Goal: Information Seeking & Learning: Learn about a topic

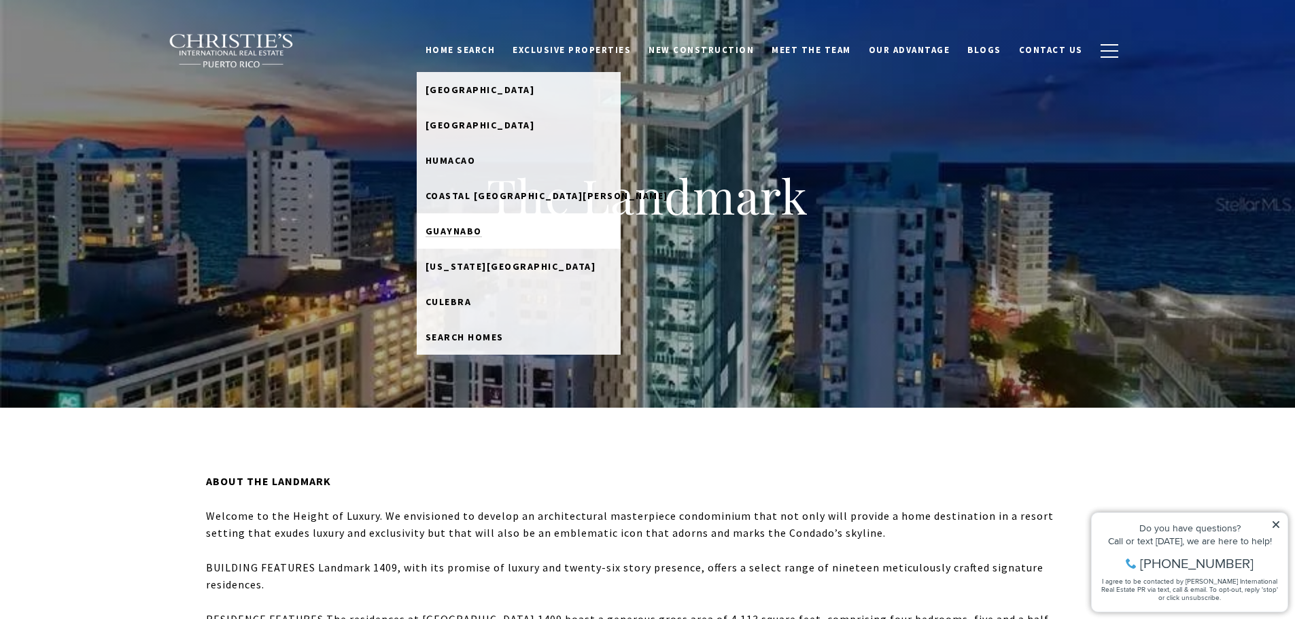
click at [483, 240] on link "Guaynabo" at bounding box center [519, 230] width 204 height 35
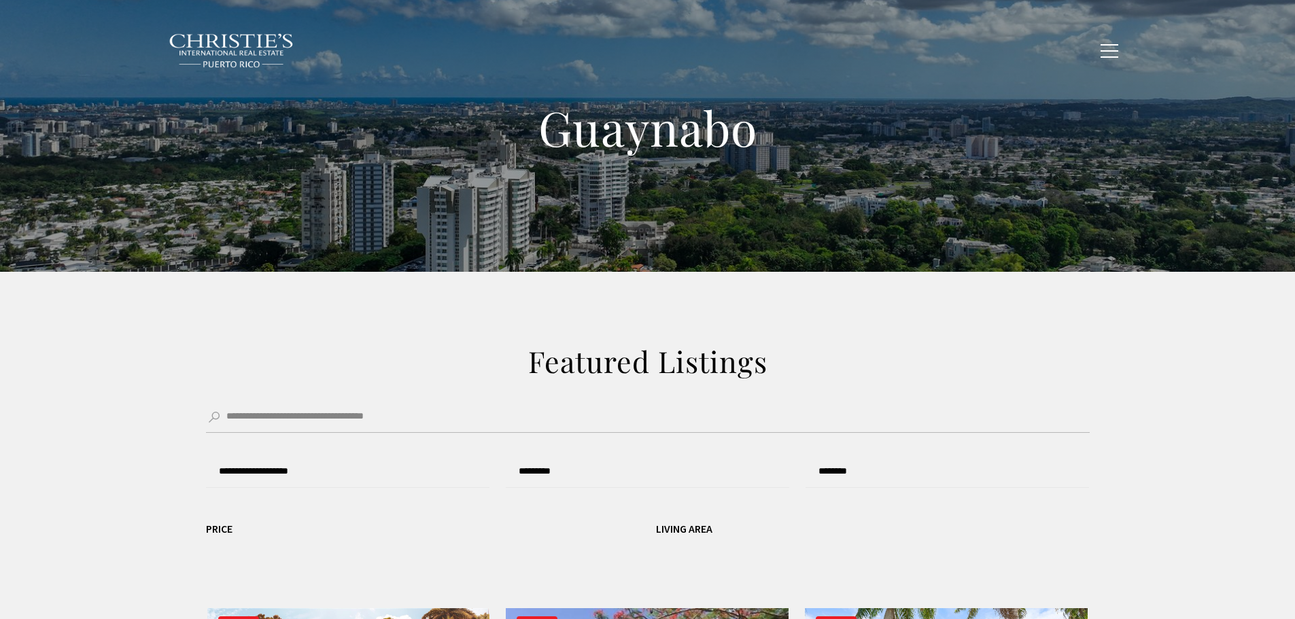
type input "**********"
type input "*********"
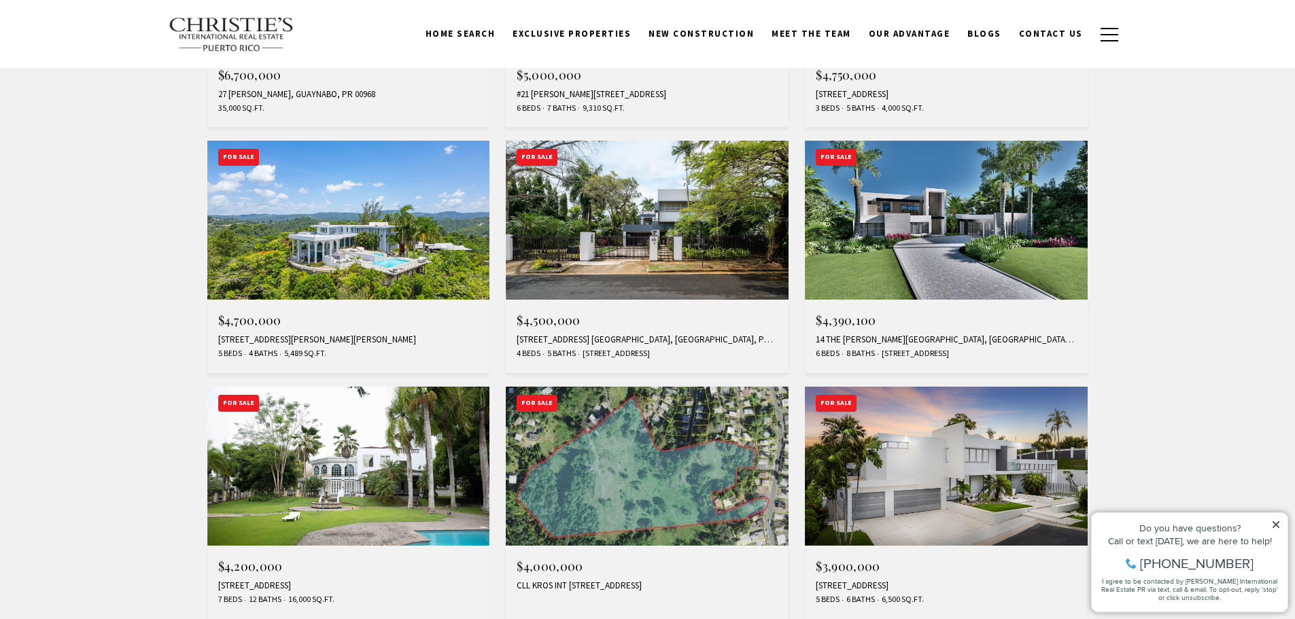
scroll to position [952, 0]
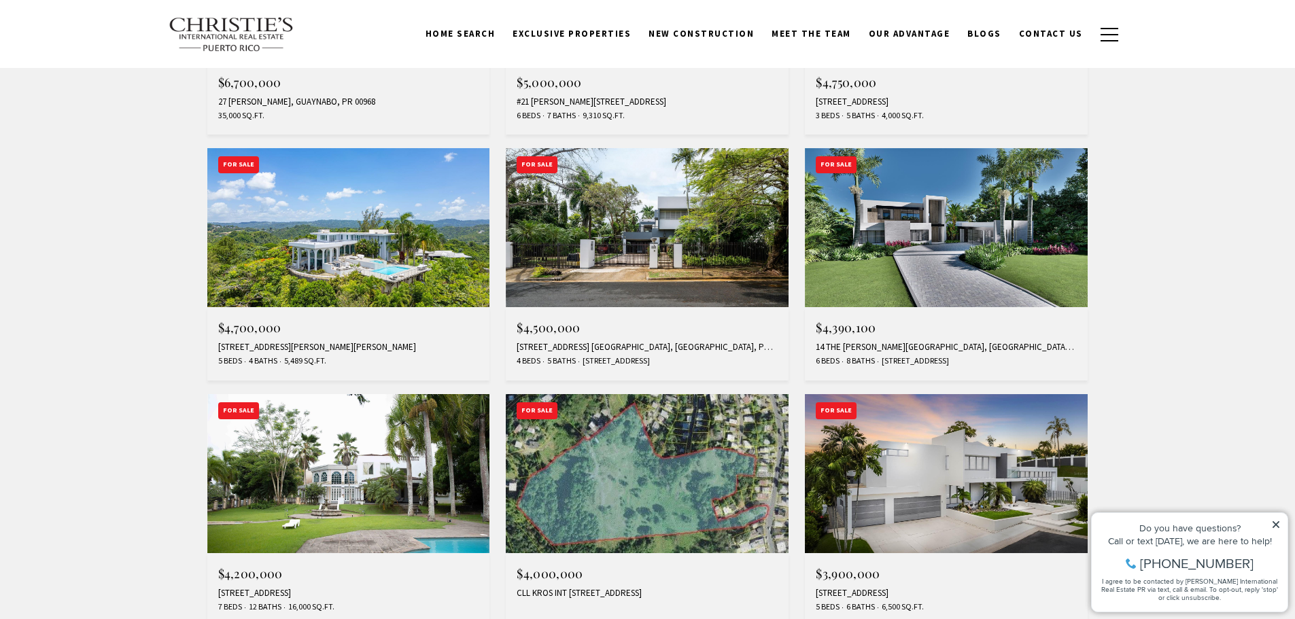
click at [696, 251] on img at bounding box center [647, 227] width 283 height 159
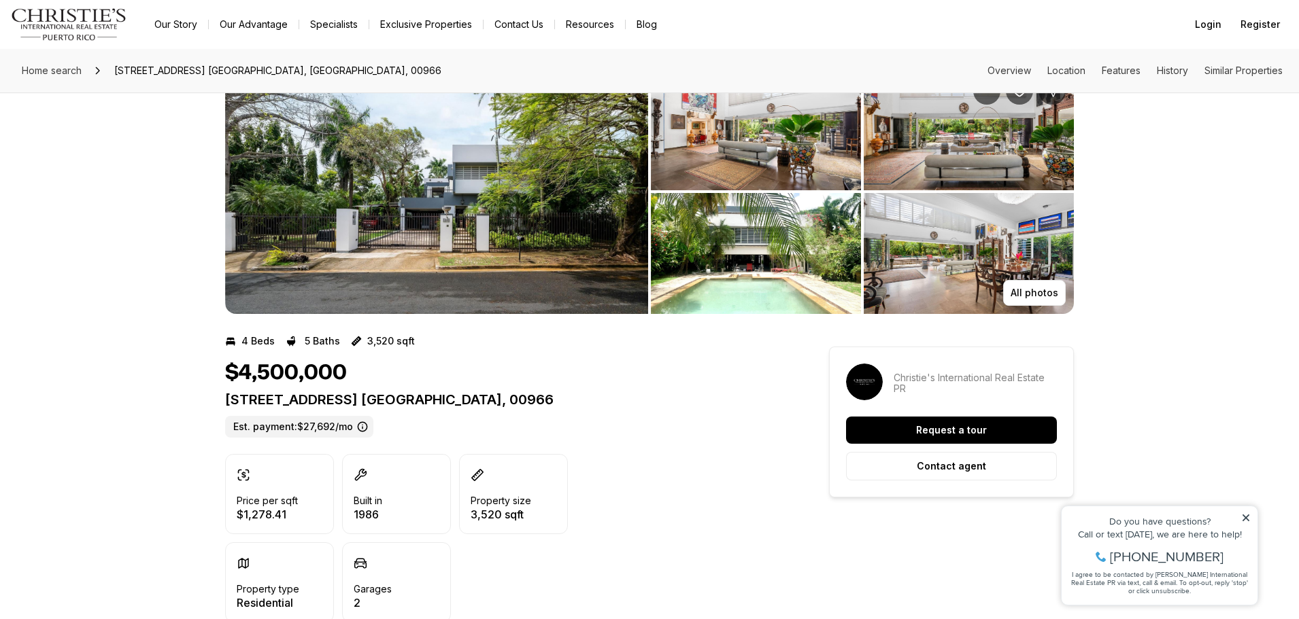
scroll to position [68, 0]
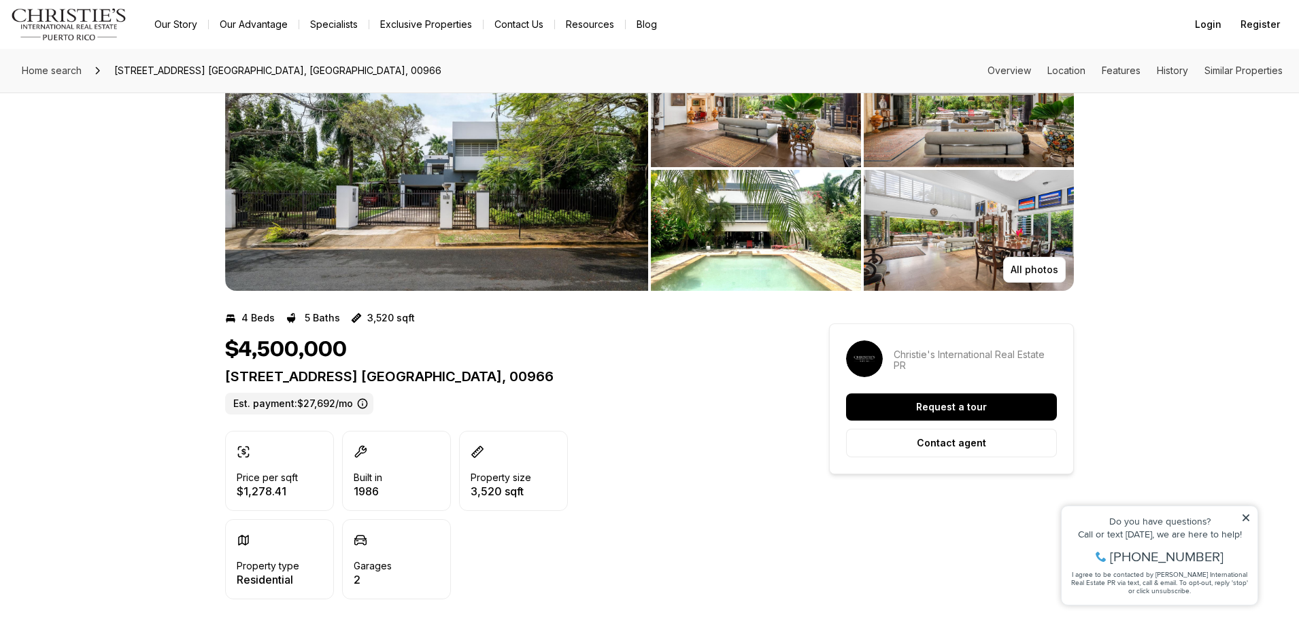
click at [776, 228] on img "View image gallery" at bounding box center [756, 230] width 210 height 121
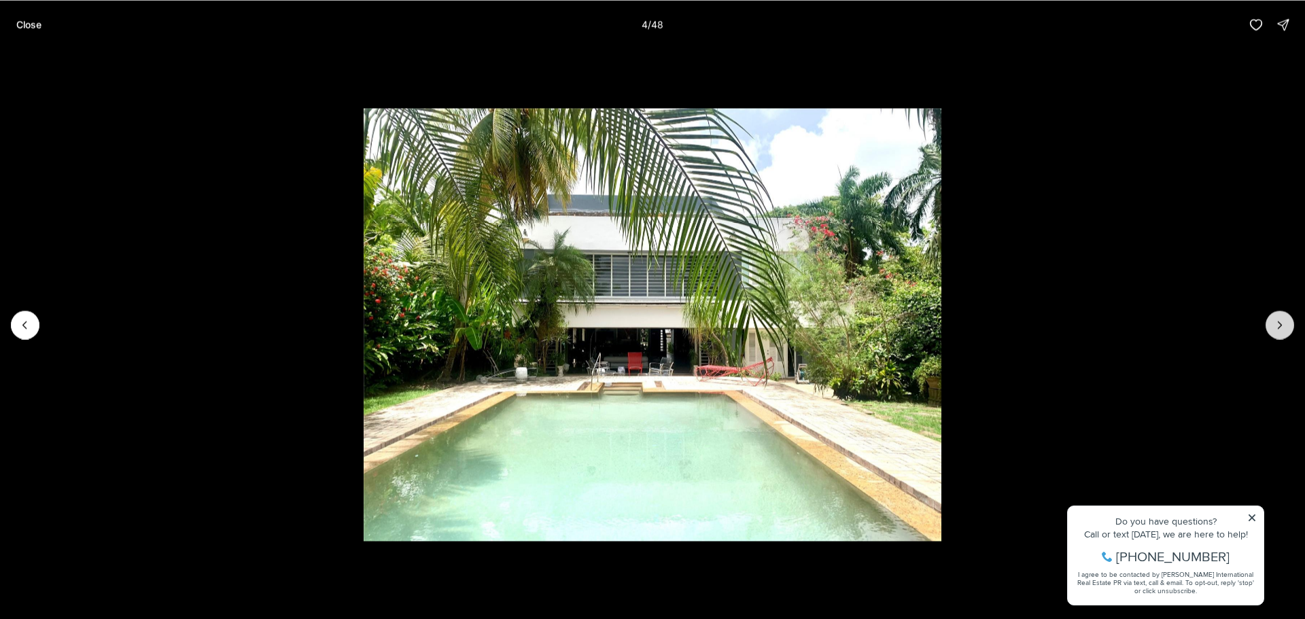
click at [1290, 326] on button "Next slide" at bounding box center [1280, 325] width 29 height 29
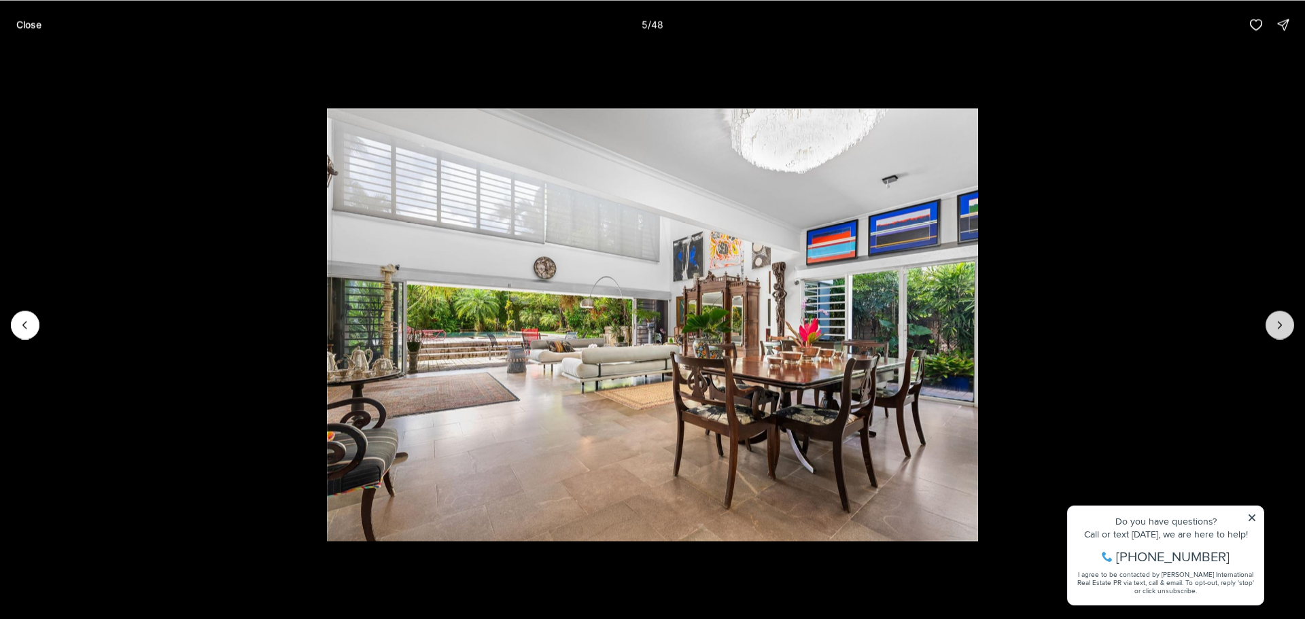
click at [1291, 325] on button "Next slide" at bounding box center [1280, 325] width 29 height 29
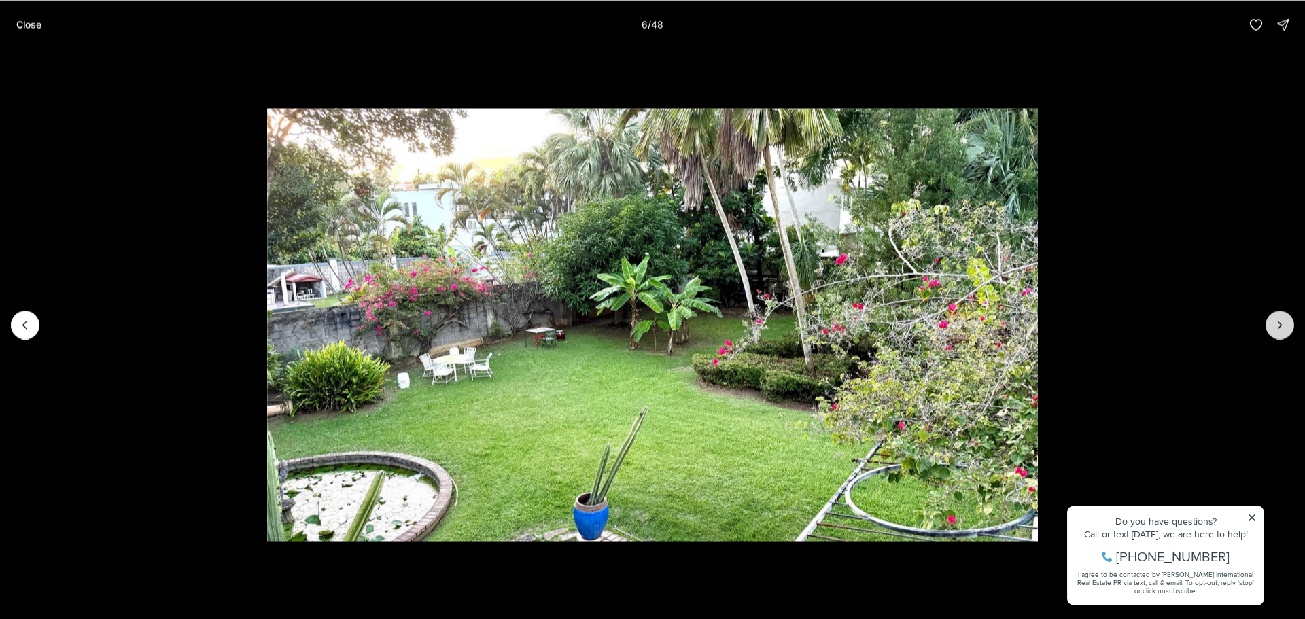
click at [1291, 325] on button "Next slide" at bounding box center [1280, 325] width 29 height 29
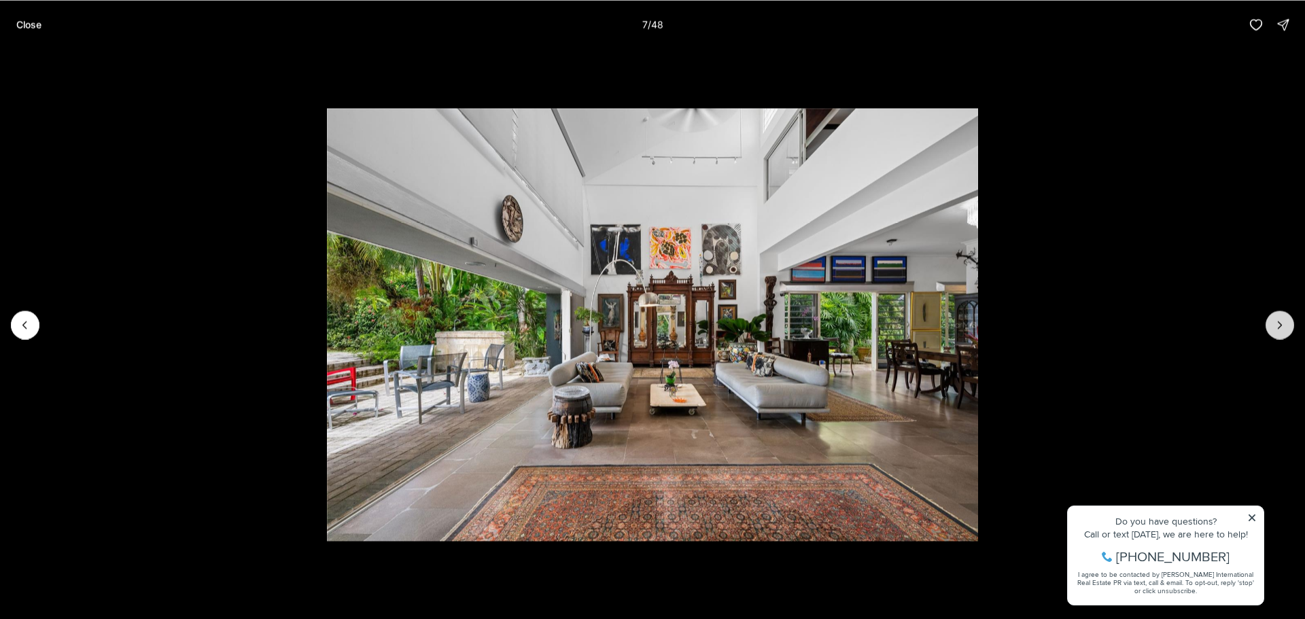
click at [1291, 325] on button "Next slide" at bounding box center [1280, 325] width 29 height 29
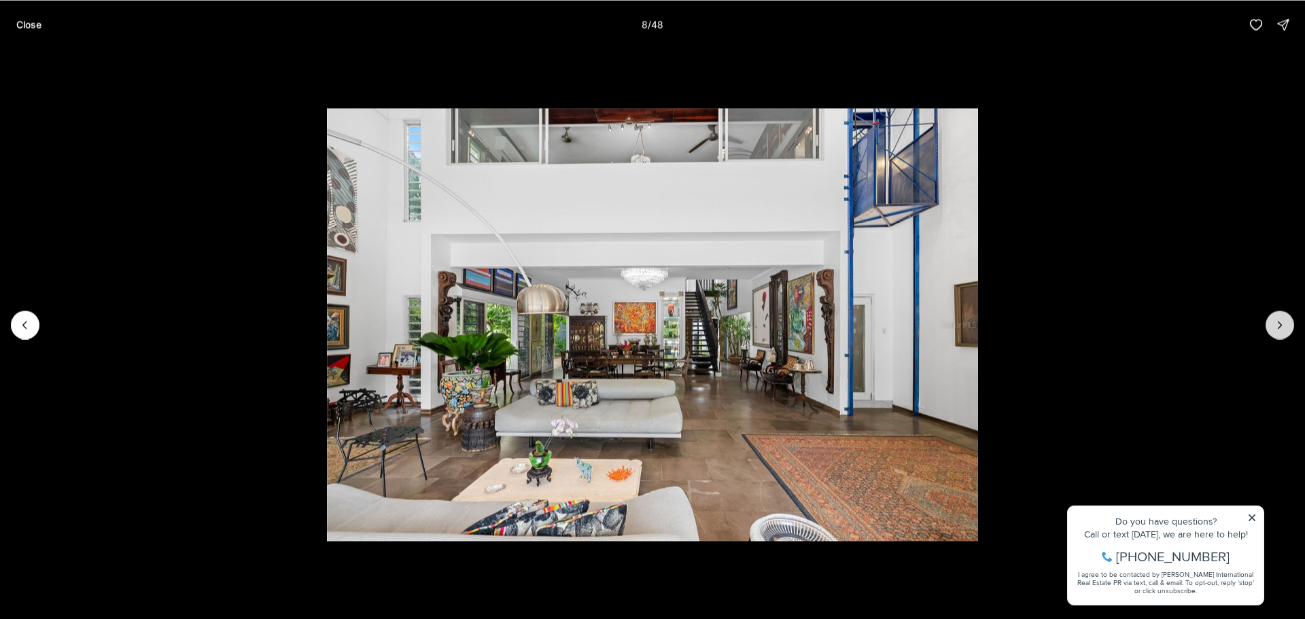
click at [1291, 325] on button "Next slide" at bounding box center [1280, 325] width 29 height 29
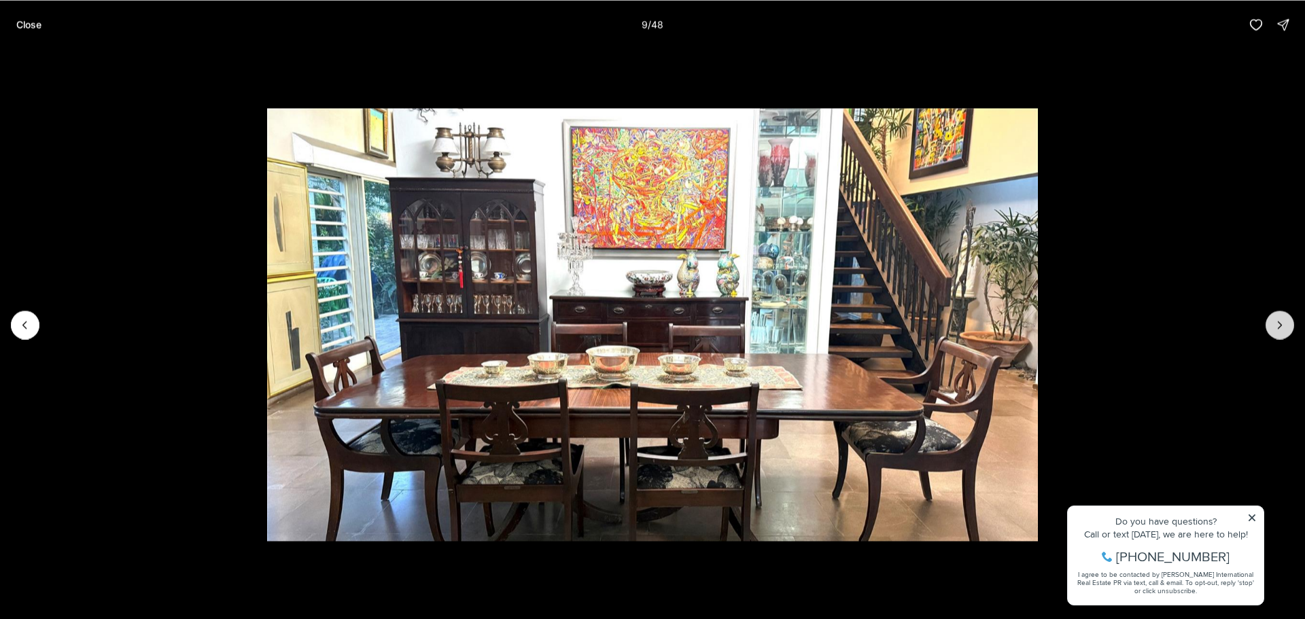
click at [1291, 325] on button "Next slide" at bounding box center [1280, 325] width 29 height 29
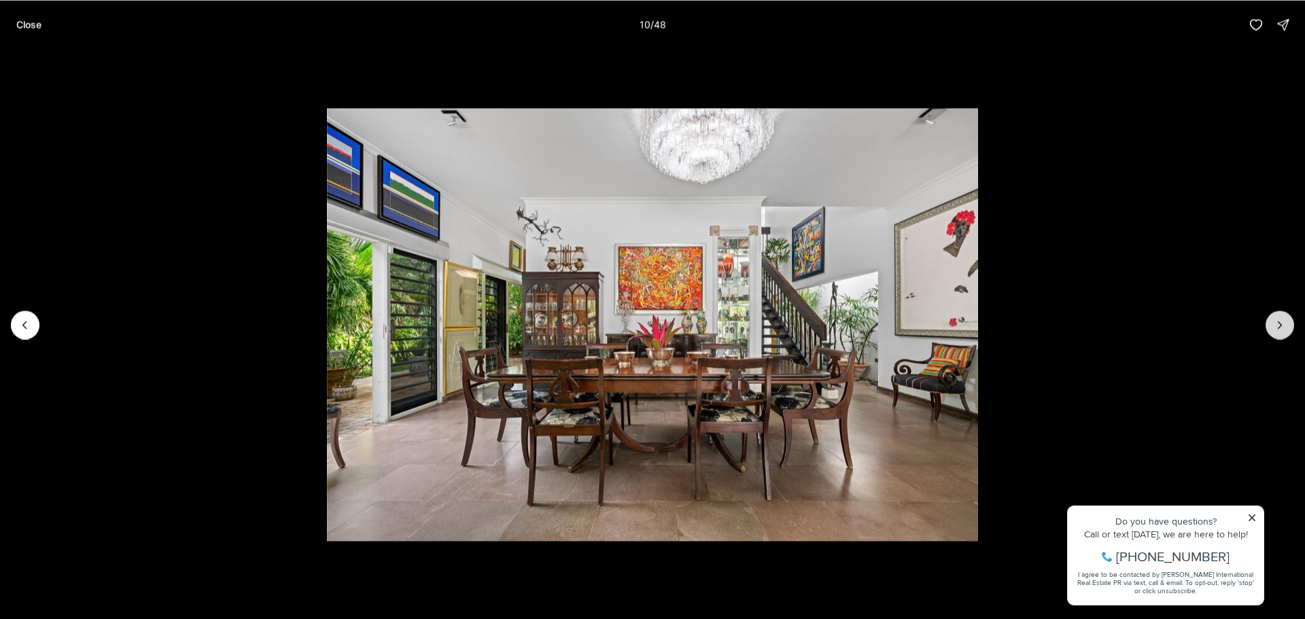
click at [1291, 325] on button "Next slide" at bounding box center [1280, 325] width 29 height 29
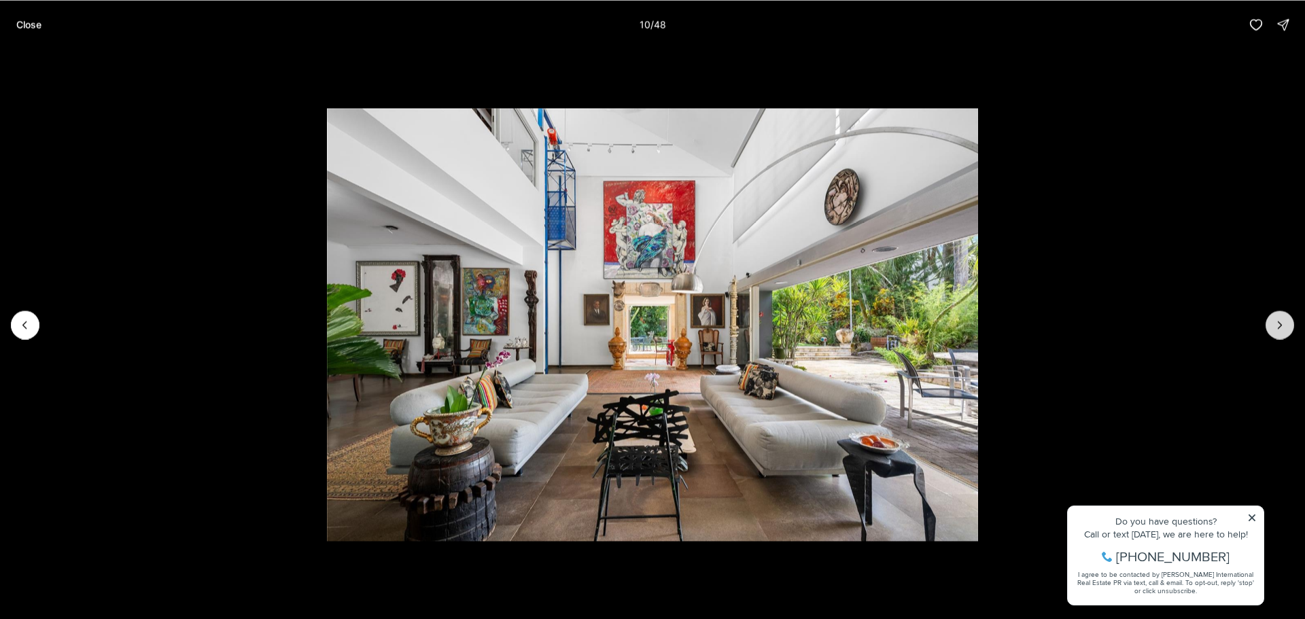
click at [1291, 325] on button "Next slide" at bounding box center [1280, 325] width 29 height 29
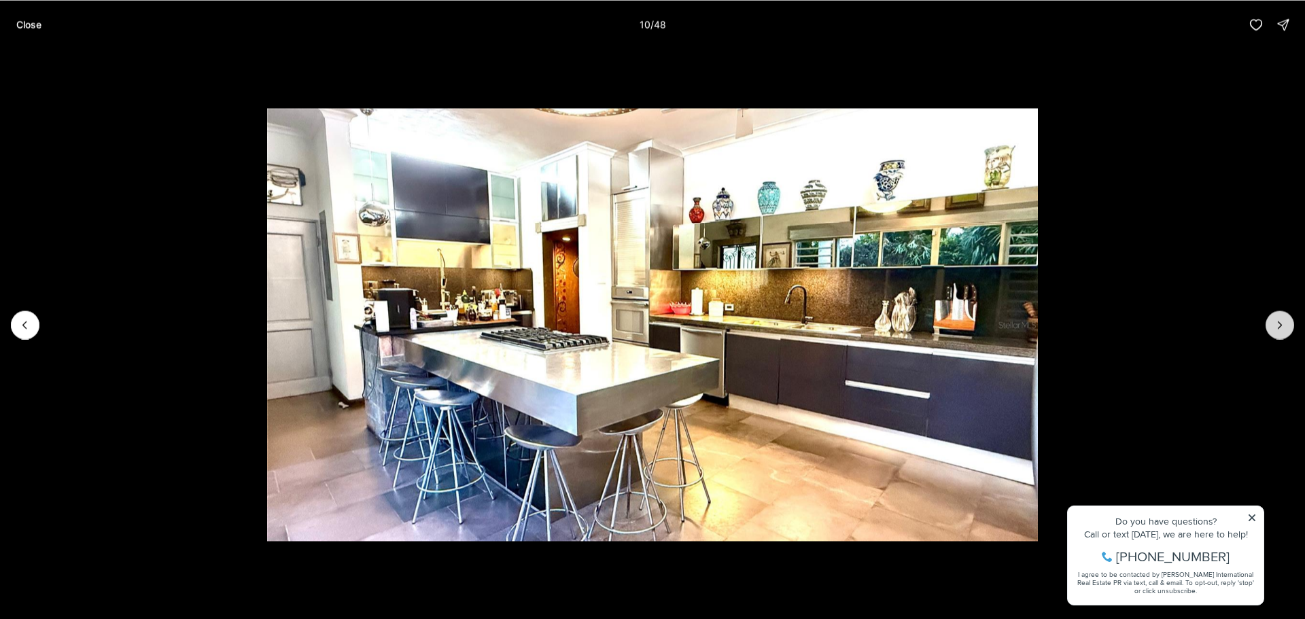
click at [1291, 325] on button "Next slide" at bounding box center [1280, 325] width 29 height 29
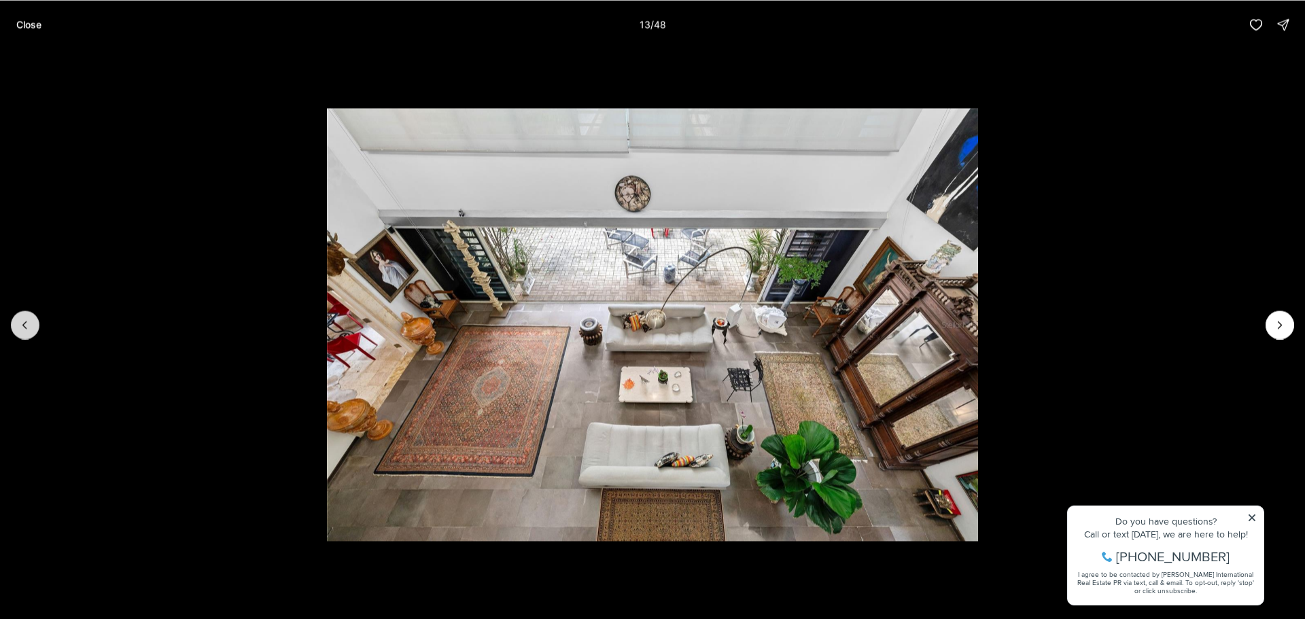
click at [21, 326] on icon "Previous slide" at bounding box center [25, 325] width 14 height 14
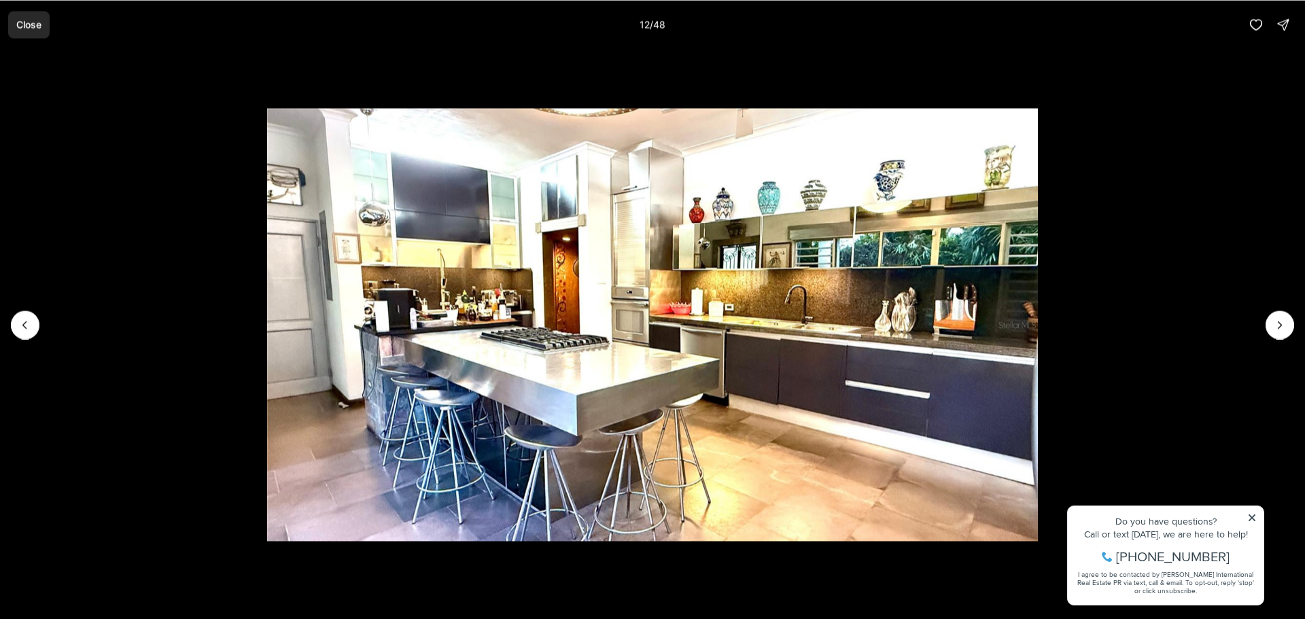
click at [24, 27] on p "Close" at bounding box center [28, 24] width 25 height 11
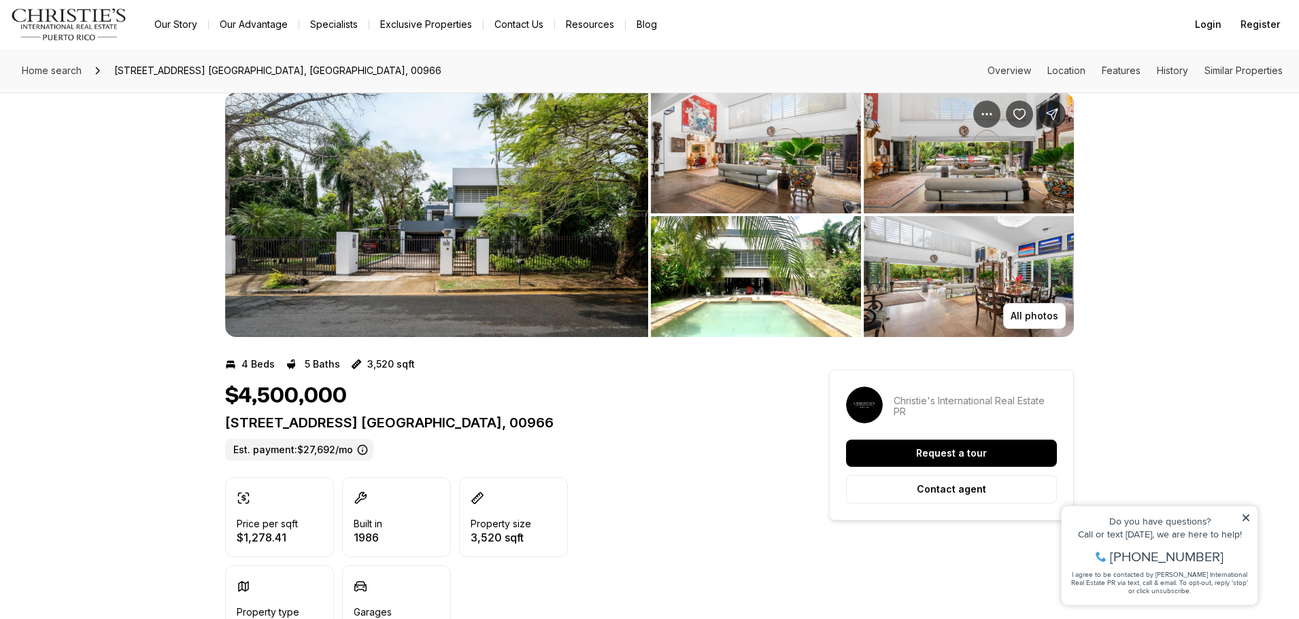
scroll to position [0, 0]
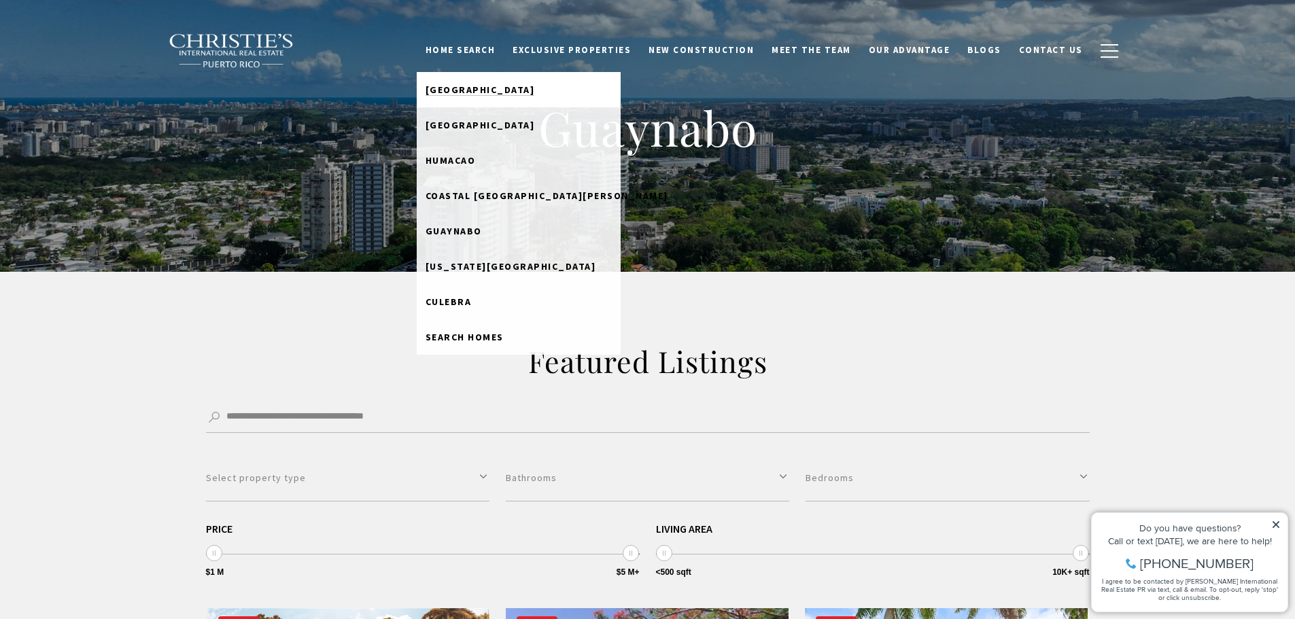
click at [489, 94] on span "[GEOGRAPHIC_DATA]" at bounding box center [480, 90] width 109 height 12
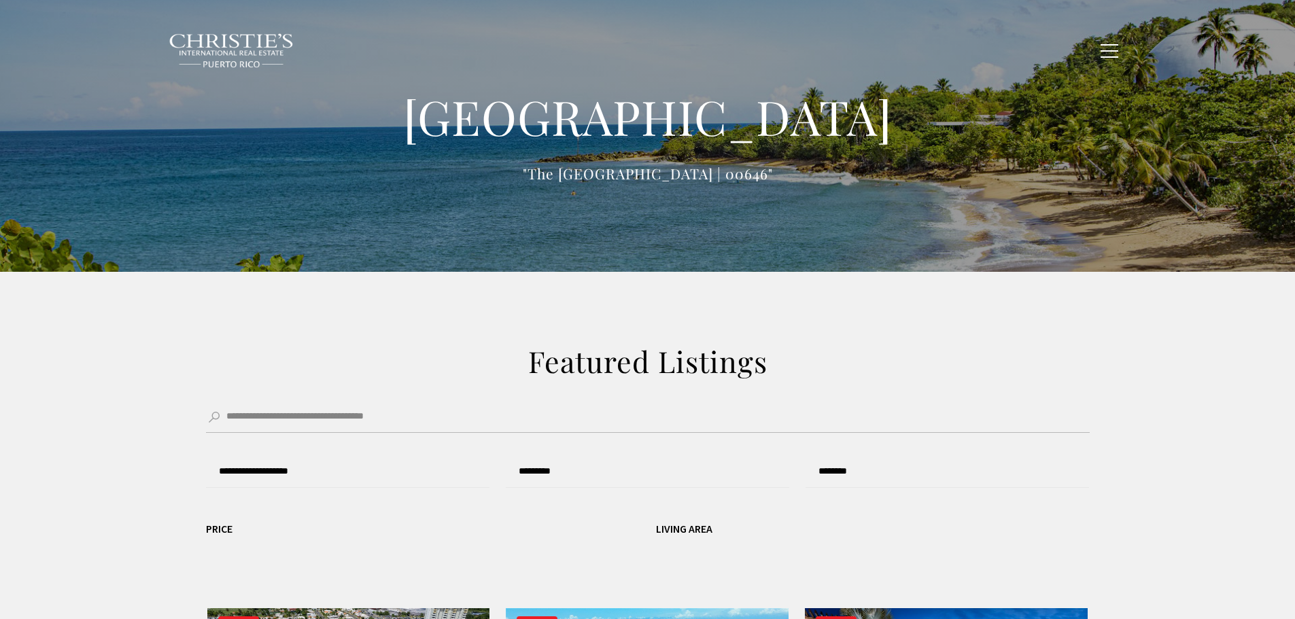
type input "**********"
type input "*********"
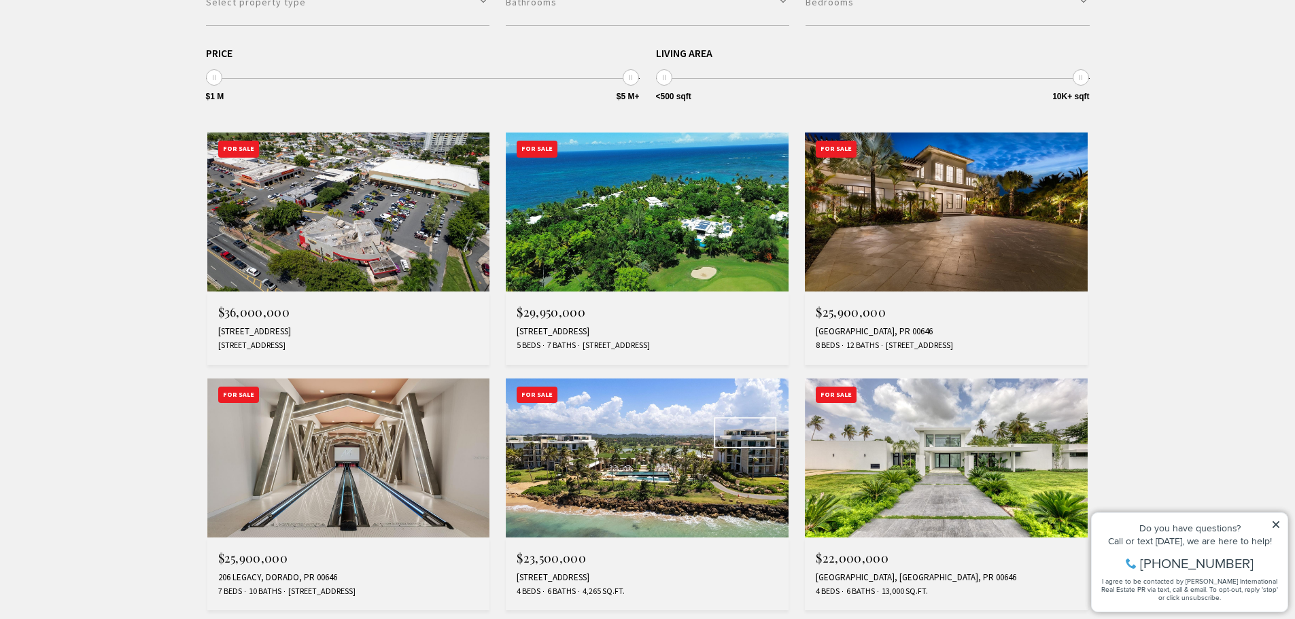
scroll to position [544, 0]
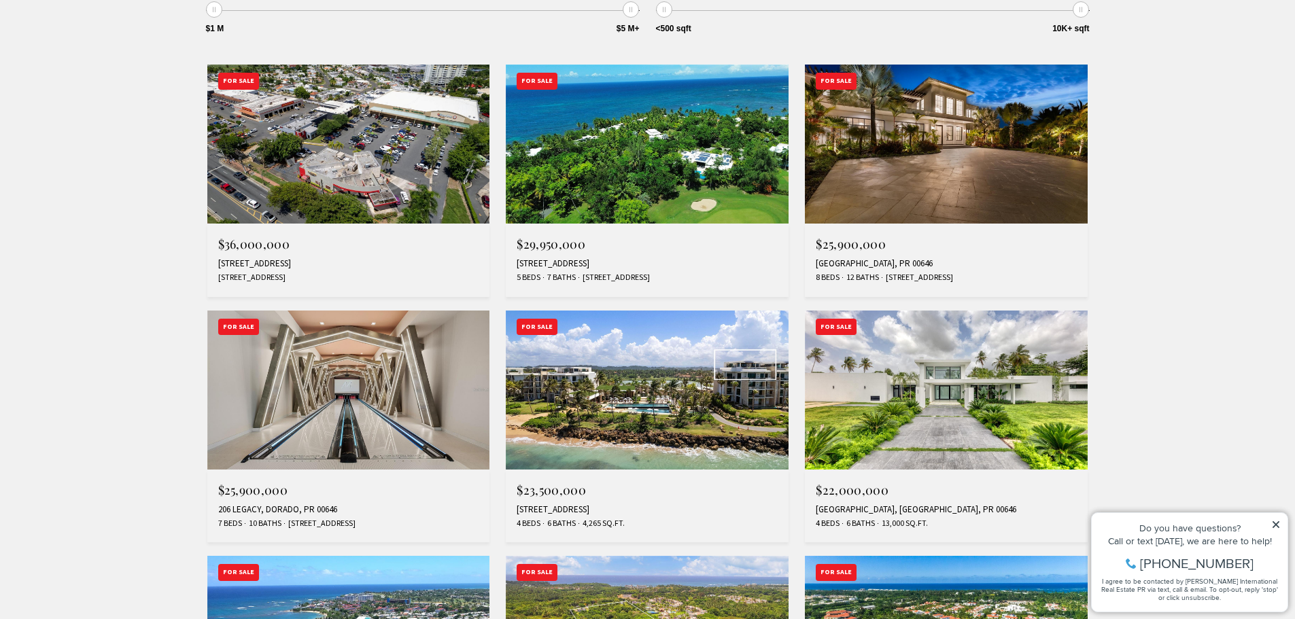
click at [390, 345] on img at bounding box center [348, 390] width 283 height 159
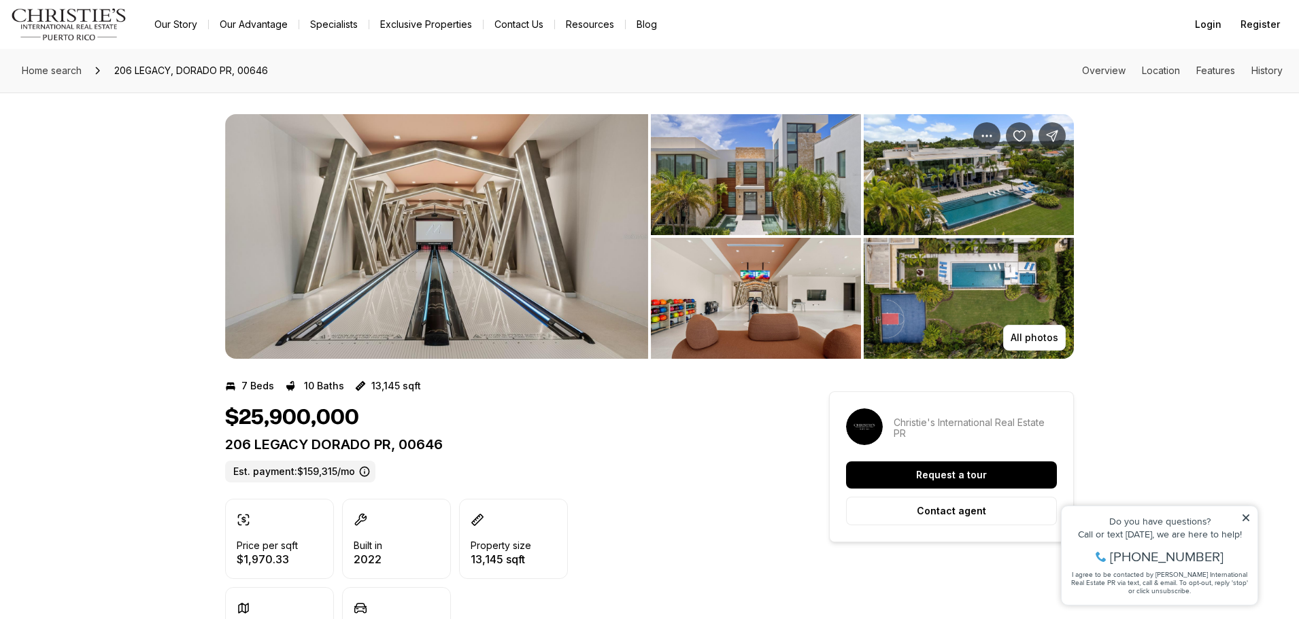
click at [436, 234] on img "View image gallery" at bounding box center [436, 236] width 423 height 245
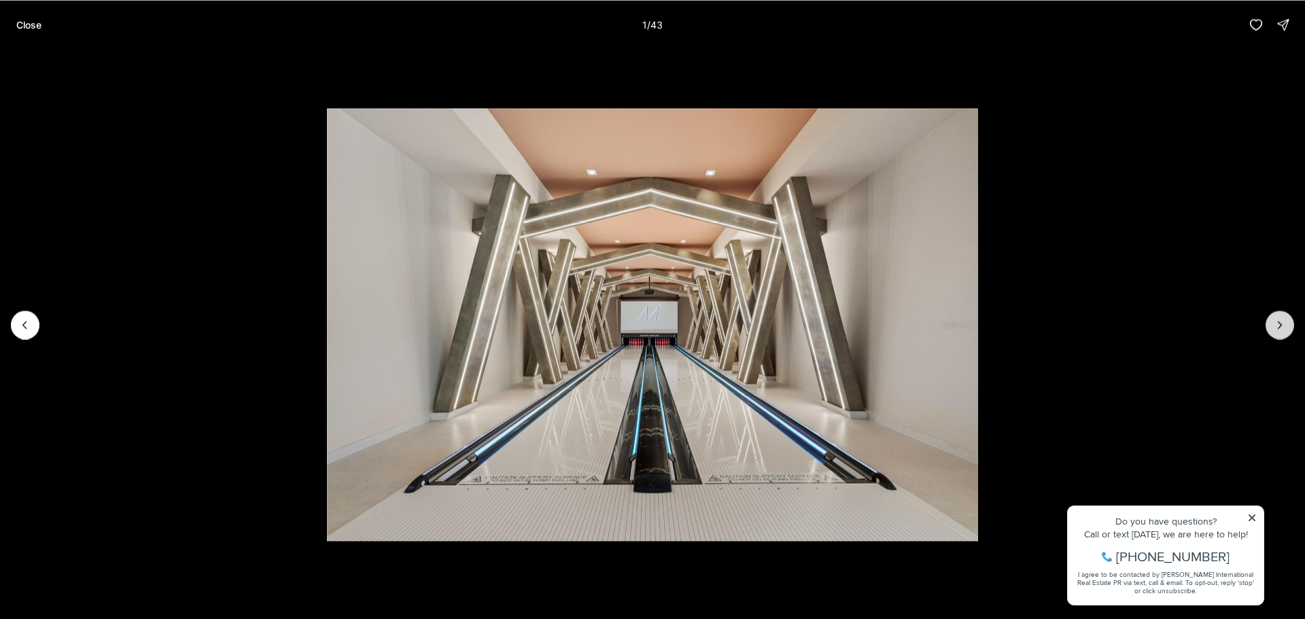
click at [1282, 324] on icon "Next slide" at bounding box center [1280, 325] width 3 height 7
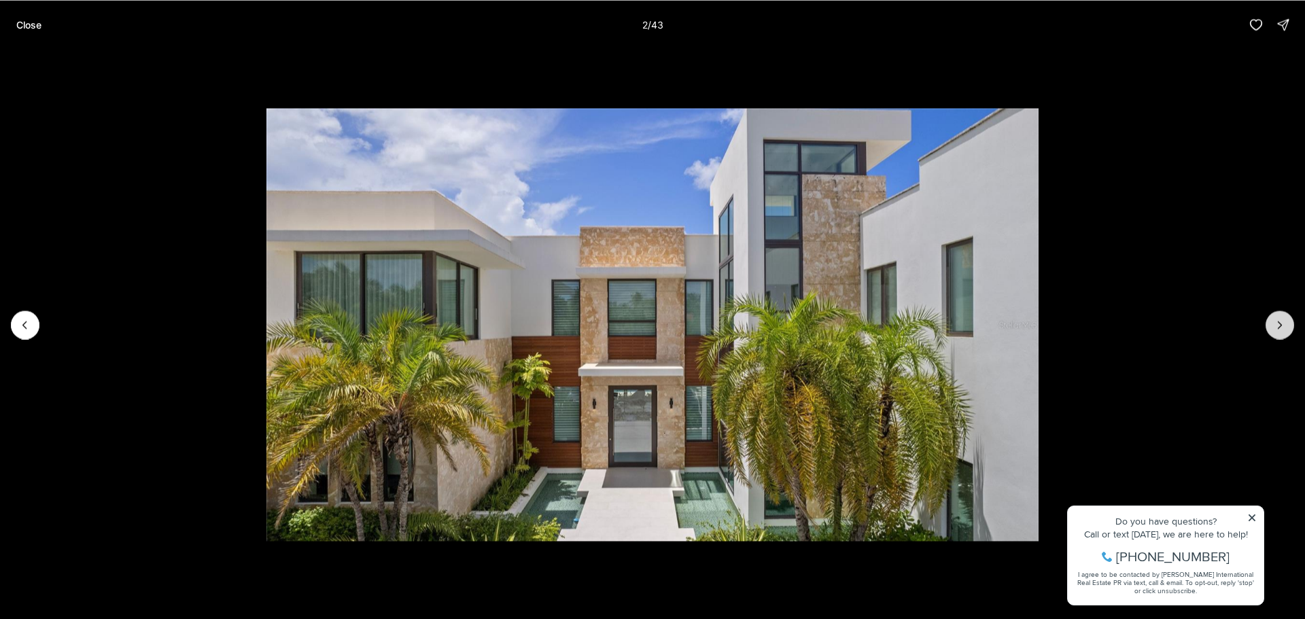
click at [1282, 324] on icon "Next slide" at bounding box center [1280, 325] width 3 height 7
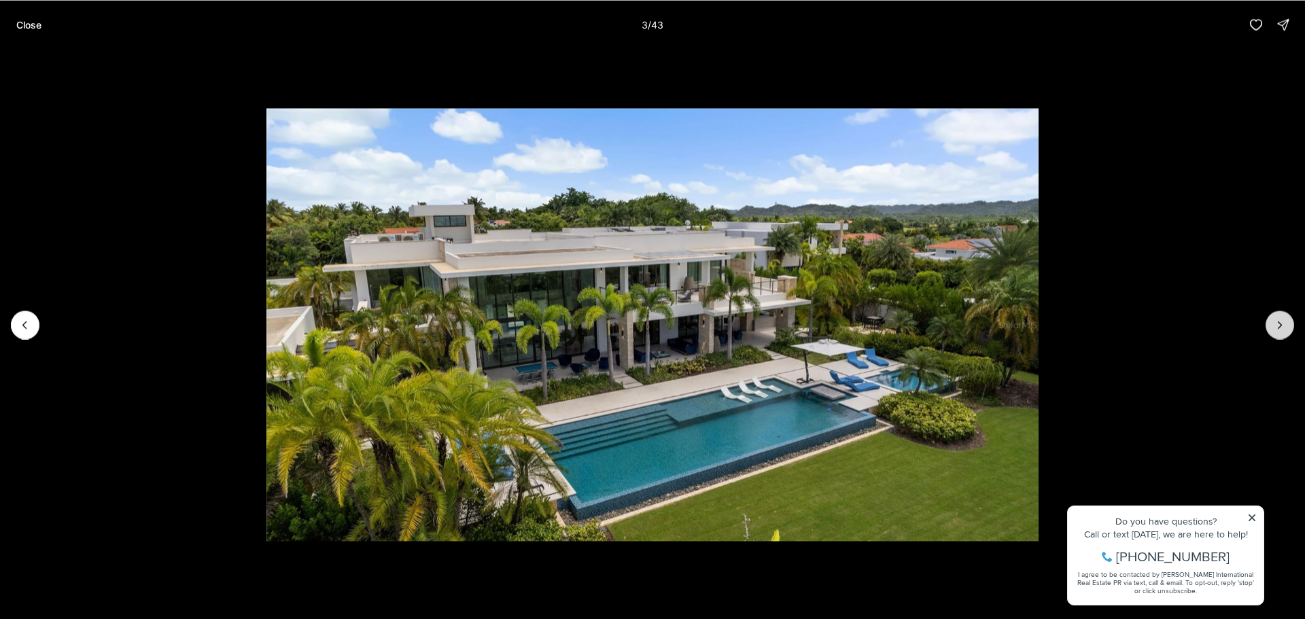
click at [1282, 324] on icon "Next slide" at bounding box center [1280, 325] width 3 height 7
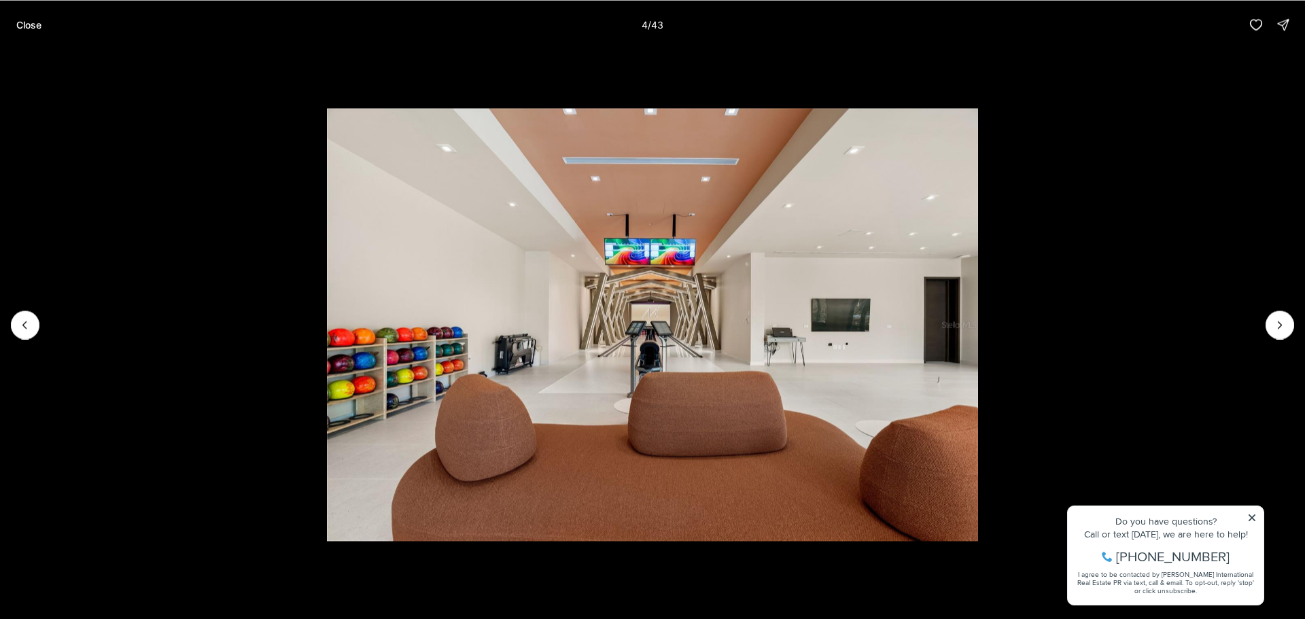
click at [1282, 309] on li "4 of 43" at bounding box center [652, 324] width 1305 height 551
click at [42, 21] on button "Close" at bounding box center [28, 24] width 41 height 27
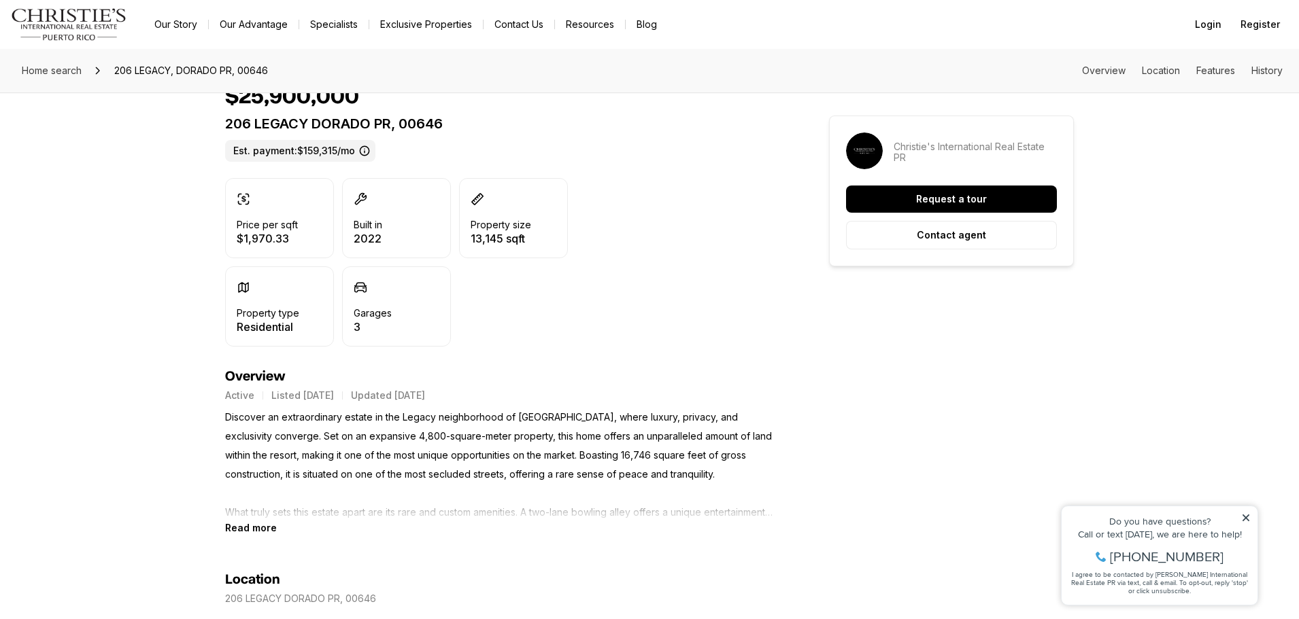
scroll to position [136, 0]
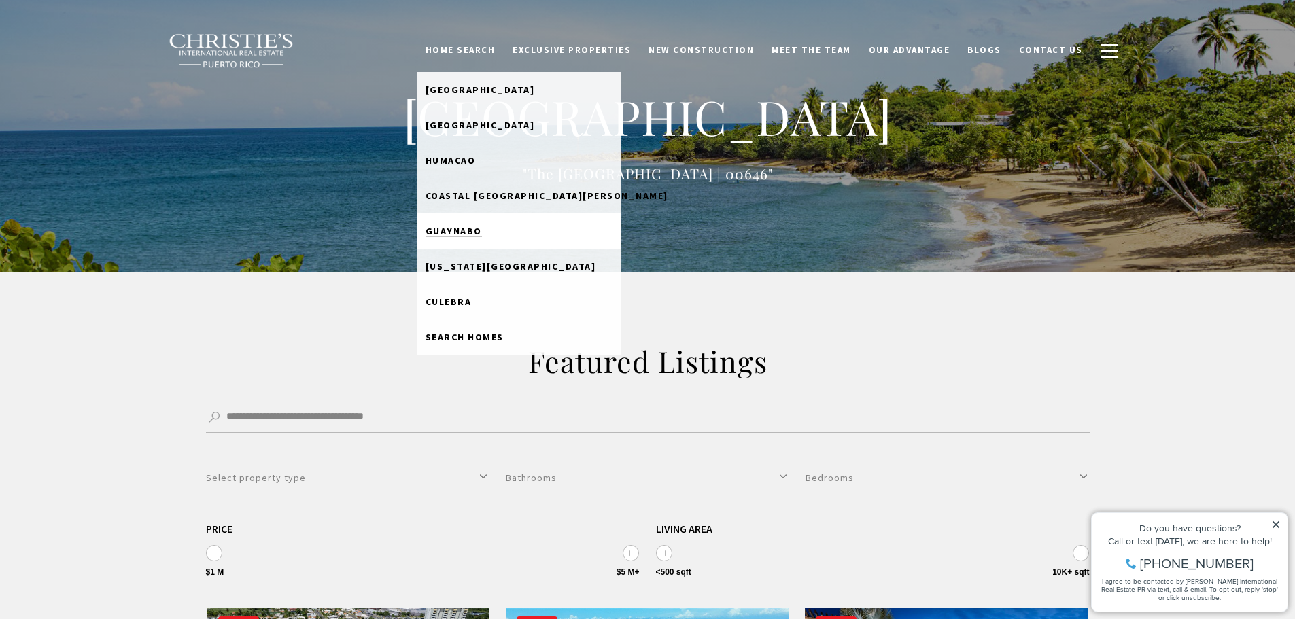
click at [482, 236] on span "Guaynabo" at bounding box center [454, 231] width 56 height 12
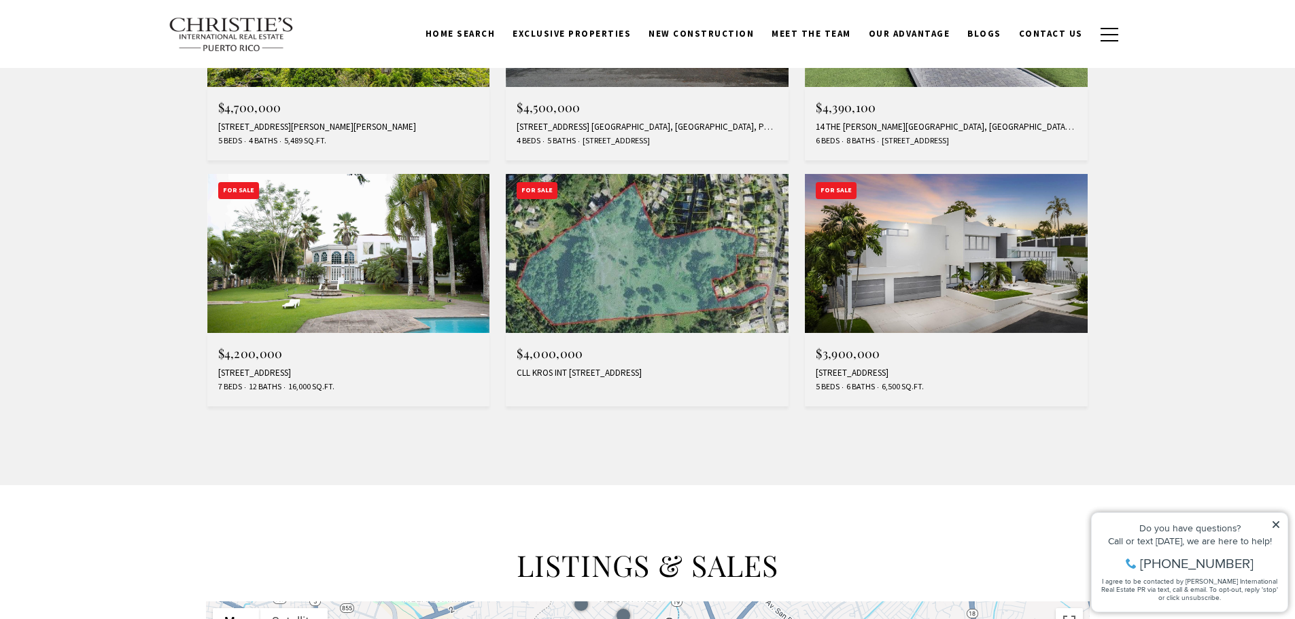
scroll to position [1156, 0]
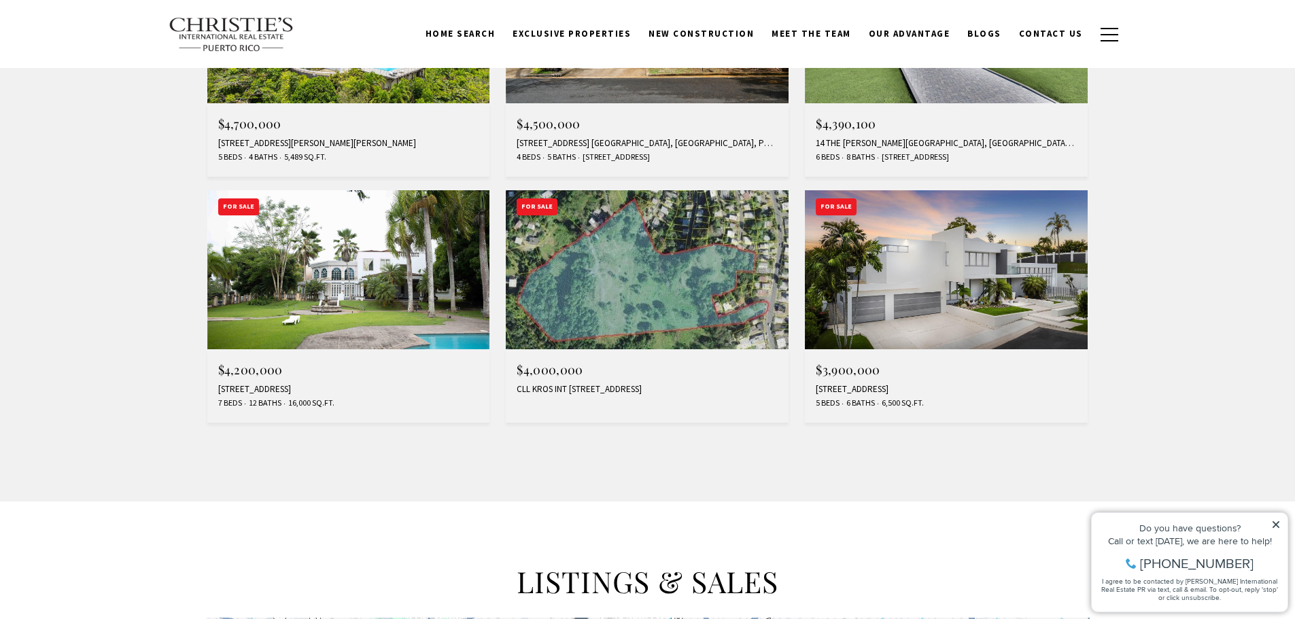
click at [941, 253] on img at bounding box center [946, 269] width 283 height 159
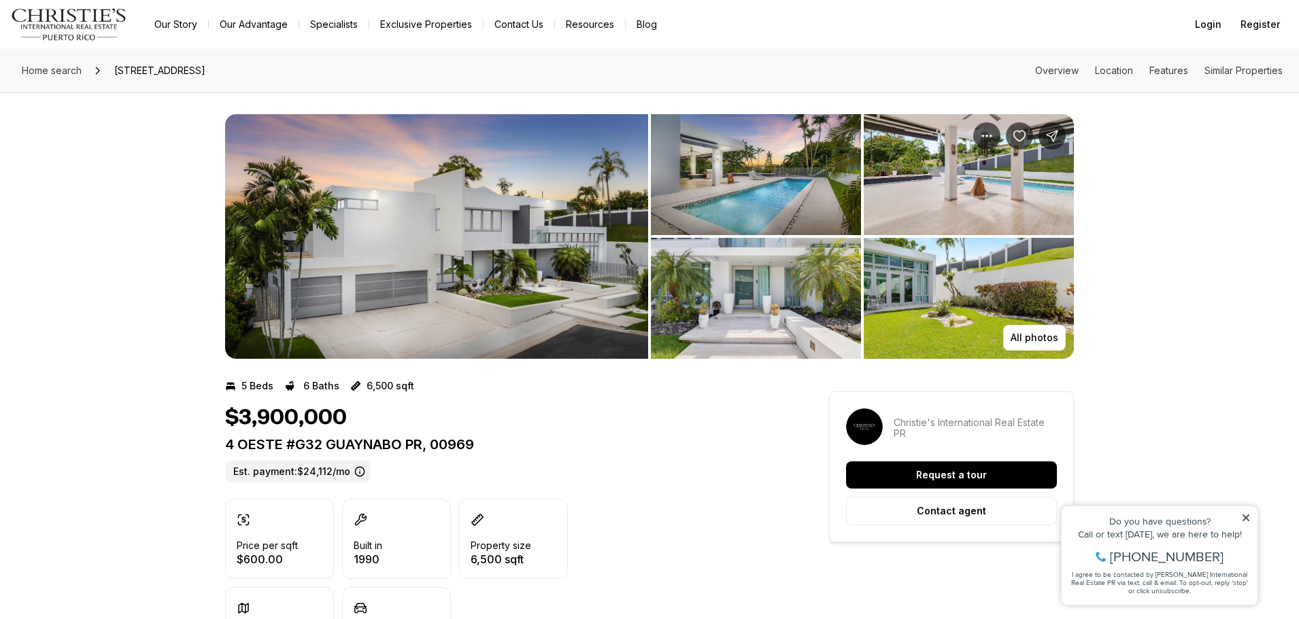
click at [477, 207] on img "View image gallery" at bounding box center [436, 236] width 423 height 245
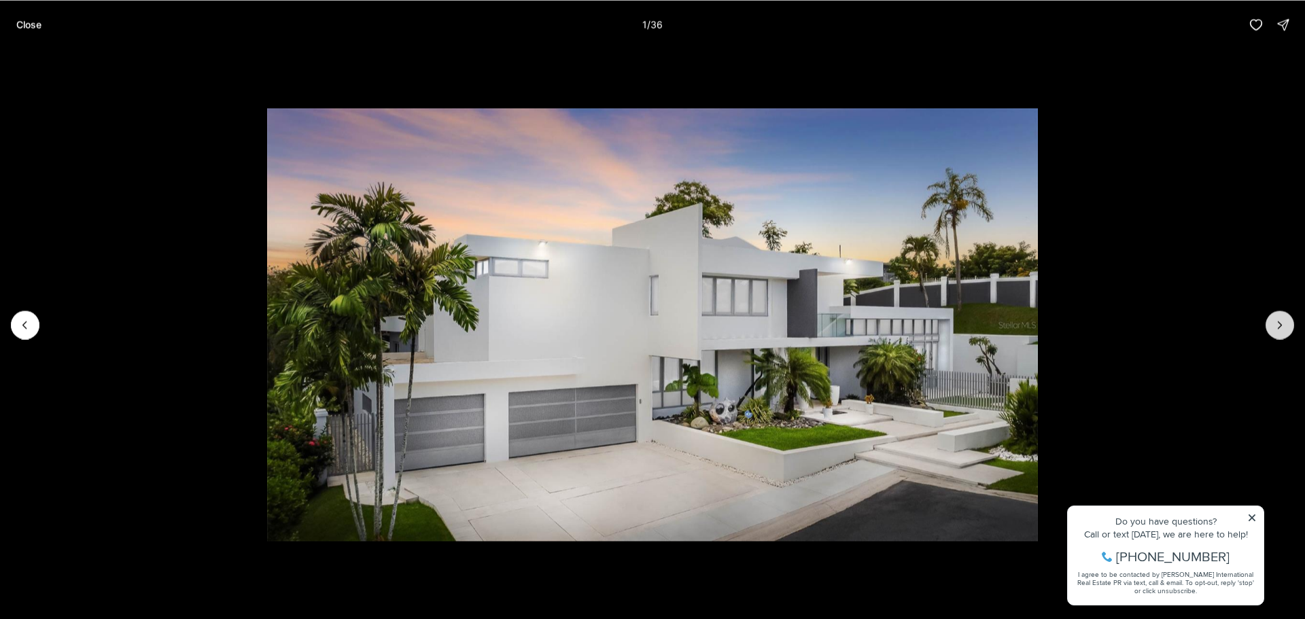
click at [1271, 323] on button "Next slide" at bounding box center [1280, 325] width 29 height 29
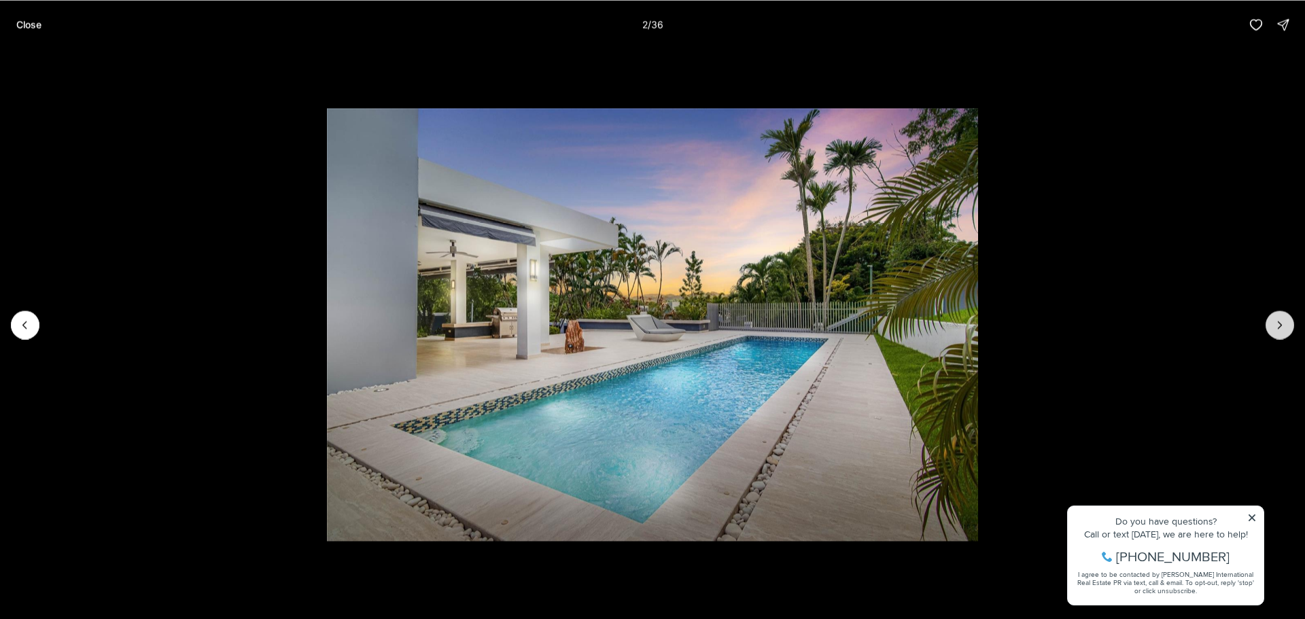
click at [1271, 323] on button "Next slide" at bounding box center [1280, 325] width 29 height 29
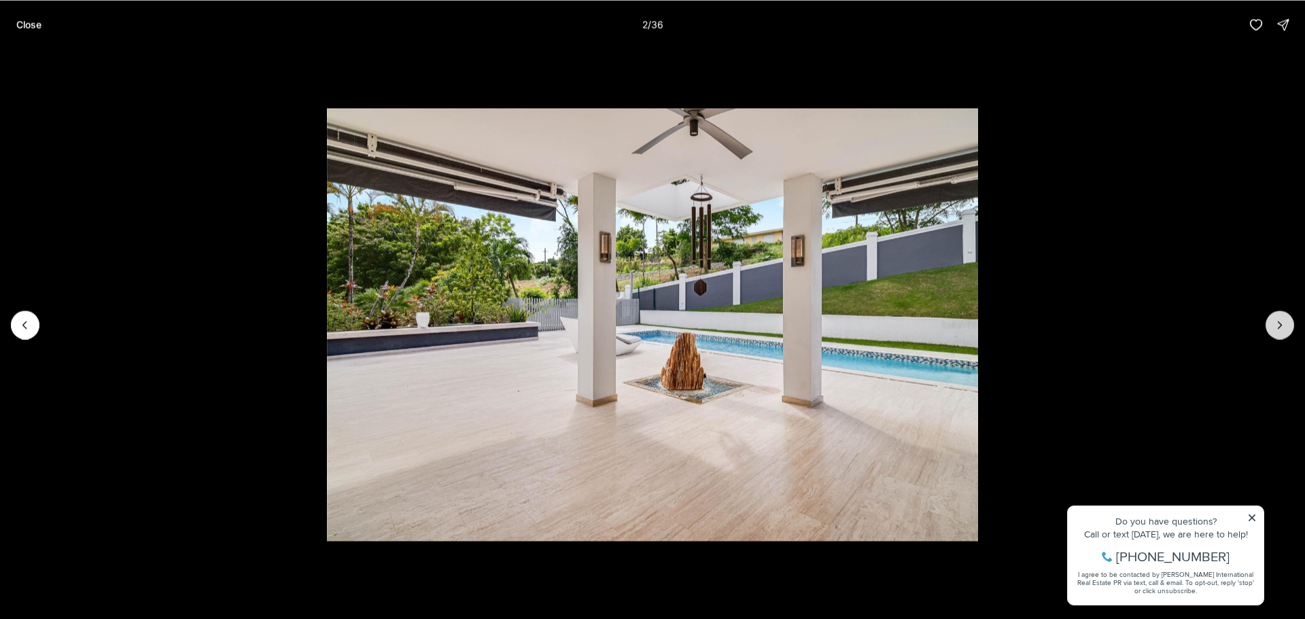
click at [1271, 323] on button "Next slide" at bounding box center [1280, 325] width 29 height 29
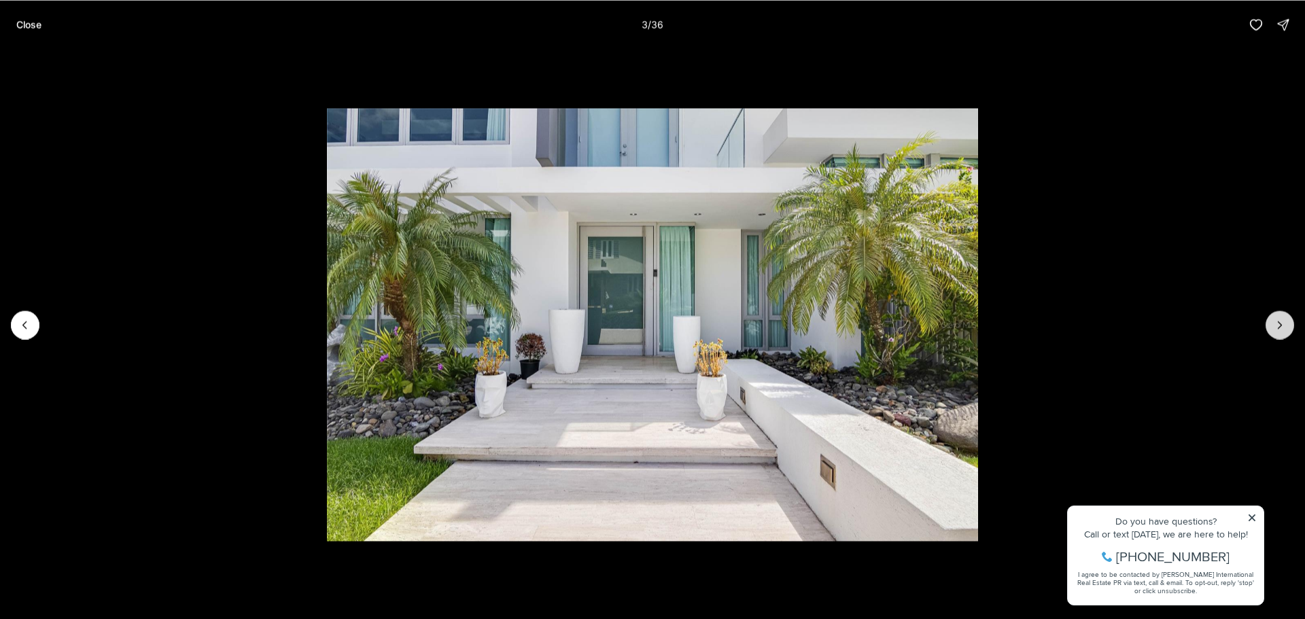
click at [1271, 323] on button "Next slide" at bounding box center [1280, 325] width 29 height 29
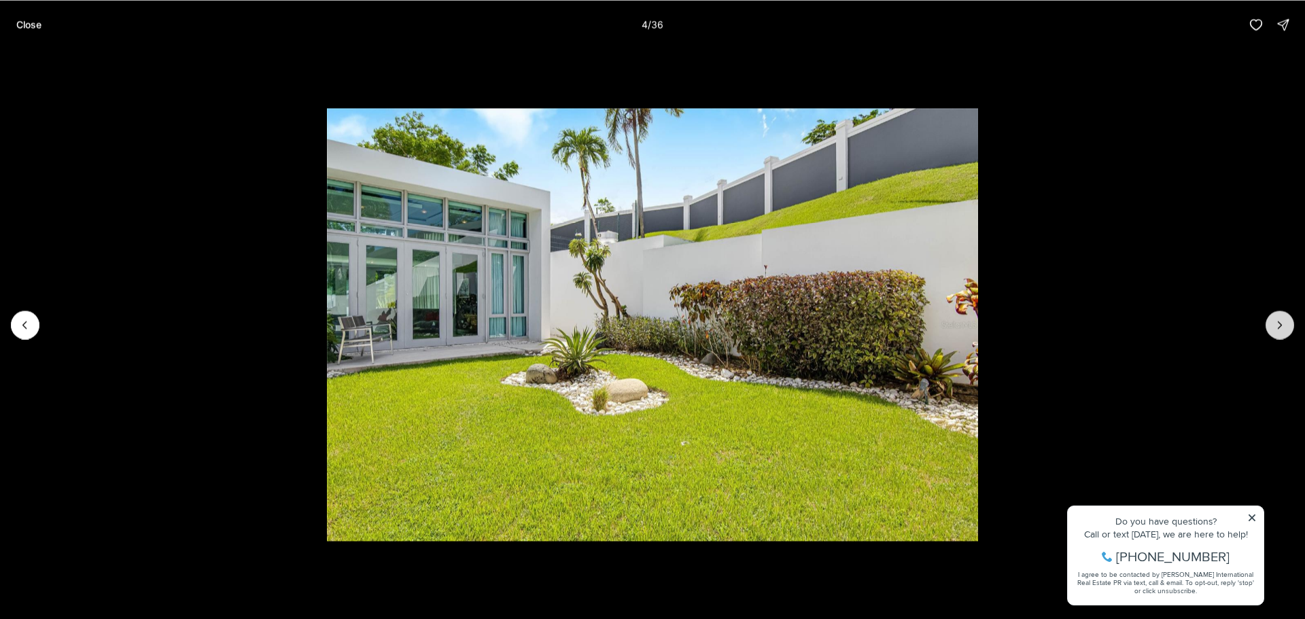
click at [1271, 323] on button "Next slide" at bounding box center [1280, 325] width 29 height 29
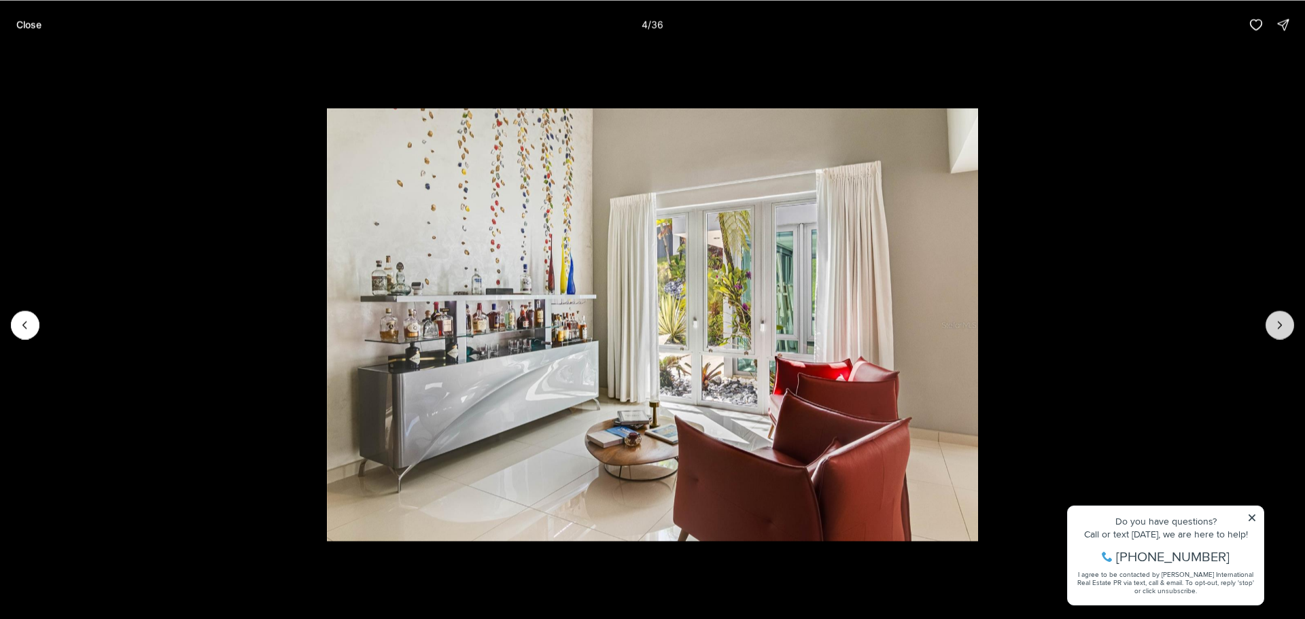
click at [1271, 323] on button "Next slide" at bounding box center [1280, 325] width 29 height 29
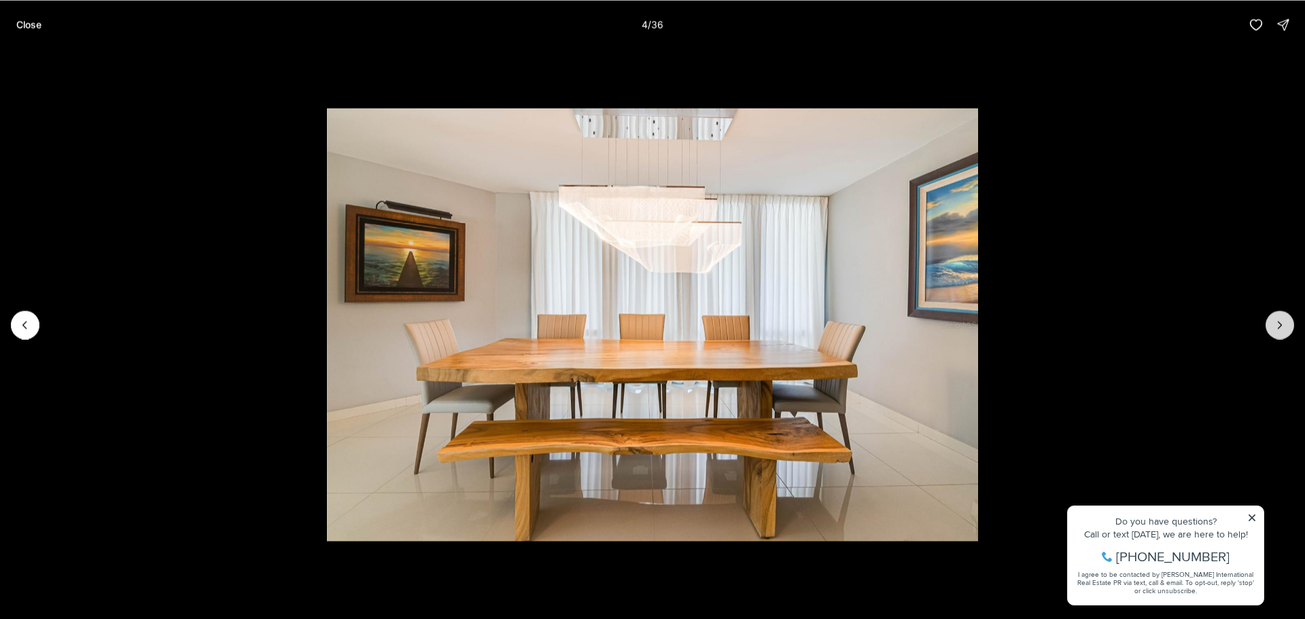
click at [1271, 323] on button "Next slide" at bounding box center [1280, 325] width 29 height 29
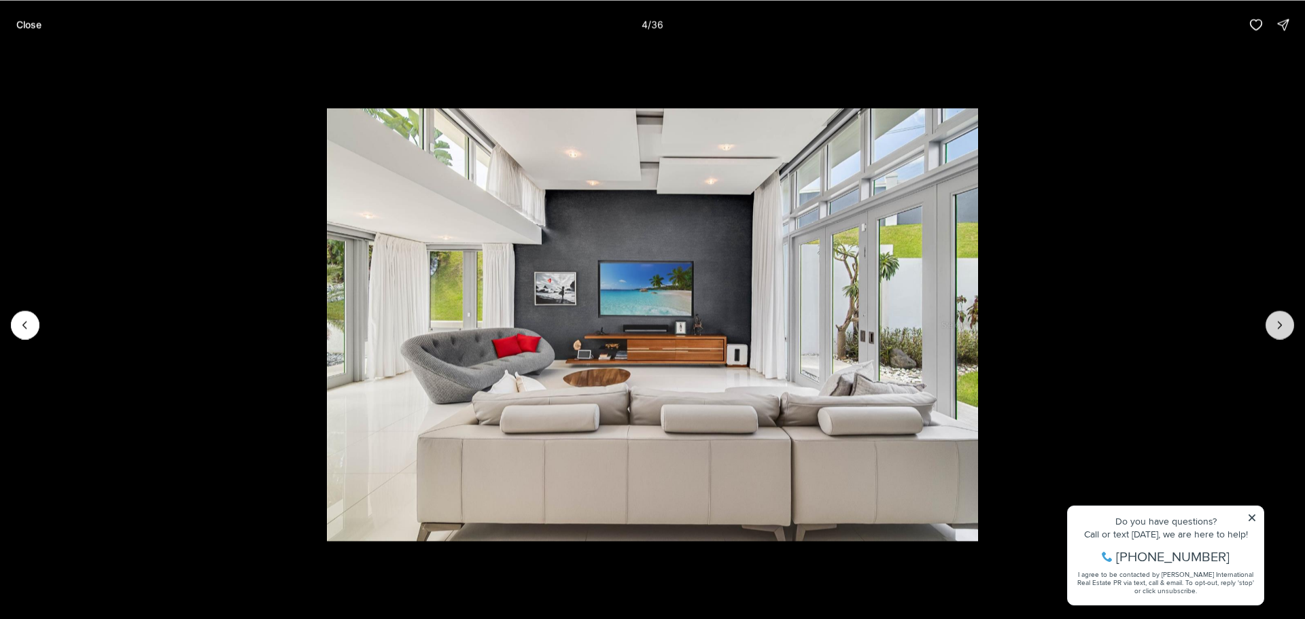
click at [1271, 323] on button "Next slide" at bounding box center [1280, 325] width 29 height 29
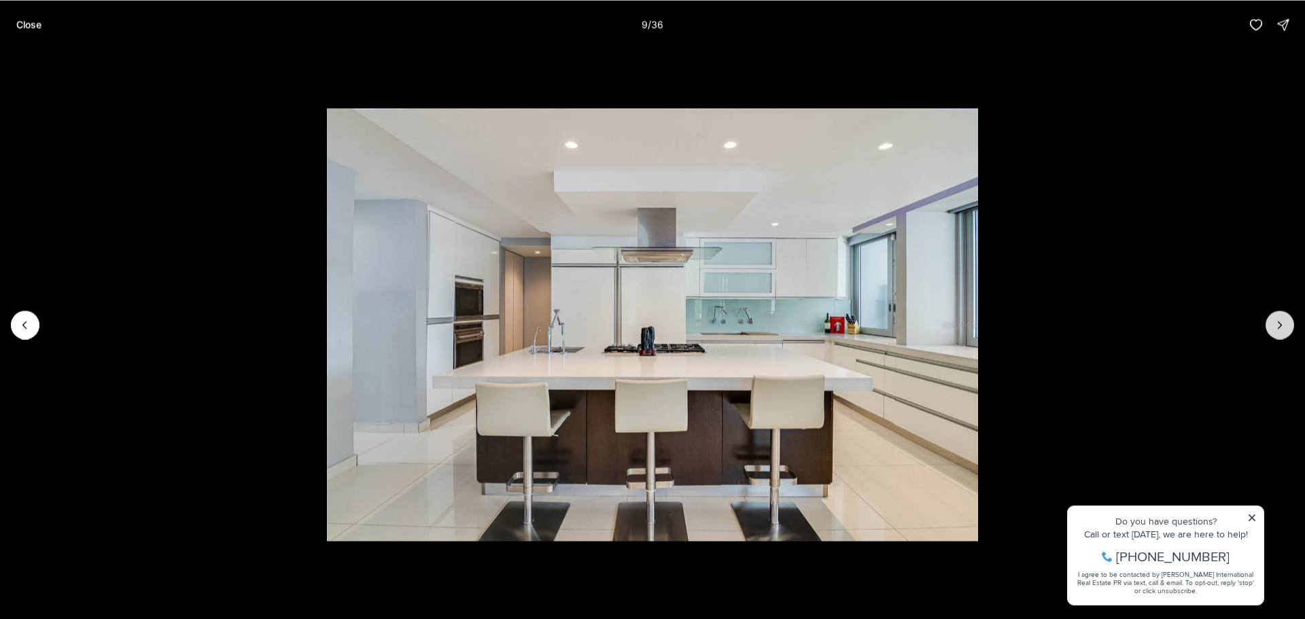
click at [1271, 323] on button "Next slide" at bounding box center [1280, 325] width 29 height 29
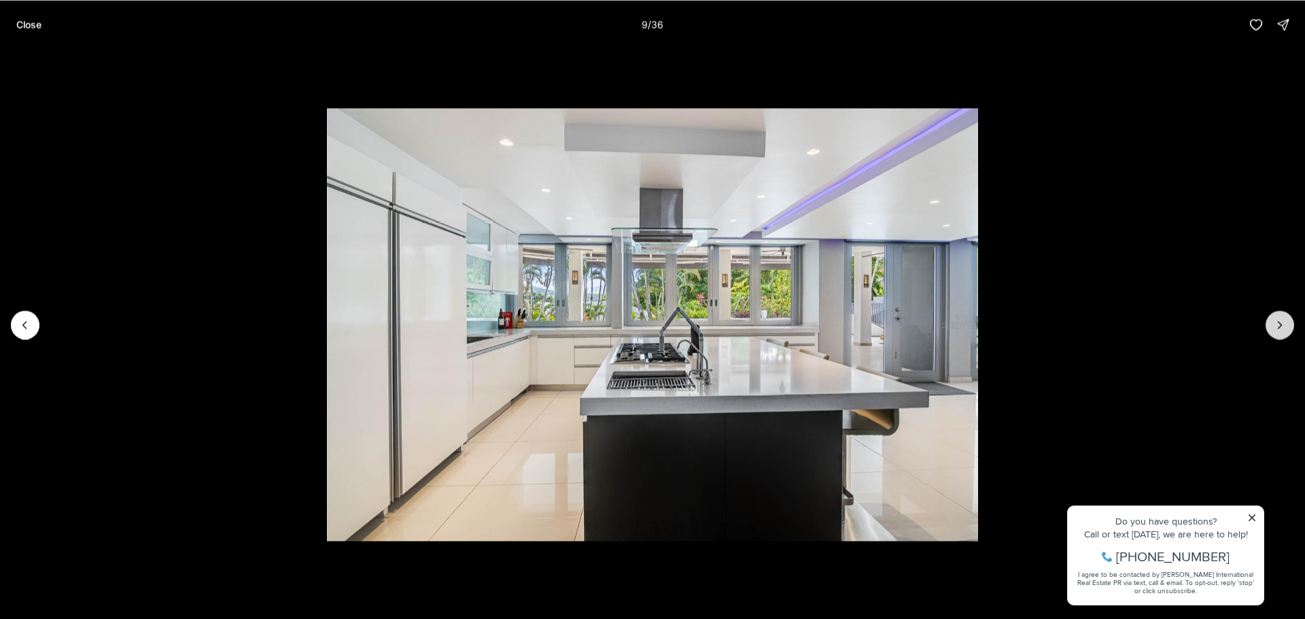
click at [1271, 323] on button "Next slide" at bounding box center [1280, 325] width 29 height 29
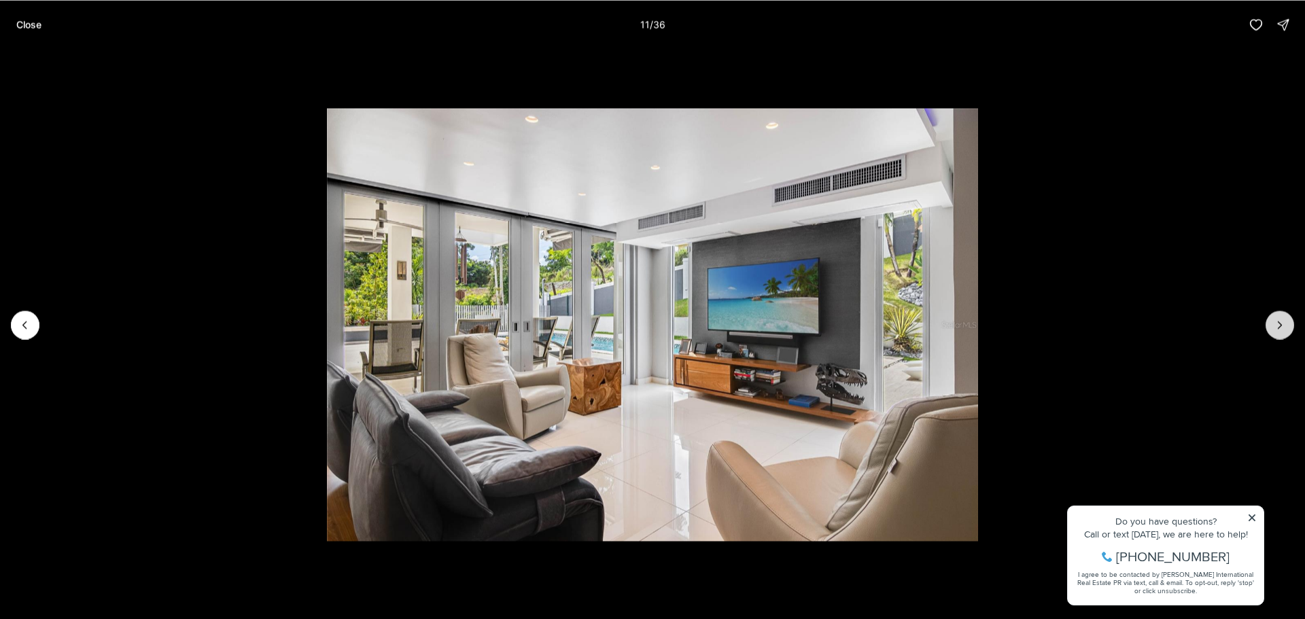
click at [1271, 323] on button "Next slide" at bounding box center [1280, 325] width 29 height 29
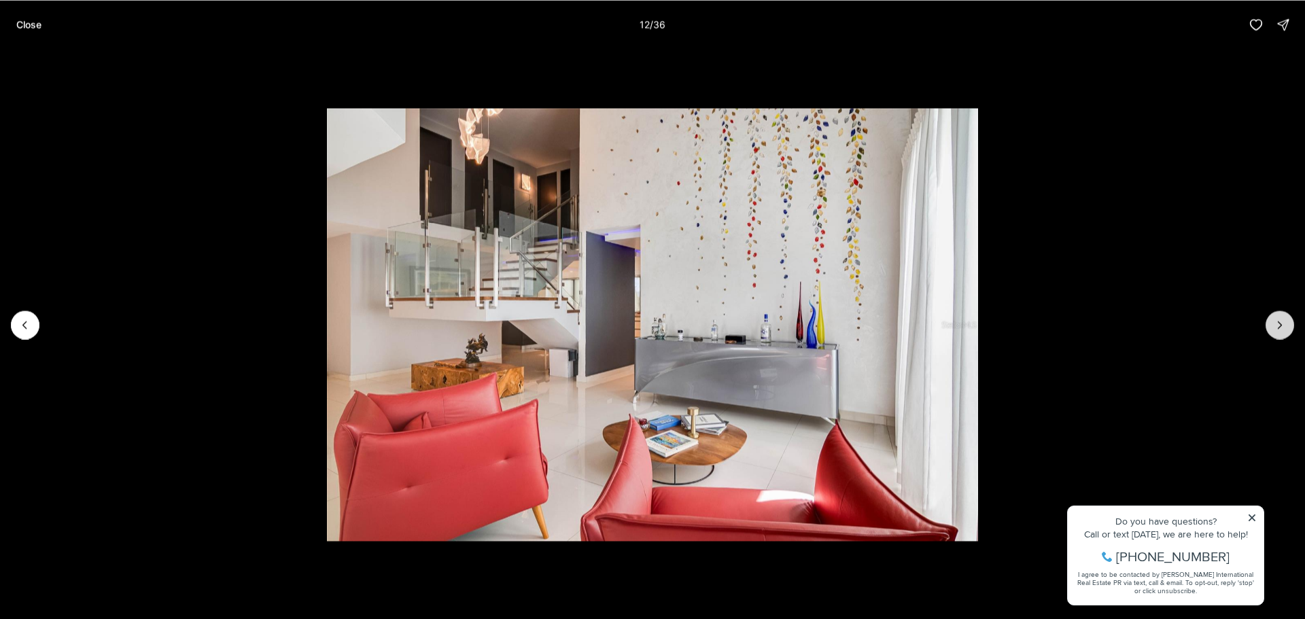
click at [1271, 323] on button "Next slide" at bounding box center [1280, 325] width 29 height 29
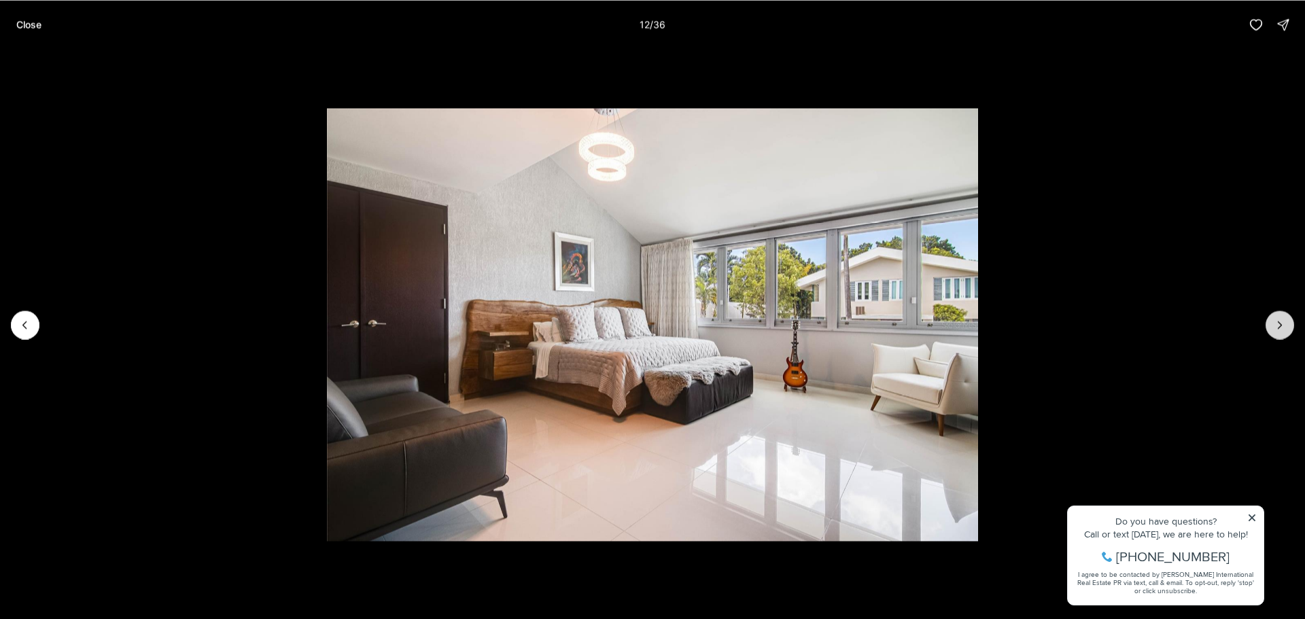
click at [1271, 323] on button "Next slide" at bounding box center [1280, 325] width 29 height 29
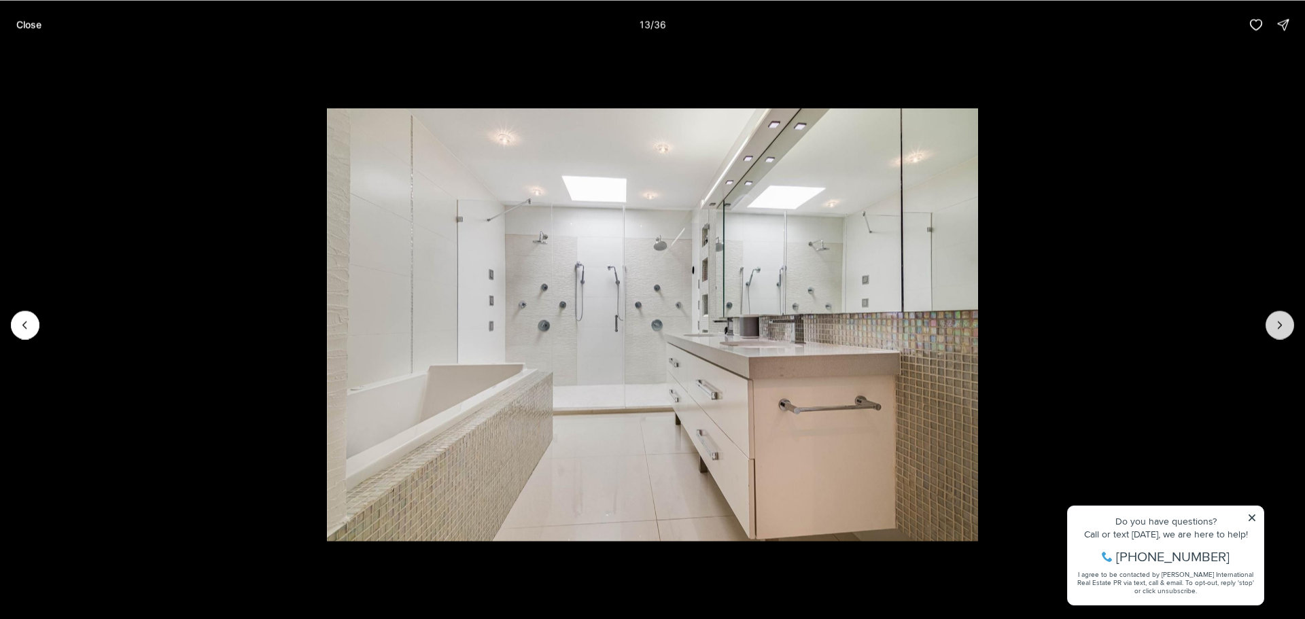
click at [1271, 323] on button "Next slide" at bounding box center [1280, 325] width 29 height 29
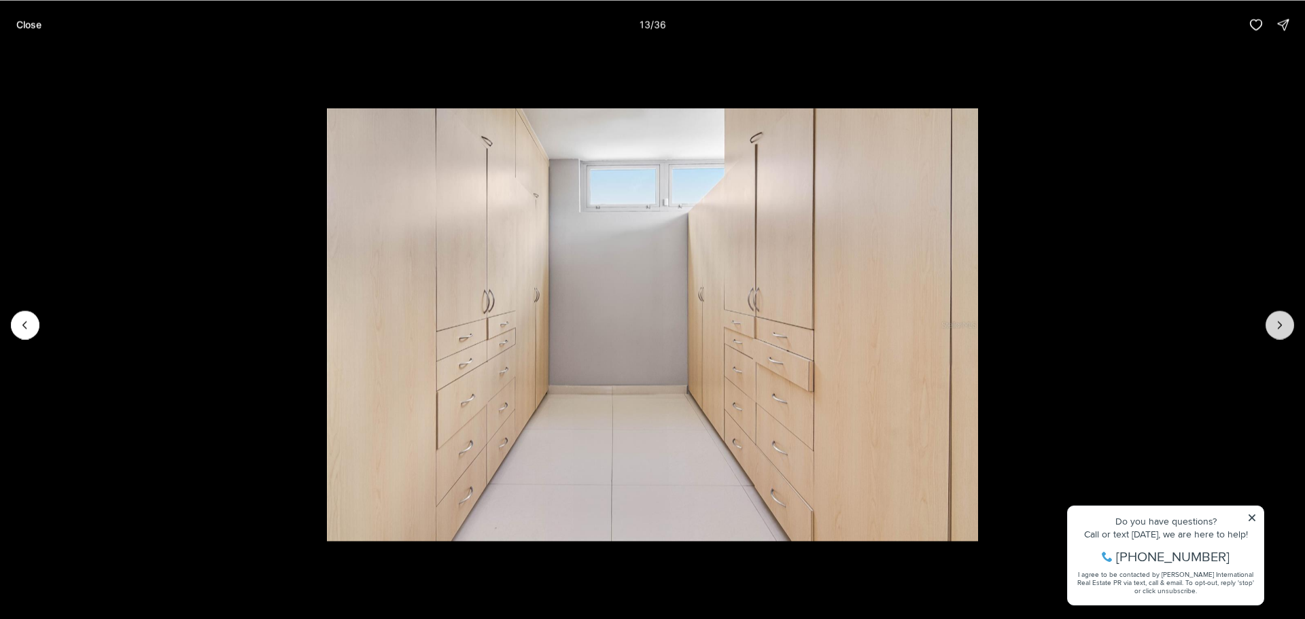
click at [1271, 323] on button "Next slide" at bounding box center [1280, 325] width 29 height 29
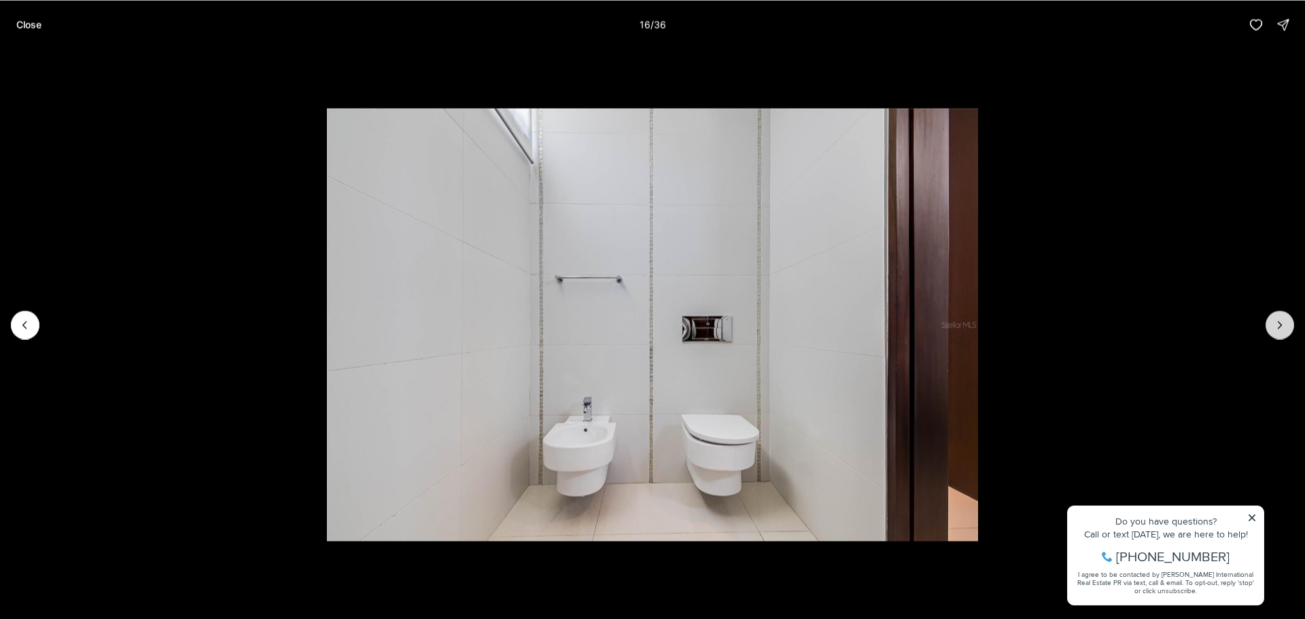
click at [1271, 323] on button "Next slide" at bounding box center [1280, 325] width 29 height 29
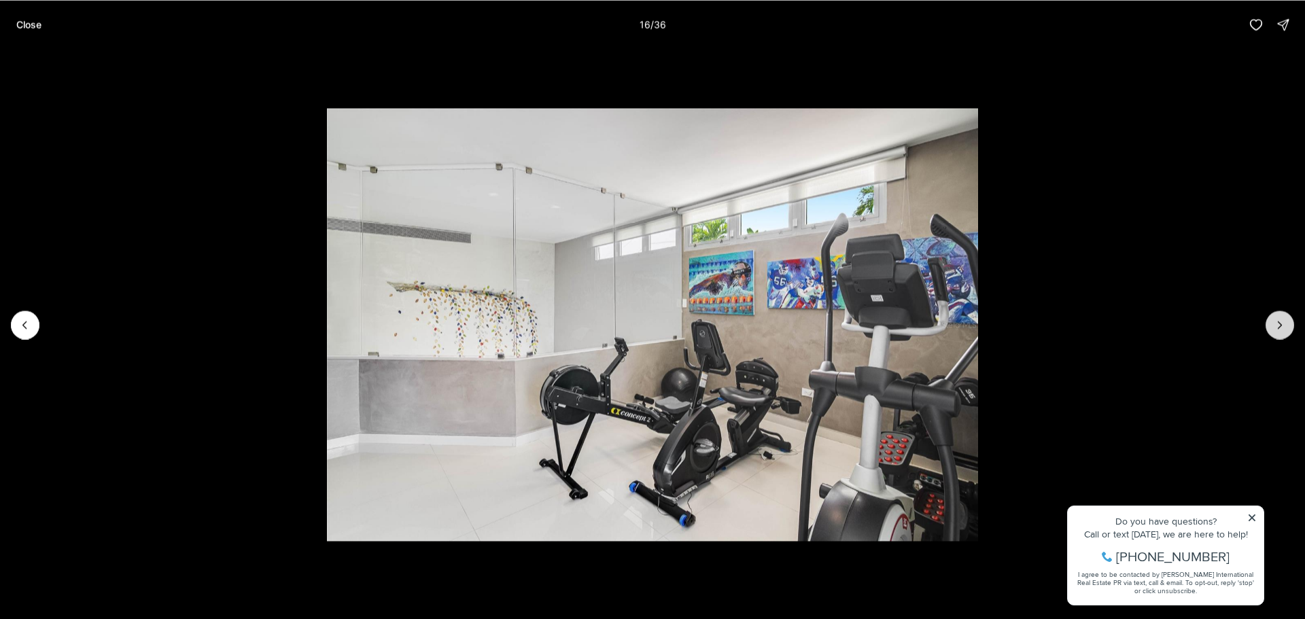
click at [1271, 323] on button "Next slide" at bounding box center [1280, 325] width 29 height 29
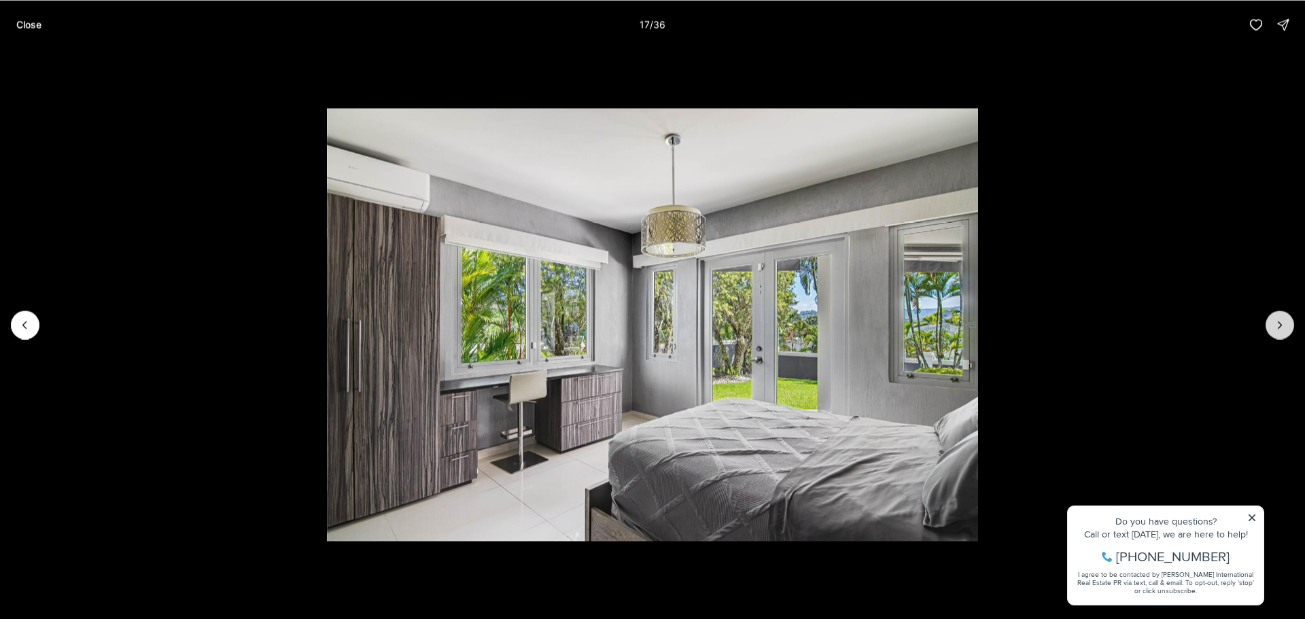
click at [1271, 323] on button "Next slide" at bounding box center [1280, 325] width 29 height 29
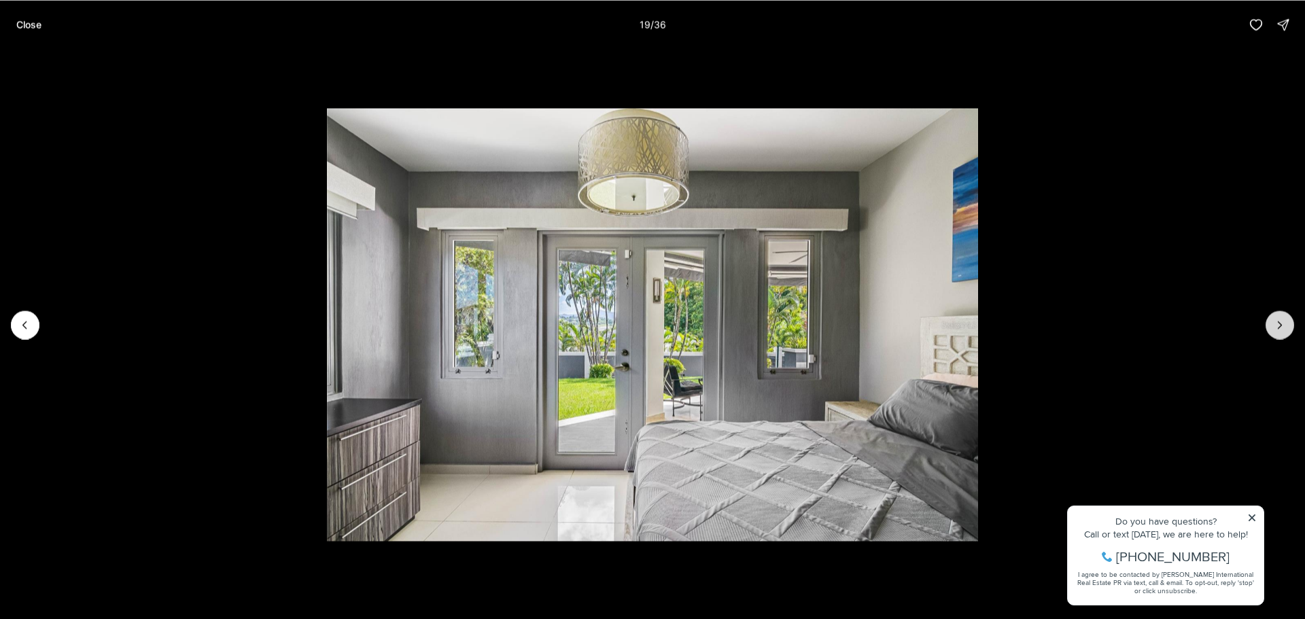
click at [1271, 323] on button "Next slide" at bounding box center [1280, 325] width 29 height 29
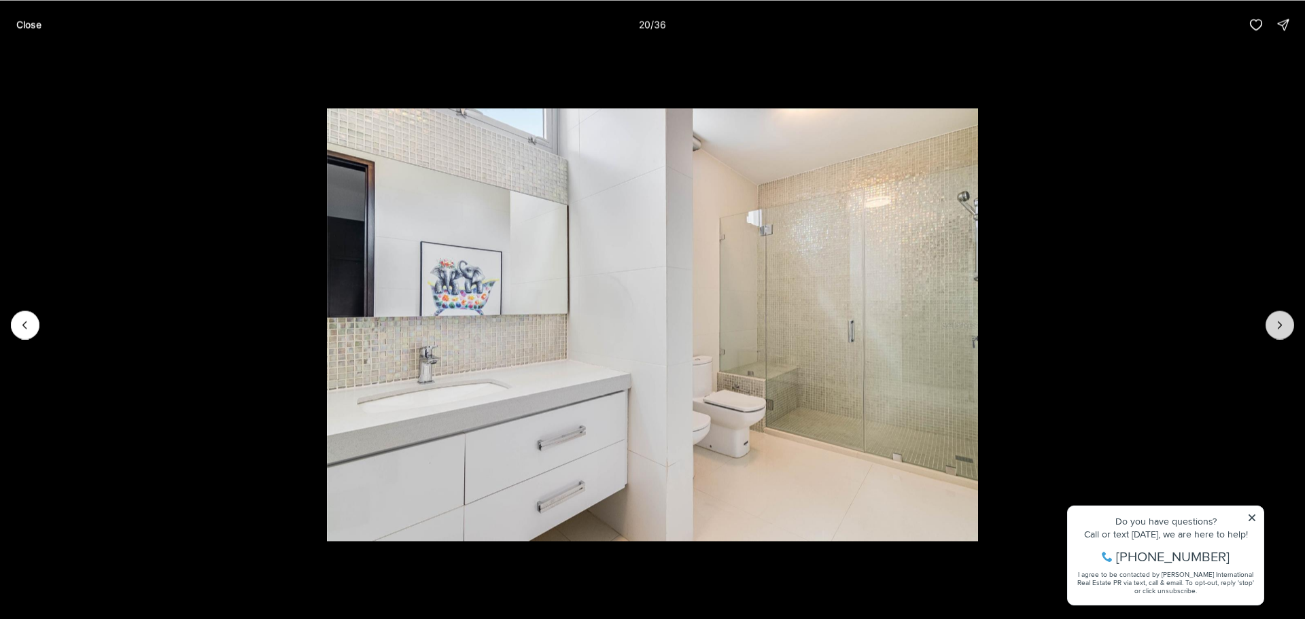
click at [1271, 323] on button "Next slide" at bounding box center [1280, 325] width 29 height 29
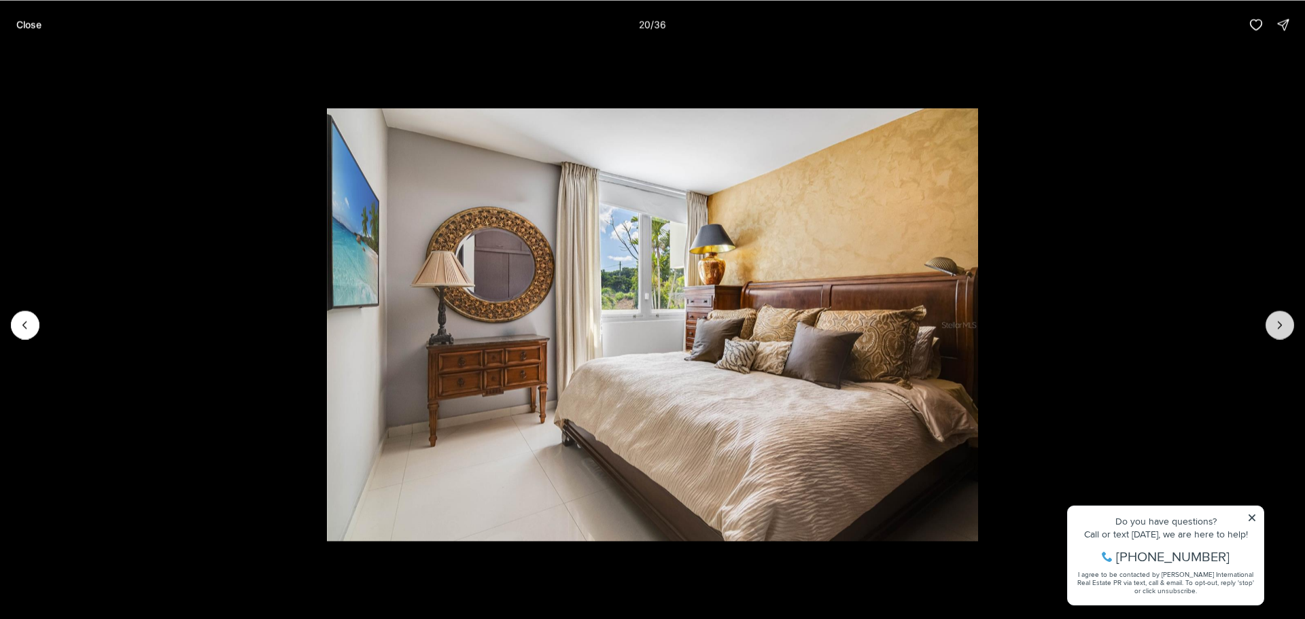
click at [1271, 323] on button "Next slide" at bounding box center [1280, 325] width 29 height 29
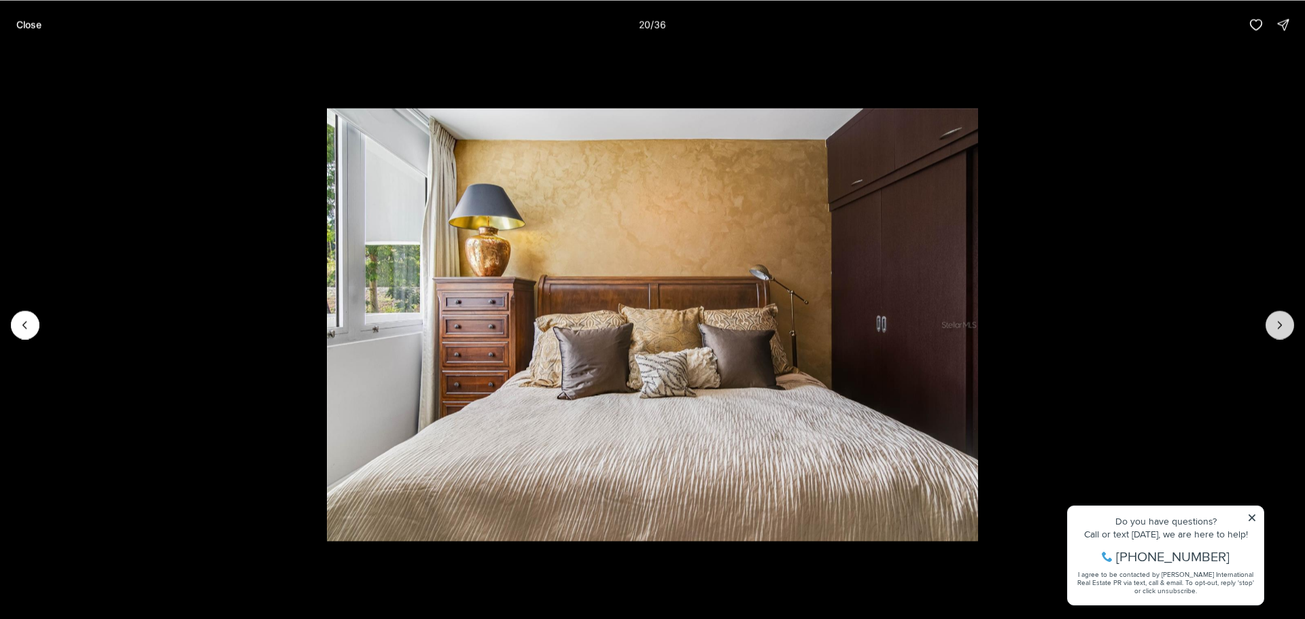
click at [1271, 323] on button "Next slide" at bounding box center [1280, 325] width 29 height 29
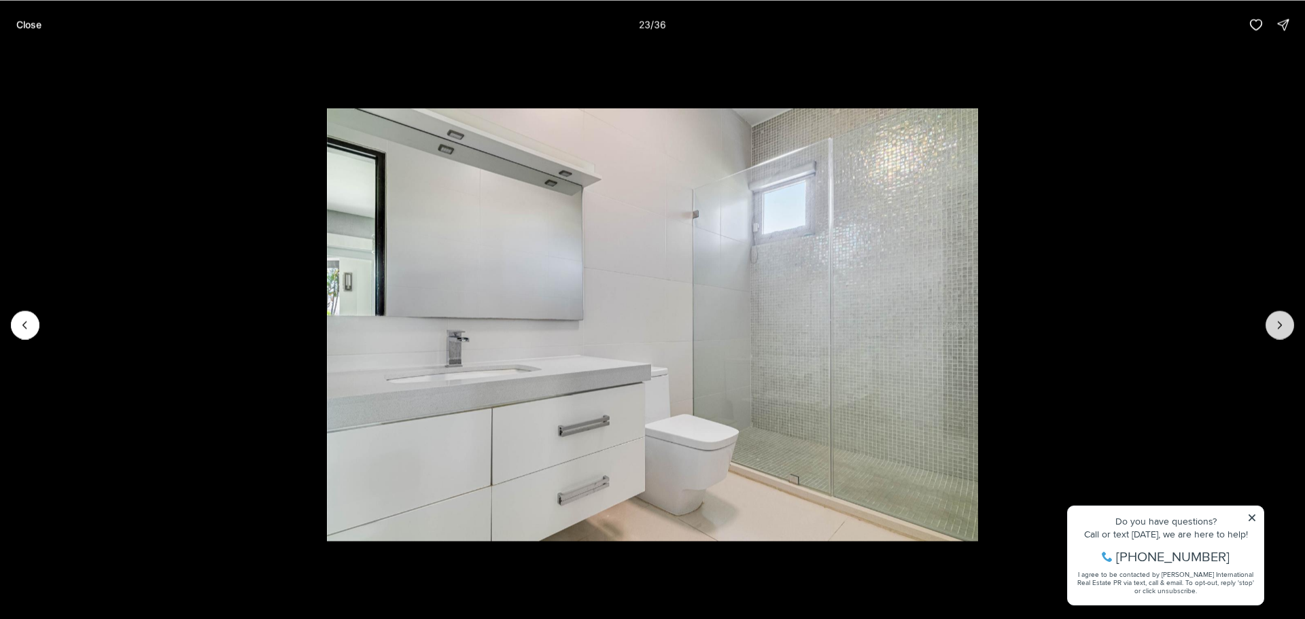
click at [1271, 323] on button "Next slide" at bounding box center [1280, 325] width 29 height 29
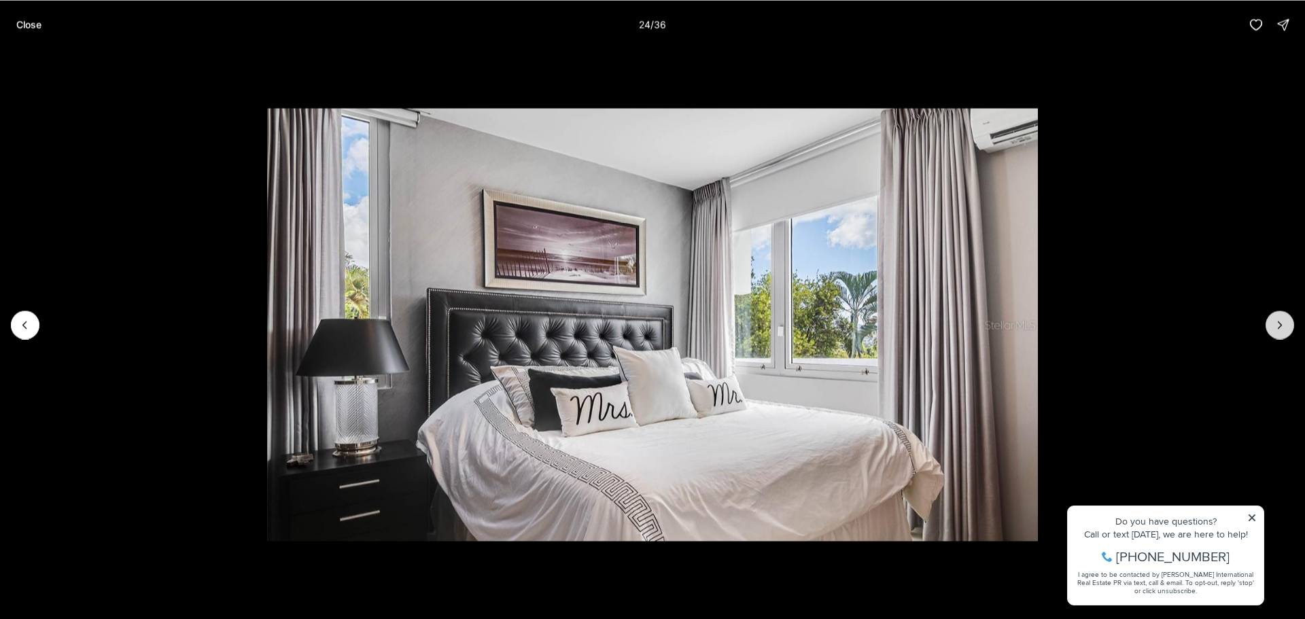
click at [1271, 323] on button "Next slide" at bounding box center [1280, 325] width 29 height 29
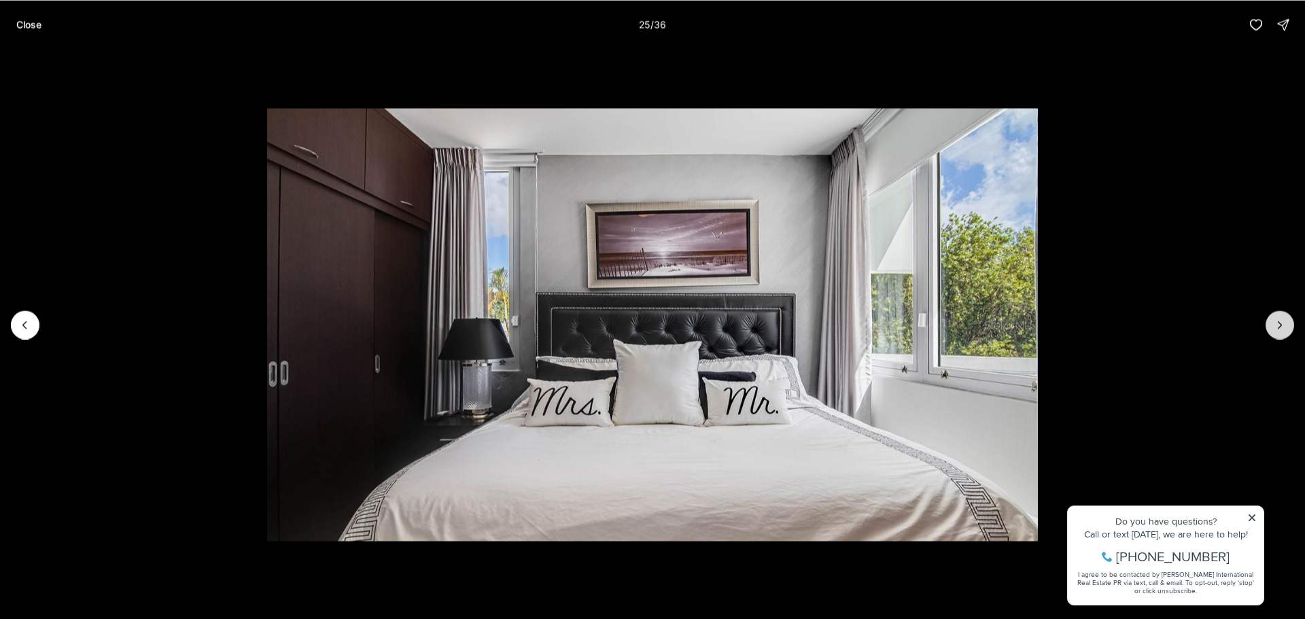
click at [1271, 323] on button "Next slide" at bounding box center [1280, 325] width 29 height 29
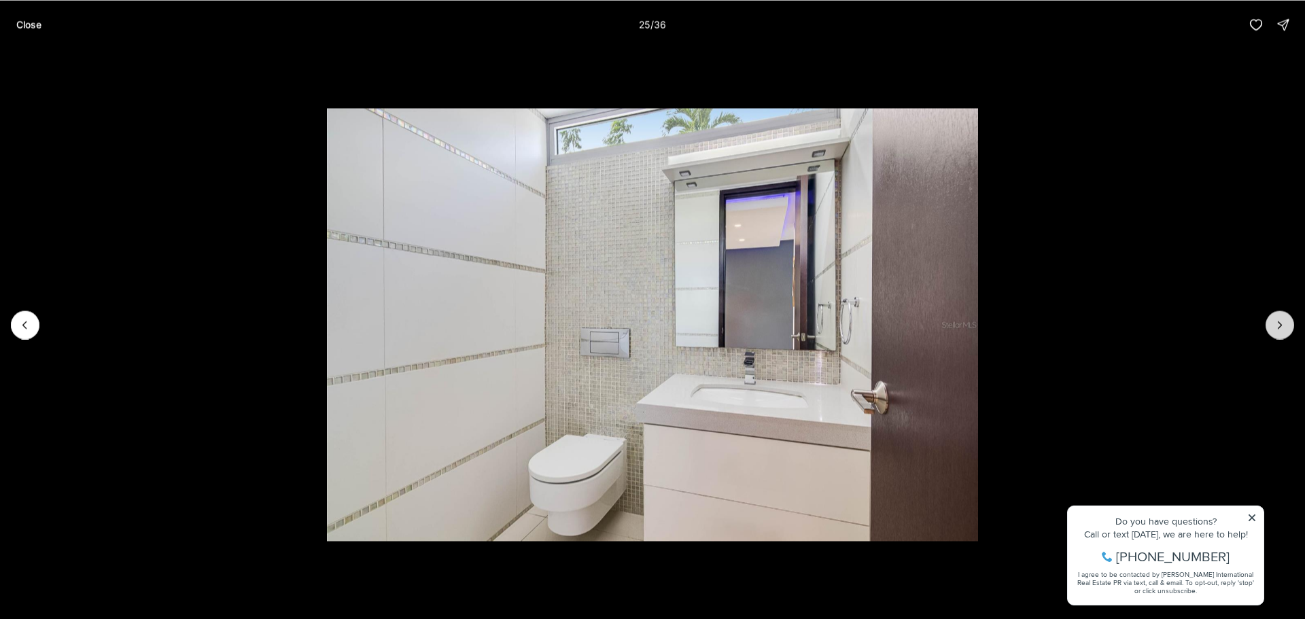
click at [1271, 323] on button "Next slide" at bounding box center [1280, 325] width 29 height 29
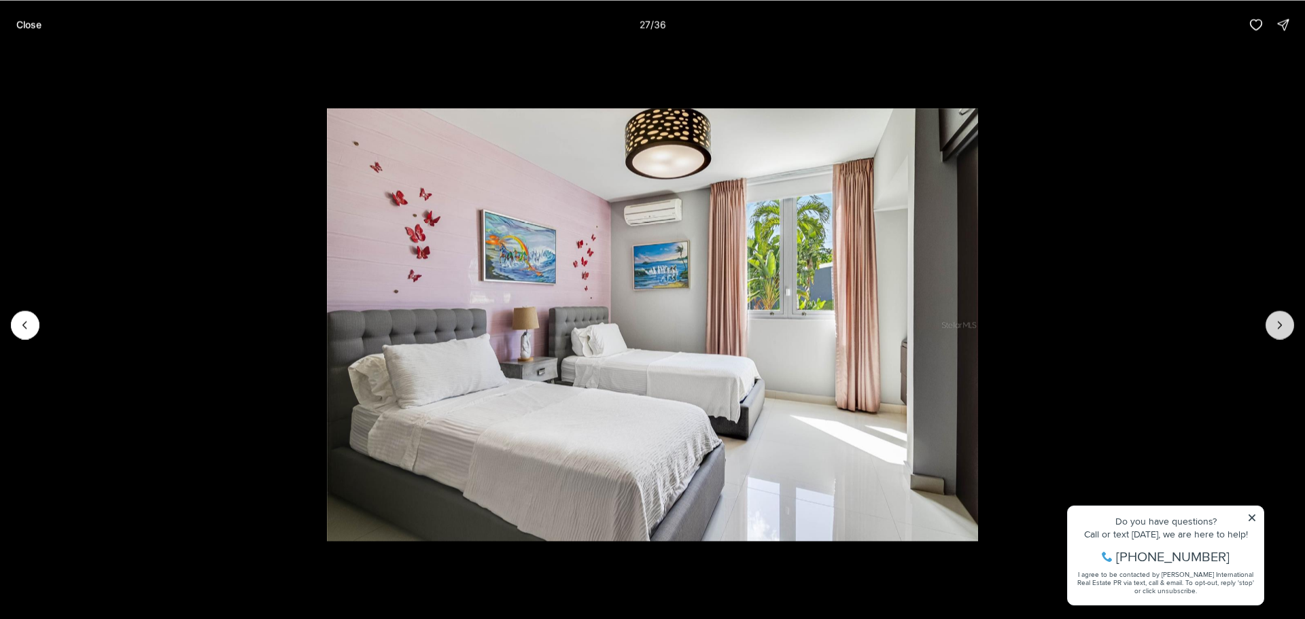
click at [1271, 323] on button "Next slide" at bounding box center [1280, 325] width 29 height 29
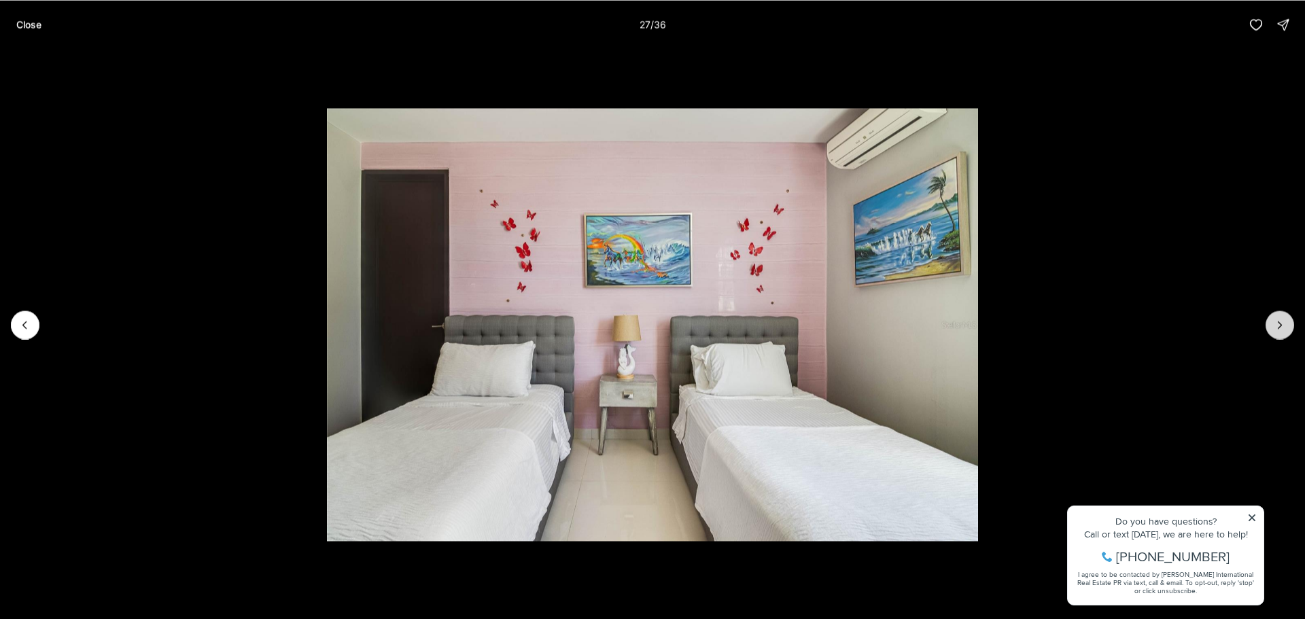
click at [1271, 323] on button "Next slide" at bounding box center [1280, 325] width 29 height 29
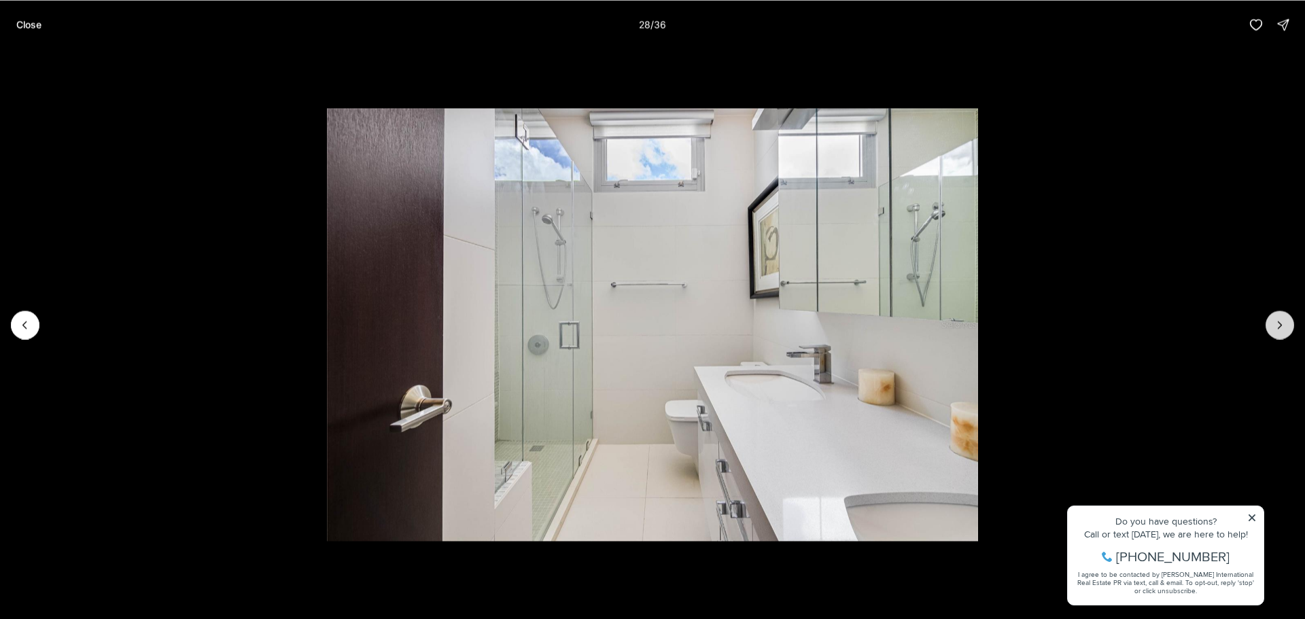
click at [1271, 323] on button "Next slide" at bounding box center [1280, 325] width 29 height 29
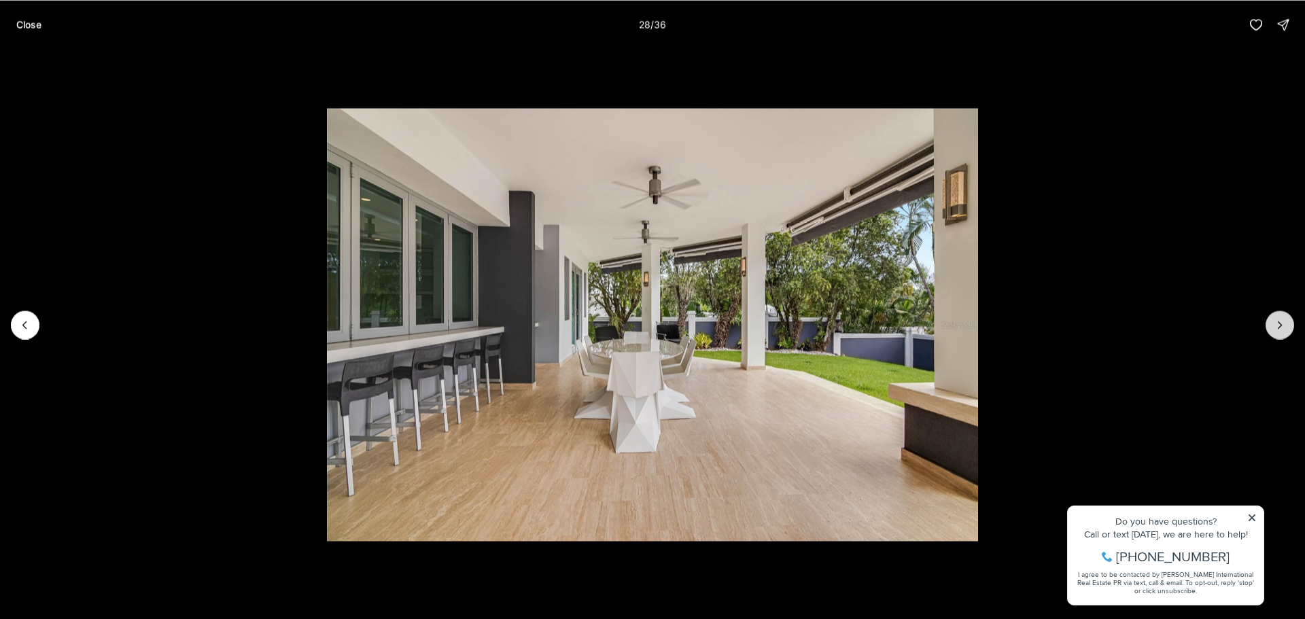
click at [1271, 323] on button "Next slide" at bounding box center [1280, 325] width 29 height 29
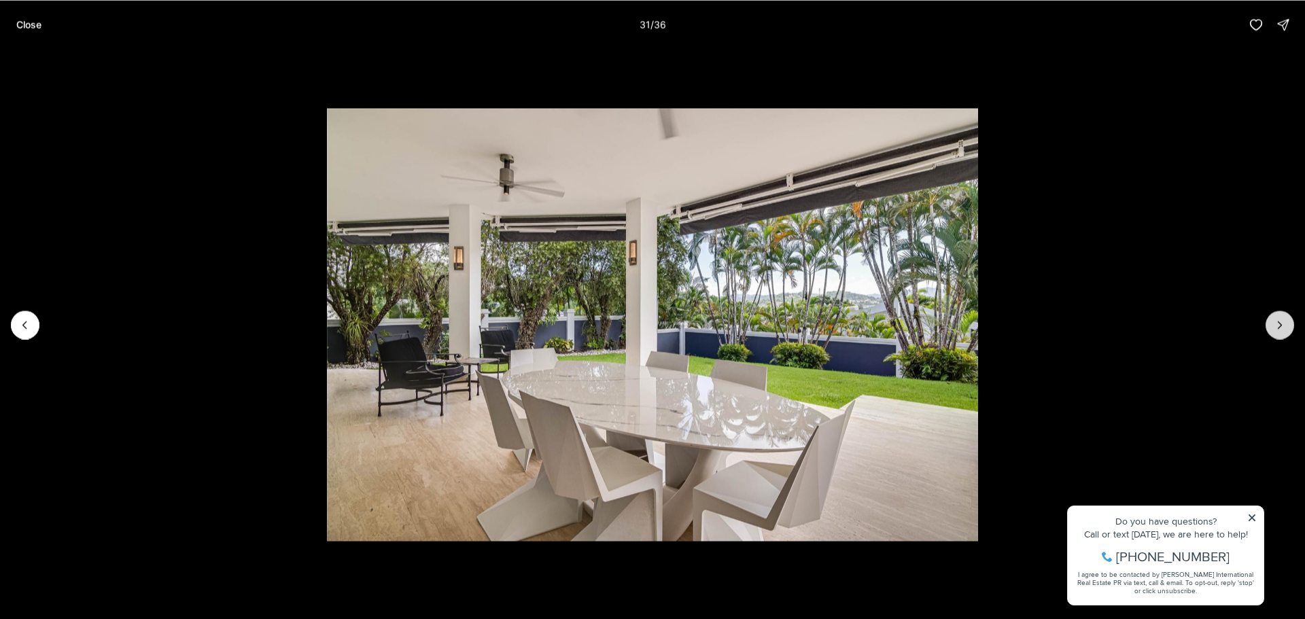
click at [1271, 323] on button "Next slide" at bounding box center [1280, 325] width 29 height 29
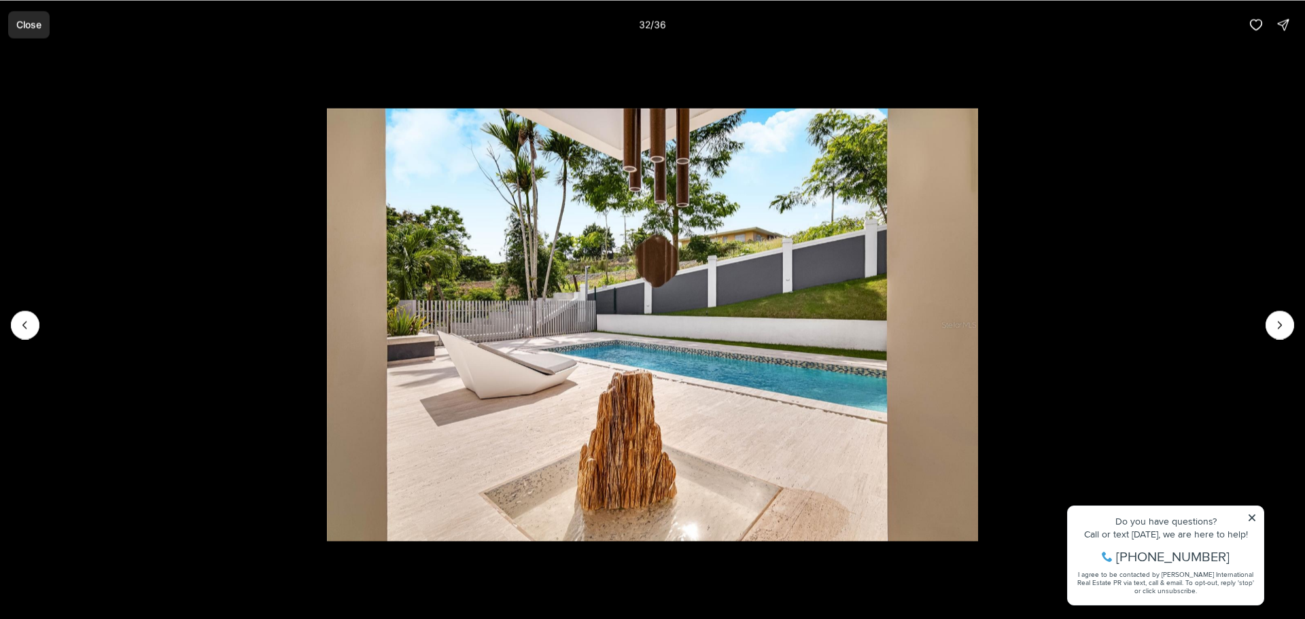
click at [16, 20] on button "Close" at bounding box center [28, 24] width 41 height 27
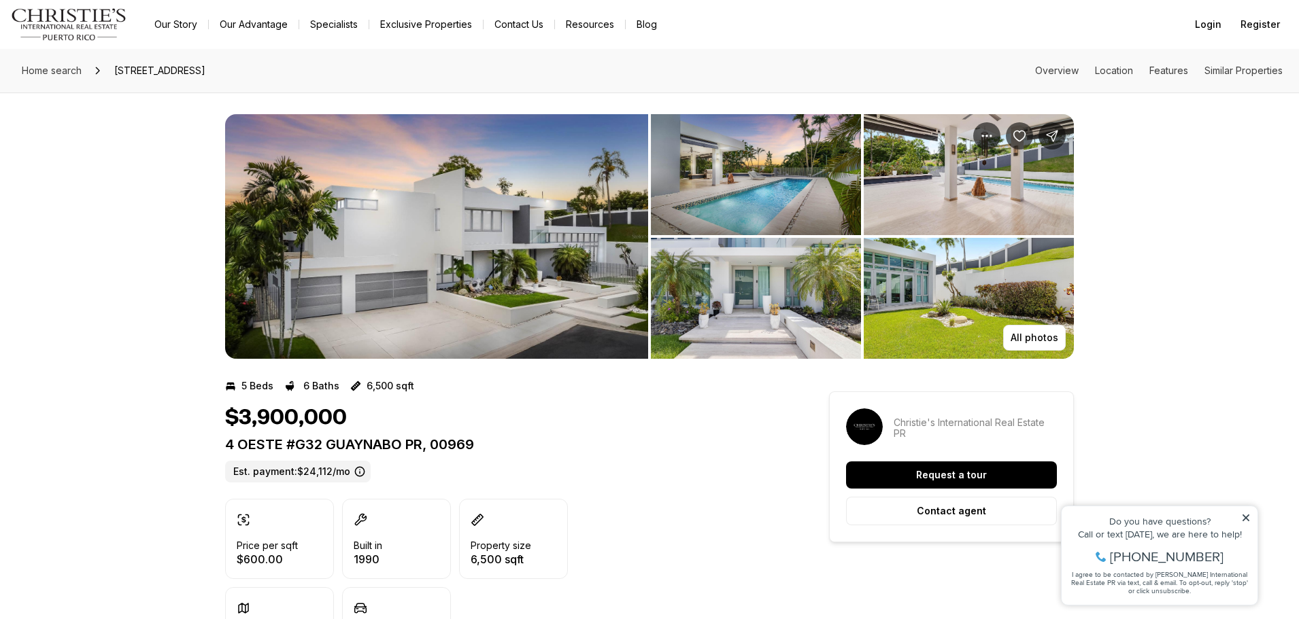
click at [72, 29] on img "Main navigation" at bounding box center [69, 24] width 116 height 33
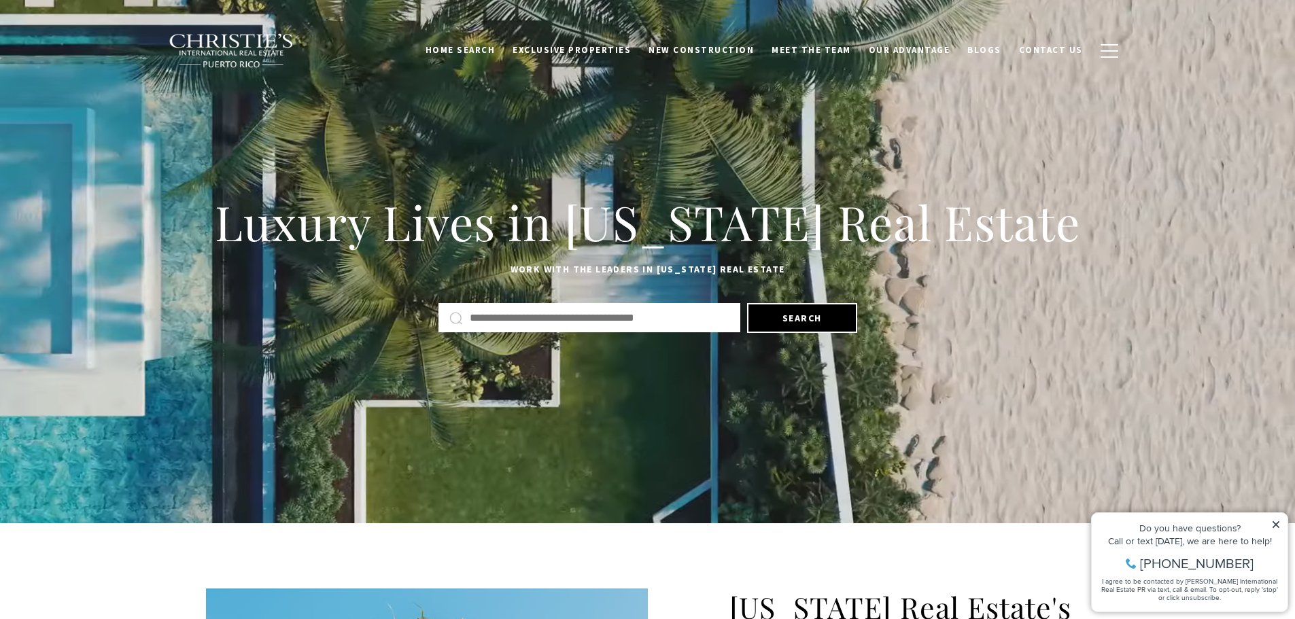
click at [617, 311] on input "text" at bounding box center [600, 318] width 260 height 18
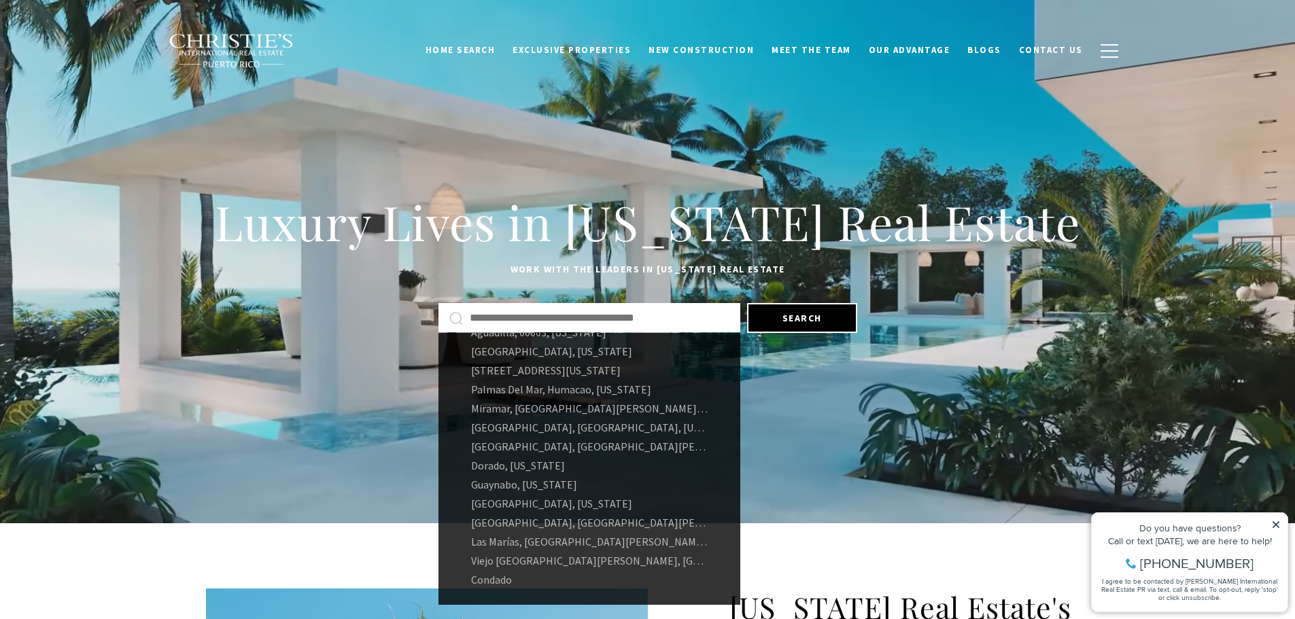
scroll to position [92, 0]
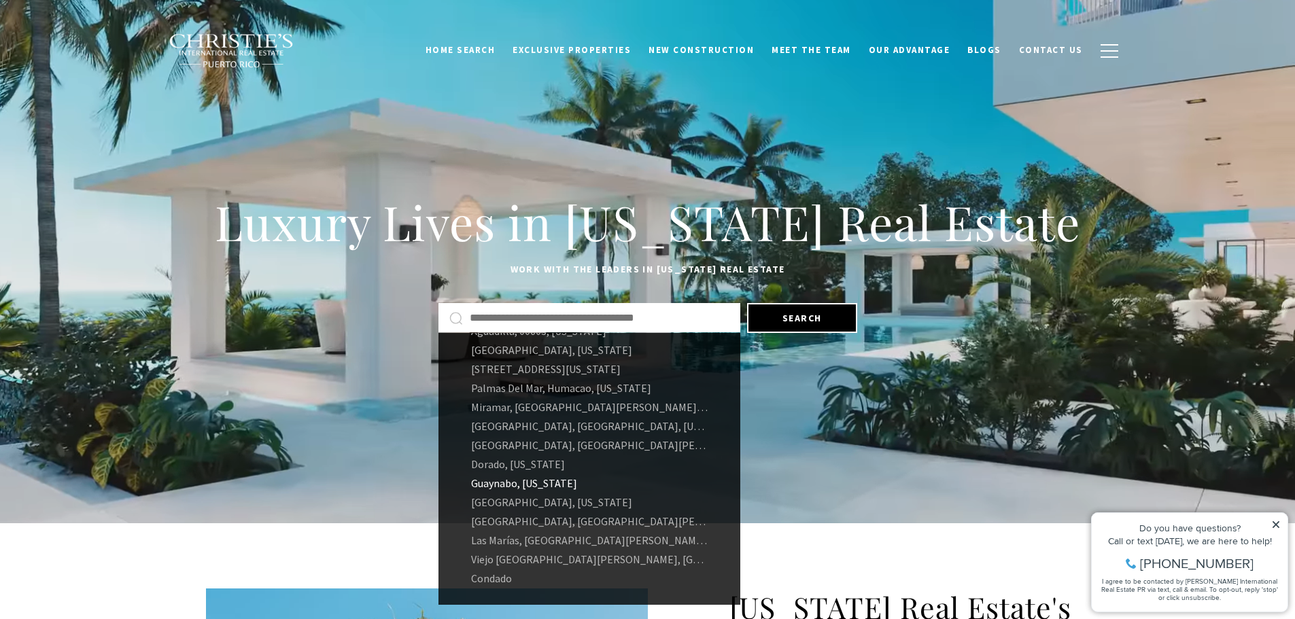
click at [583, 479] on link "Guaynabo, Puerto Rico" at bounding box center [590, 483] width 302 height 19
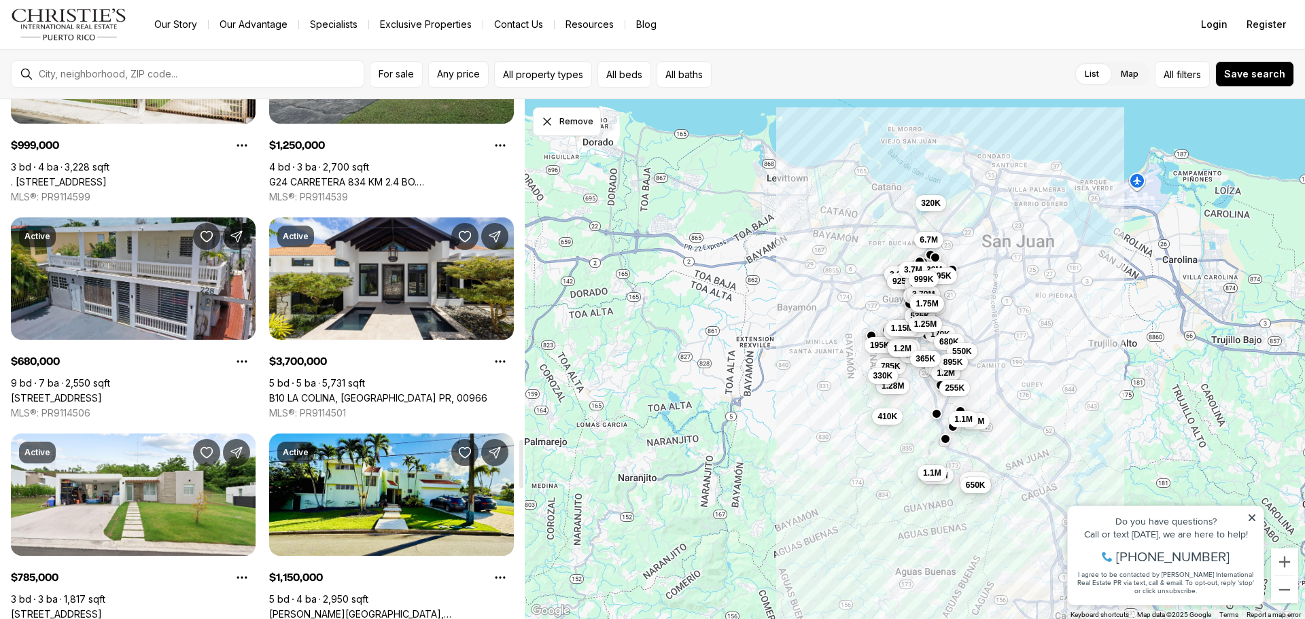
scroll to position [3671, 0]
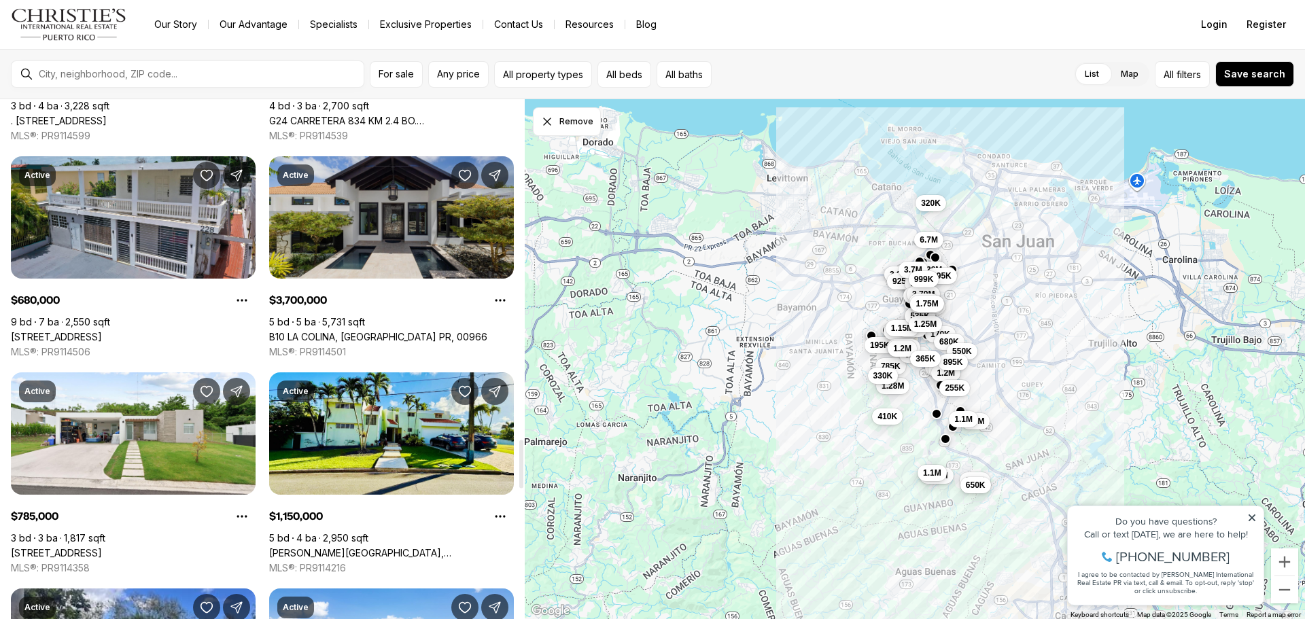
click at [366, 331] on link "B10 LA COLINA, GUAYNABO PR, 00966" at bounding box center [378, 337] width 218 height 12
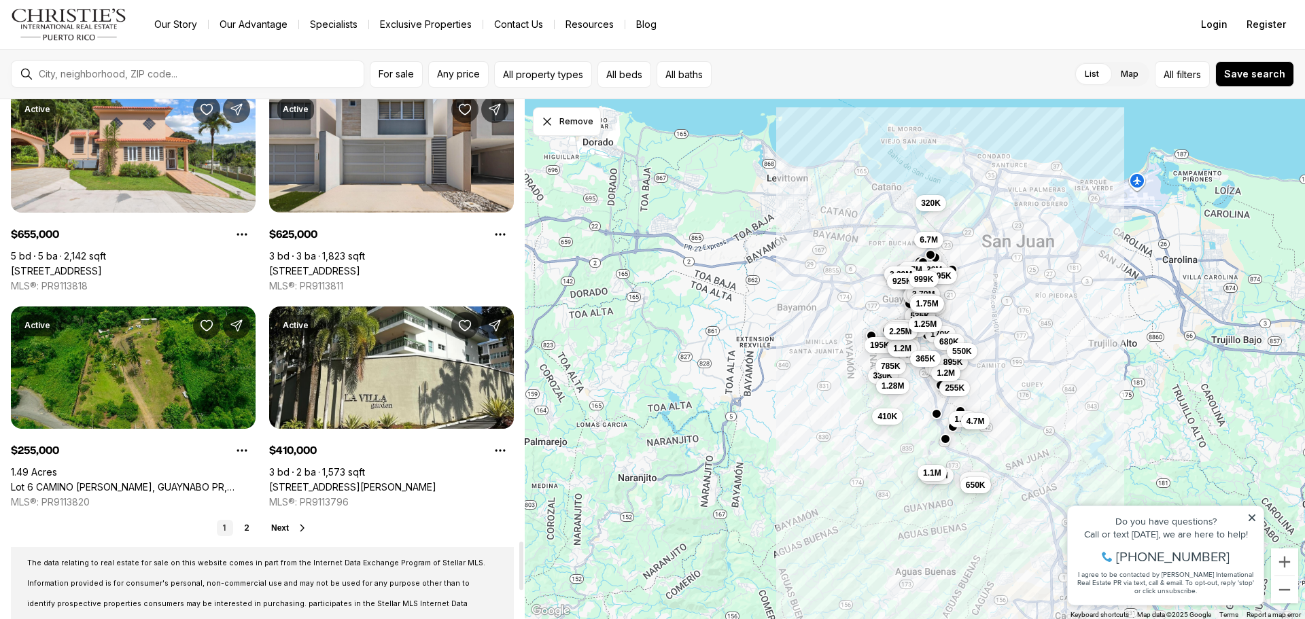
scroll to position [5031, 0]
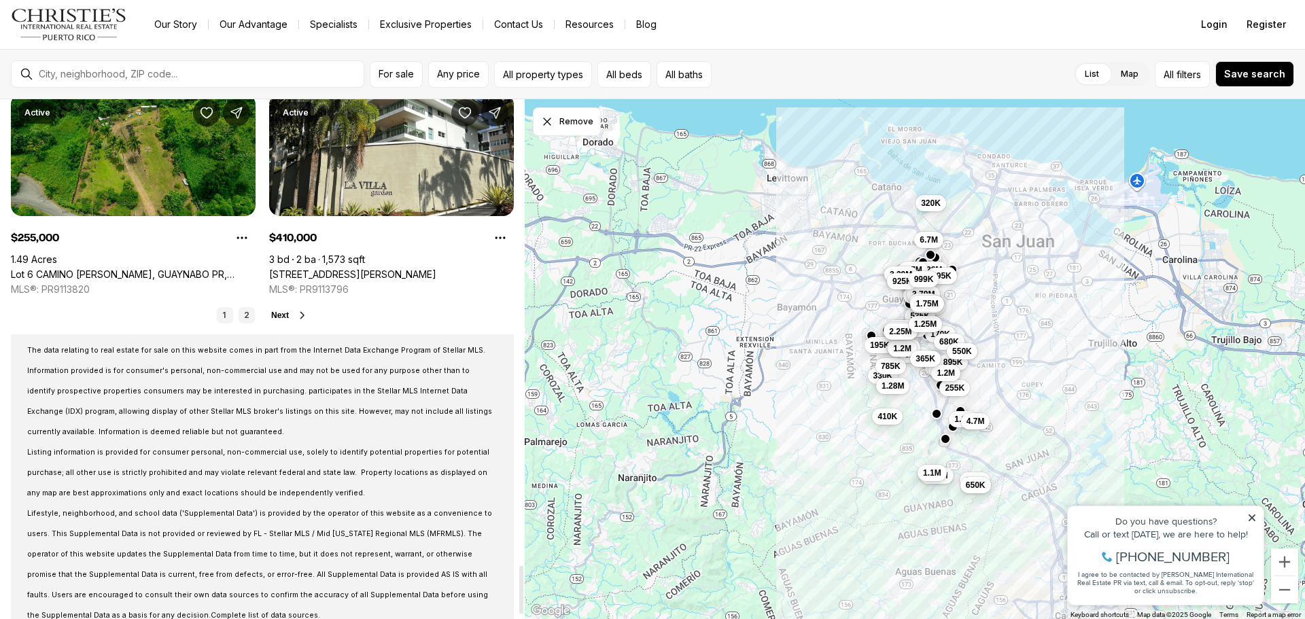
click at [247, 316] on link "2" at bounding box center [247, 315] width 16 height 16
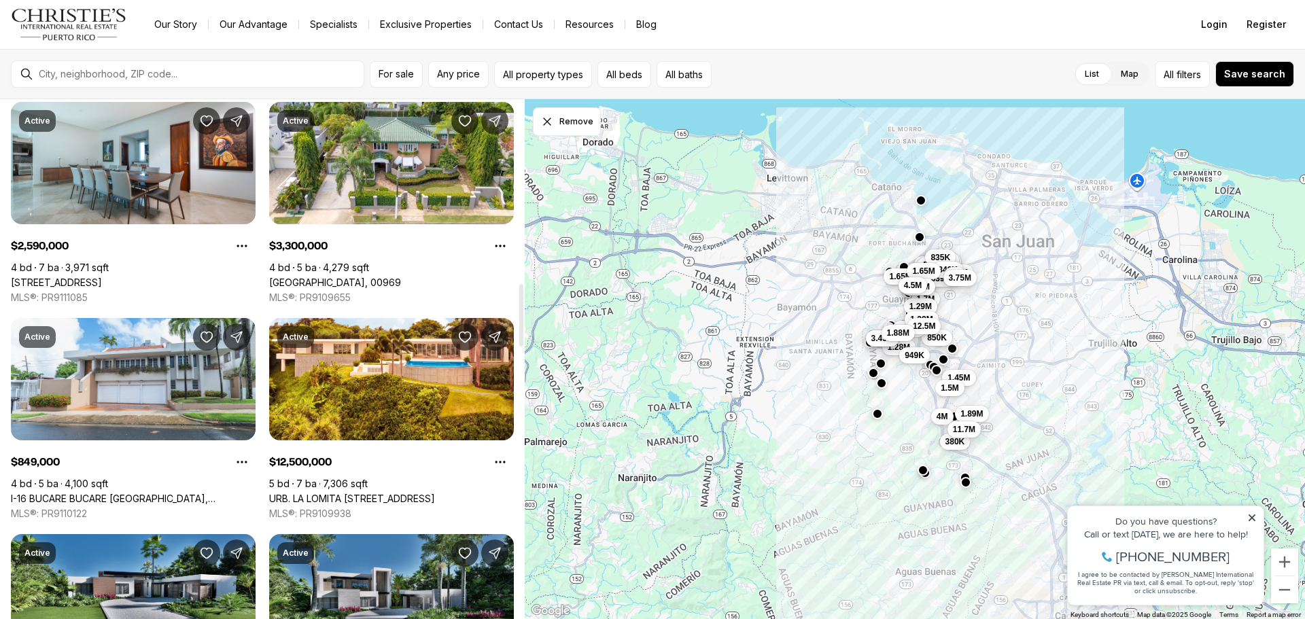
scroll to position [1496, 0]
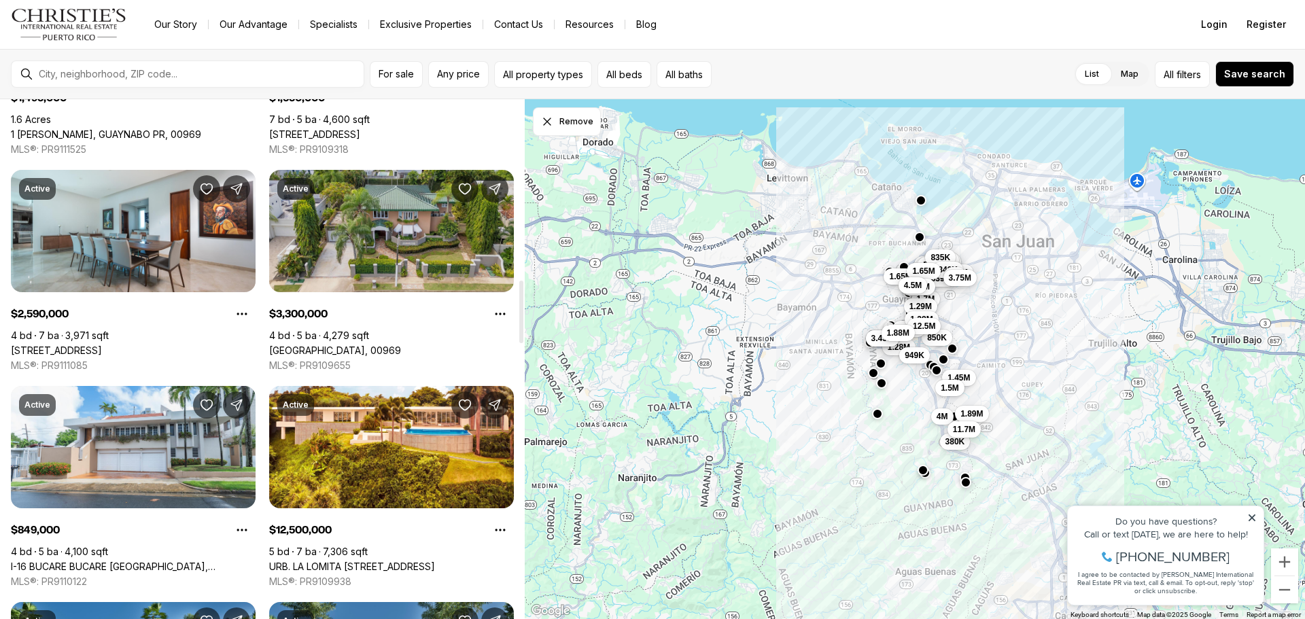
click at [401, 345] on link "[GEOGRAPHIC_DATA], 00969" at bounding box center [335, 351] width 132 height 12
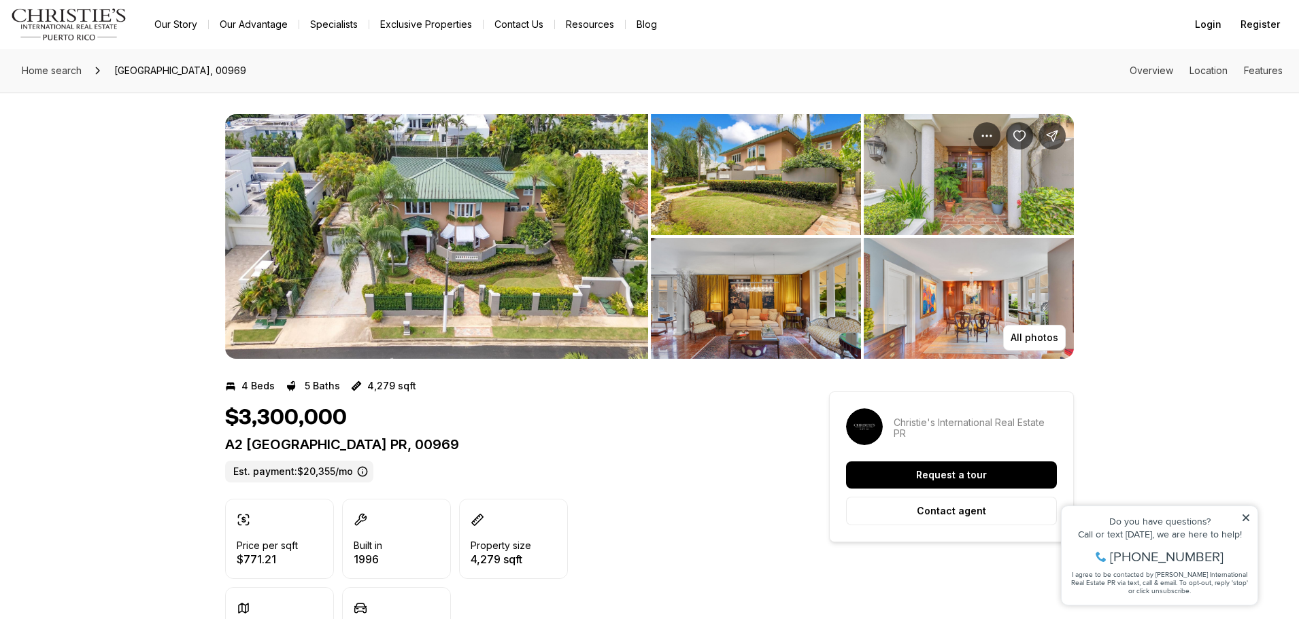
click at [532, 255] on img "View image gallery" at bounding box center [436, 236] width 423 height 245
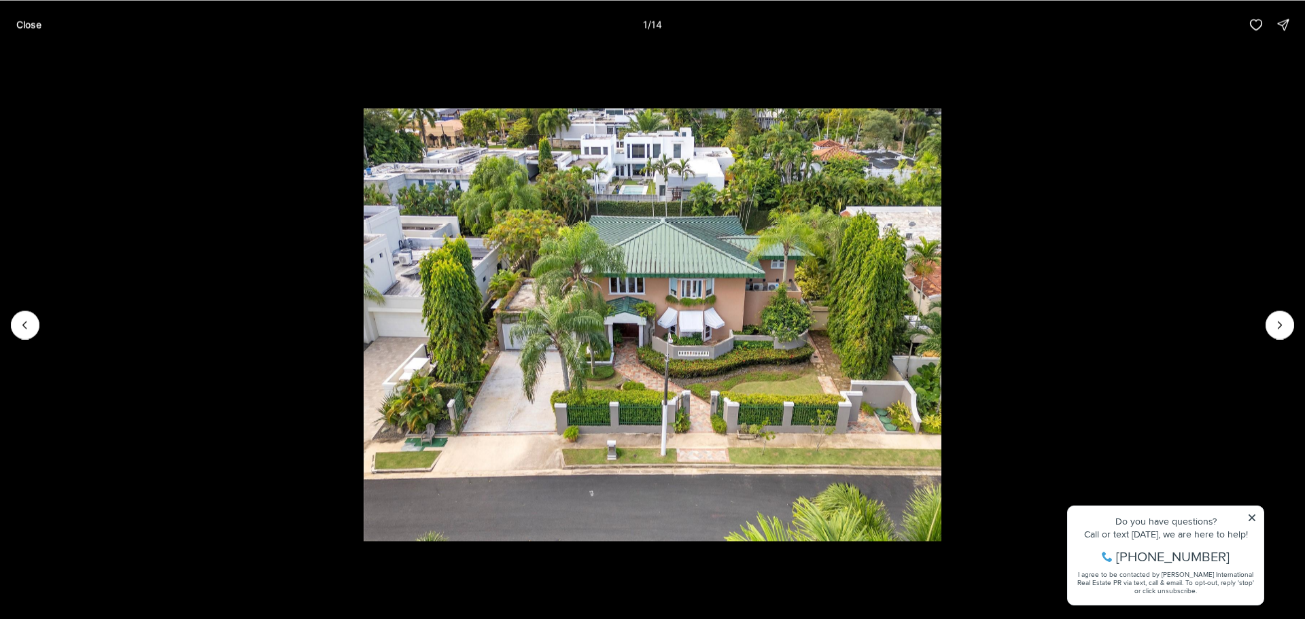
click at [1290, 340] on li "1 of 14" at bounding box center [652, 324] width 1305 height 551
click at [1281, 328] on icon "Next slide" at bounding box center [1280, 325] width 14 height 14
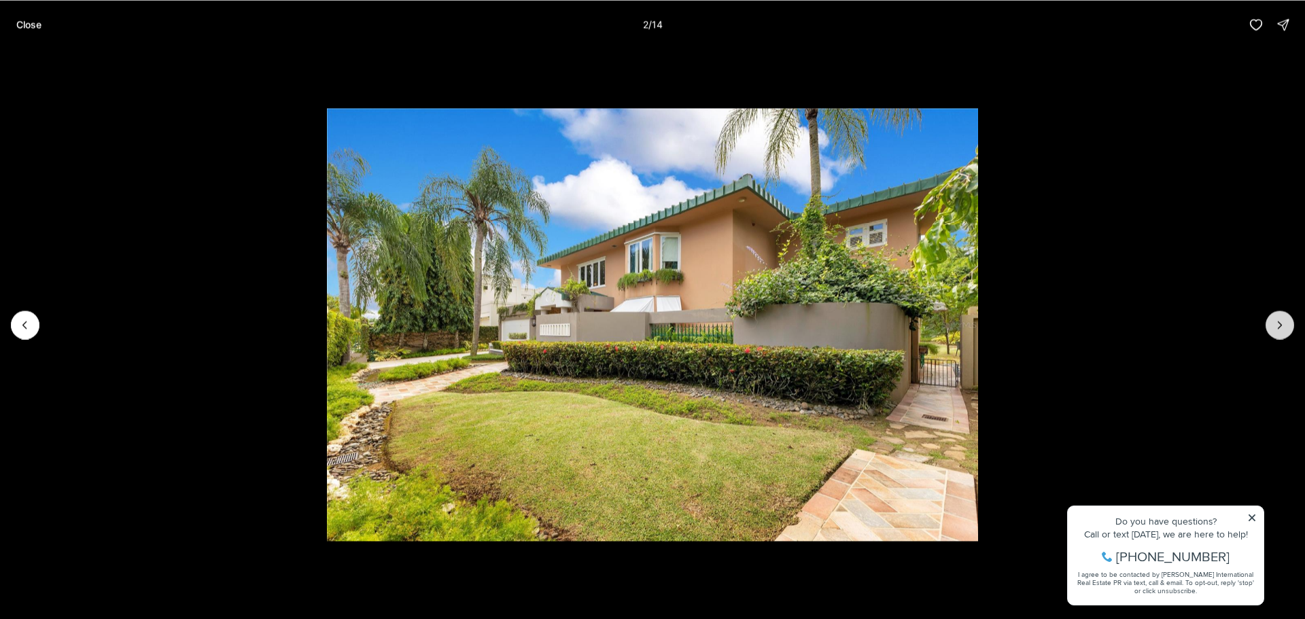
click at [1281, 328] on icon "Next slide" at bounding box center [1280, 325] width 14 height 14
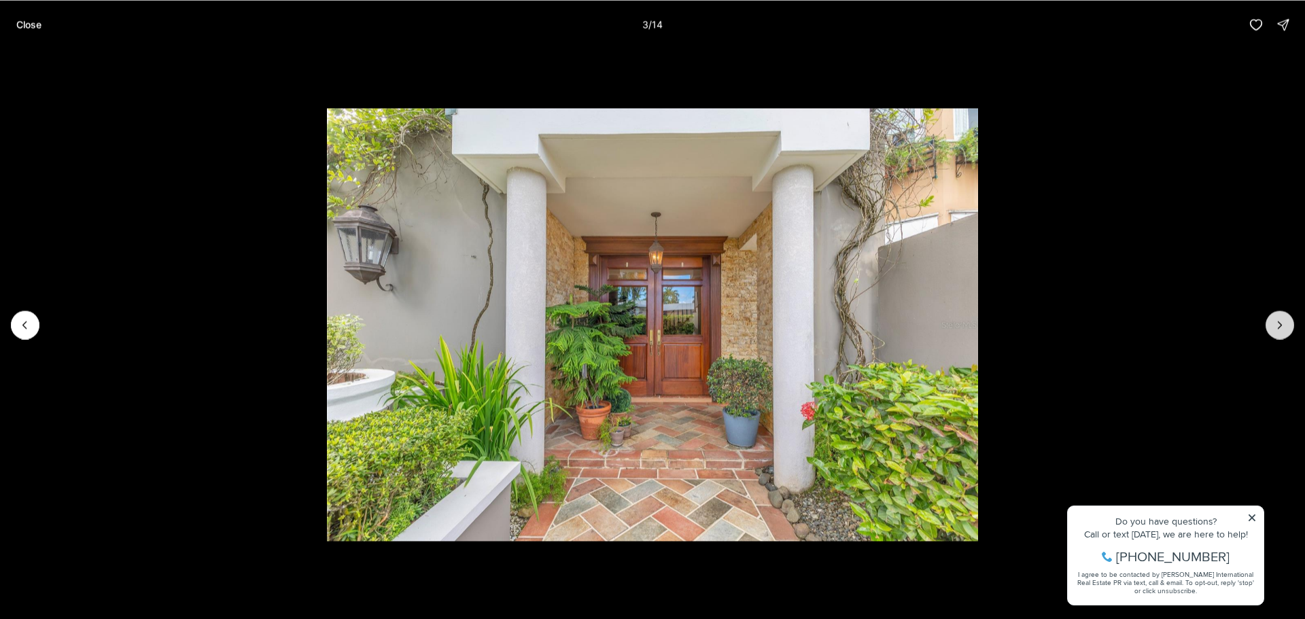
click at [1281, 328] on icon "Next slide" at bounding box center [1280, 325] width 14 height 14
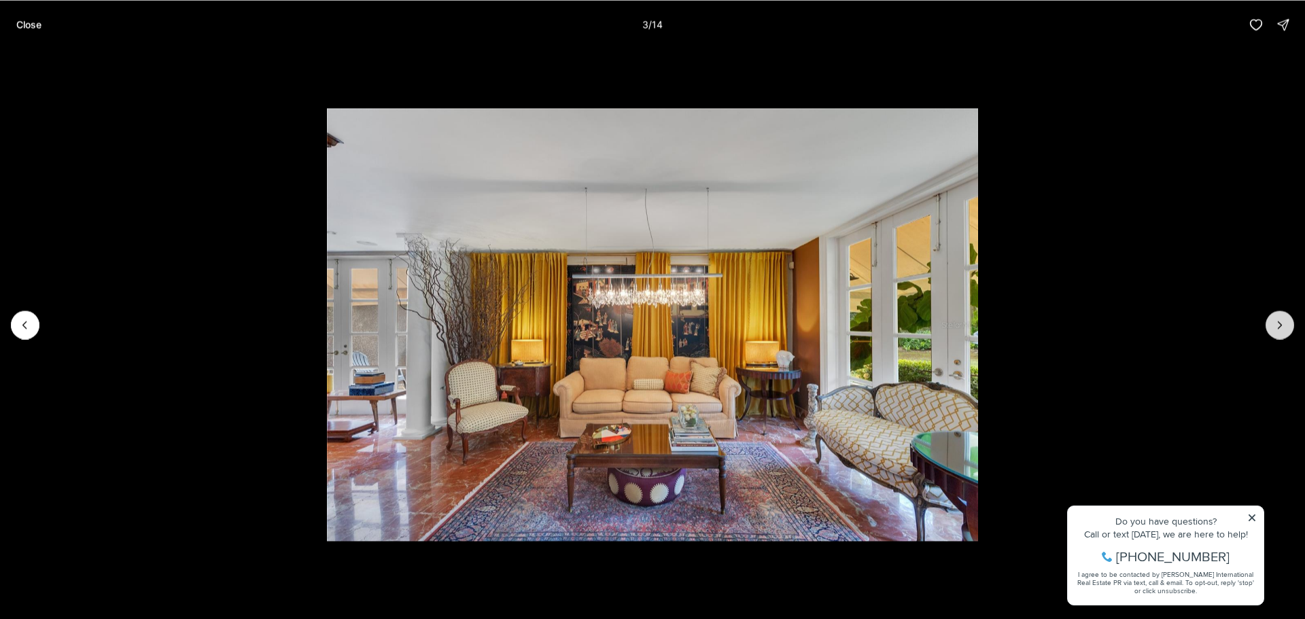
click at [1281, 328] on icon "Next slide" at bounding box center [1280, 325] width 14 height 14
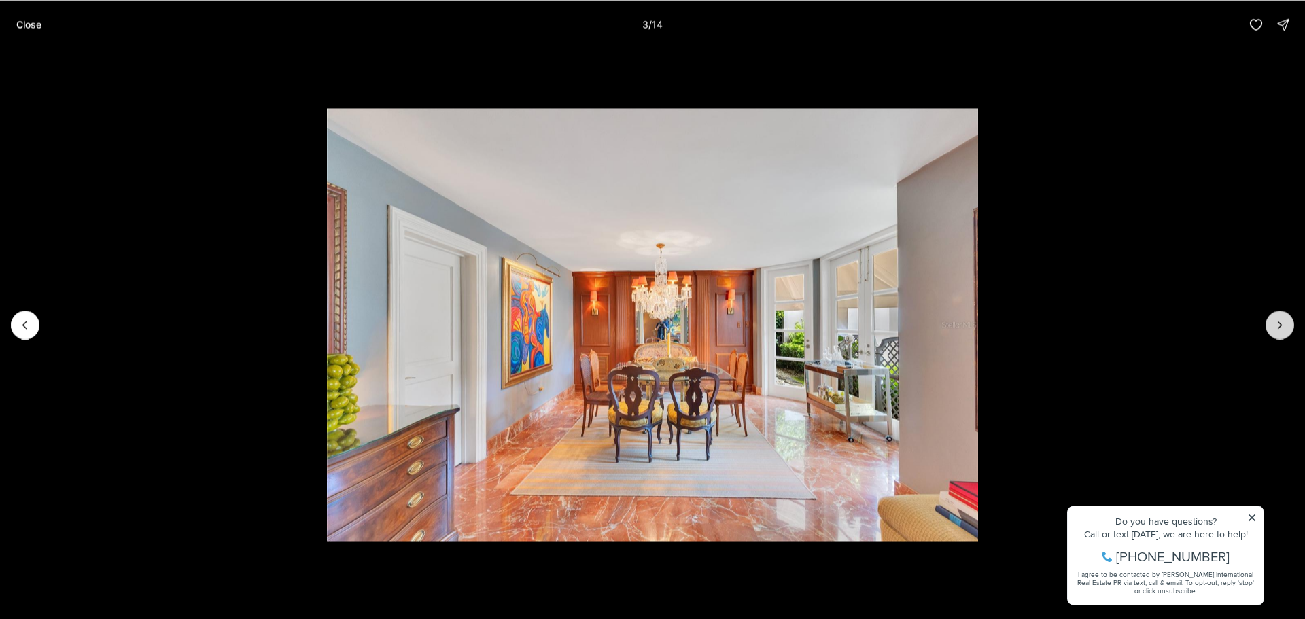
click at [1281, 328] on icon "Next slide" at bounding box center [1280, 325] width 14 height 14
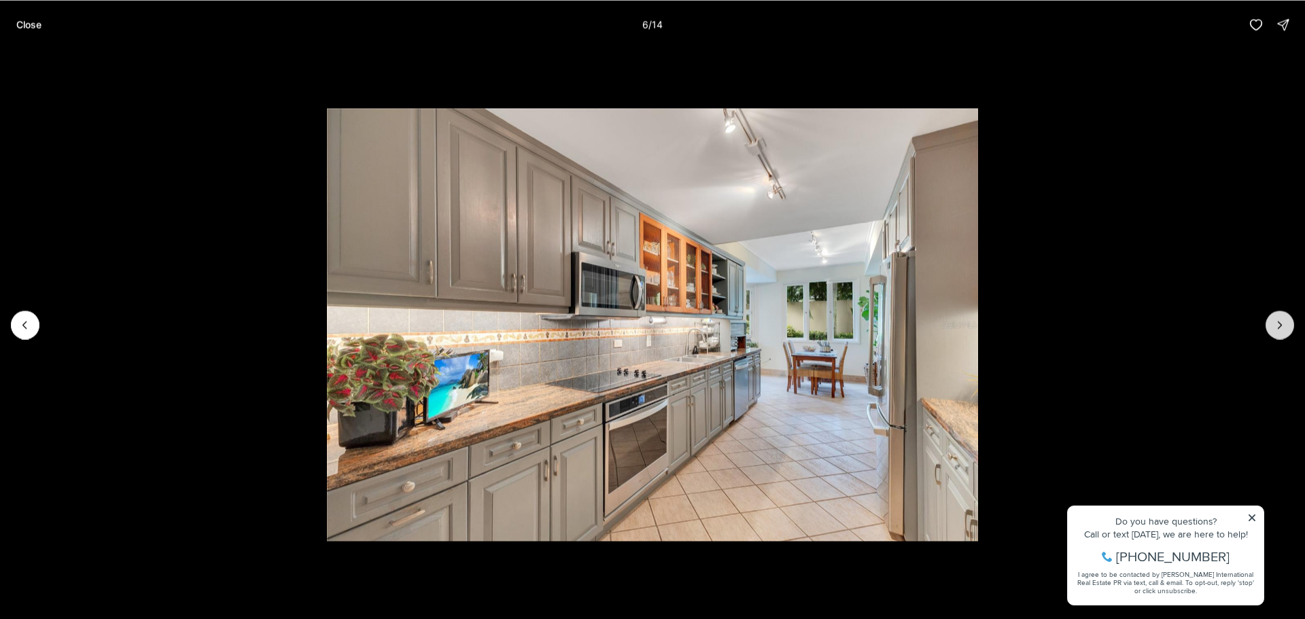
click at [1281, 328] on icon "Next slide" at bounding box center [1280, 325] width 14 height 14
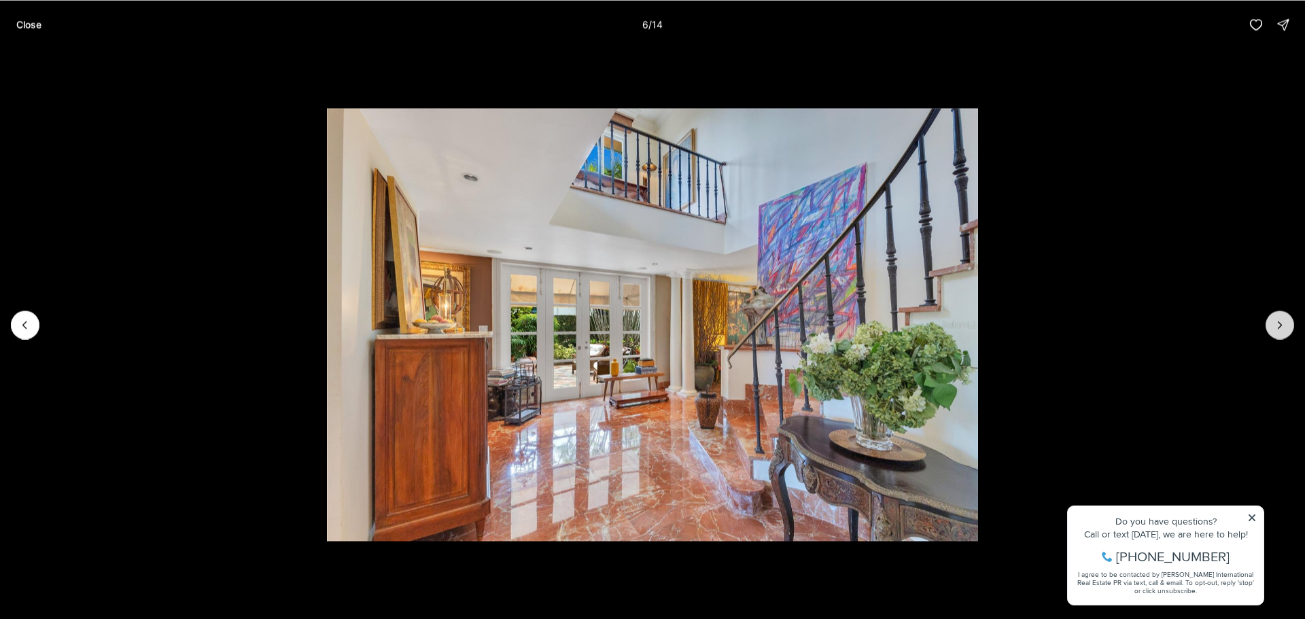
click at [1281, 328] on icon "Next slide" at bounding box center [1280, 325] width 14 height 14
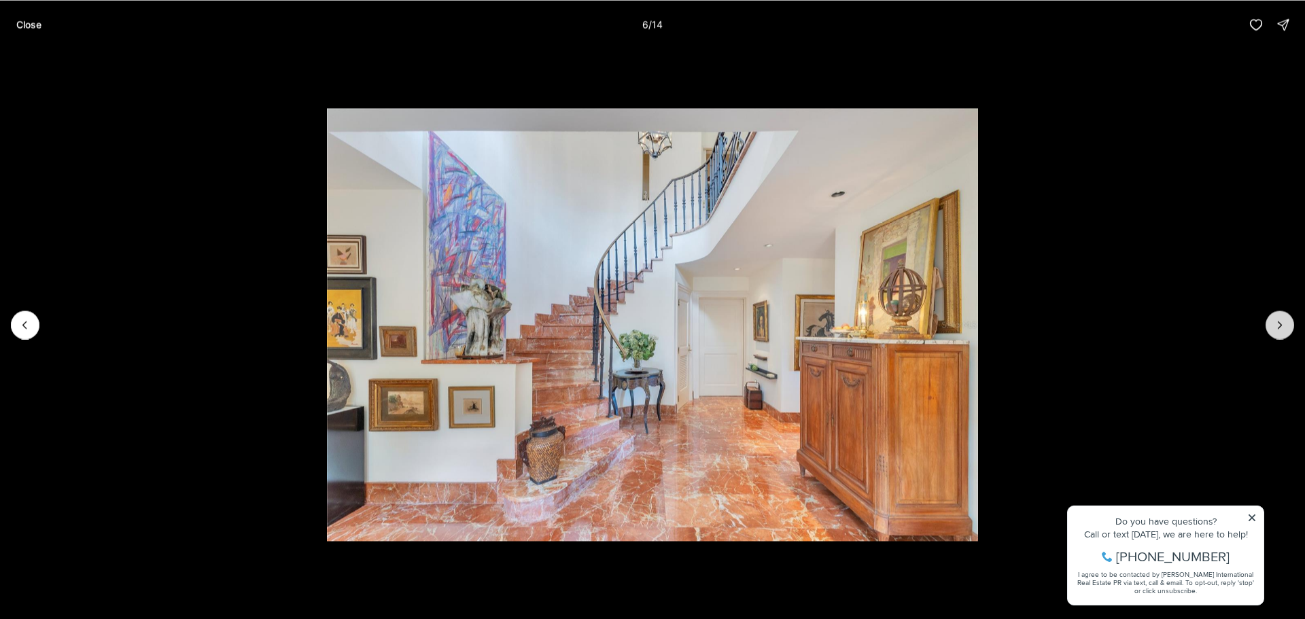
click at [1281, 328] on icon "Next slide" at bounding box center [1280, 325] width 14 height 14
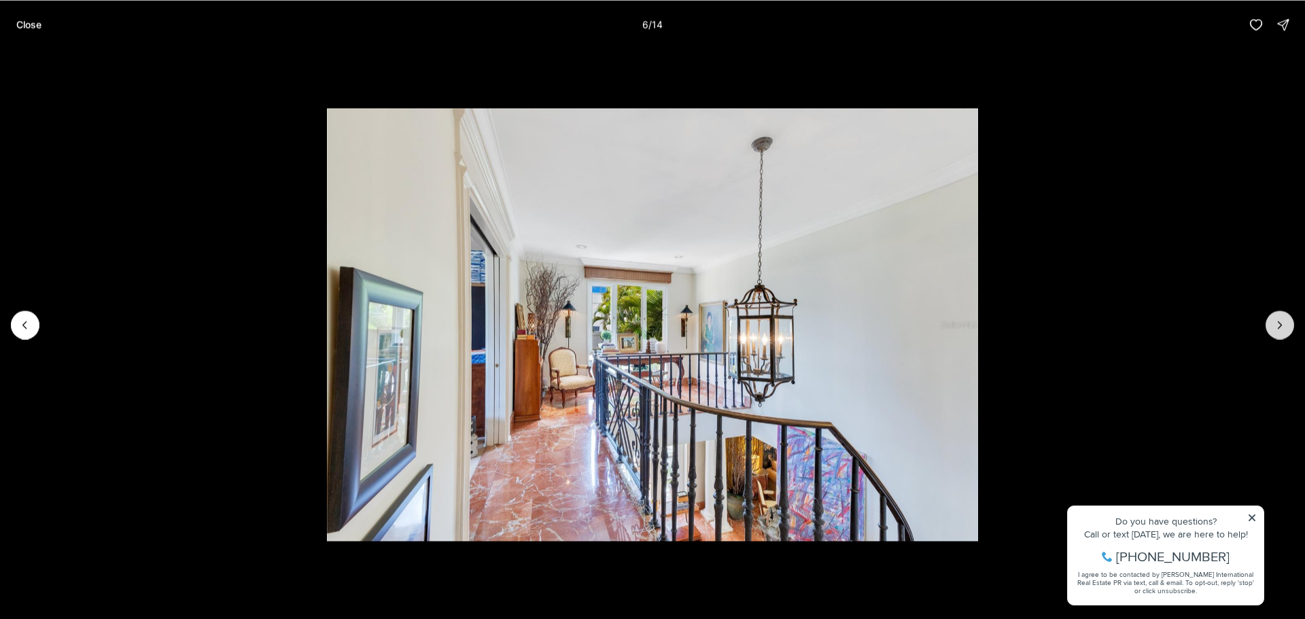
click at [1281, 328] on icon "Next slide" at bounding box center [1280, 325] width 14 height 14
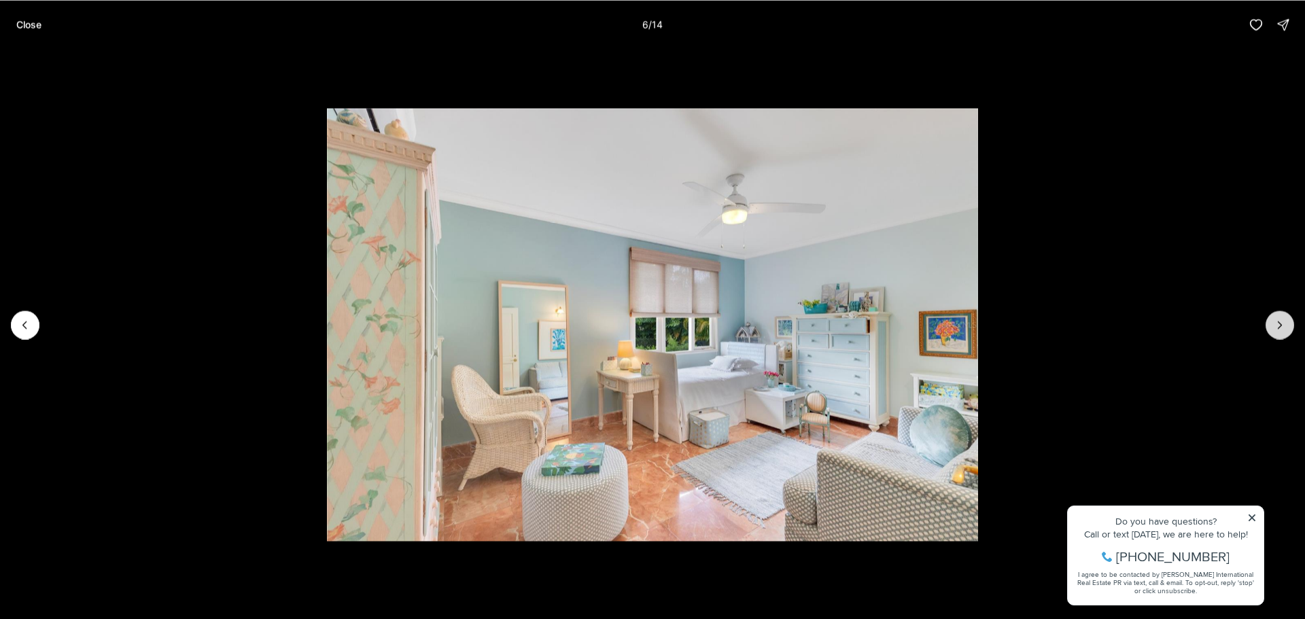
click at [1281, 328] on icon "Next slide" at bounding box center [1280, 325] width 14 height 14
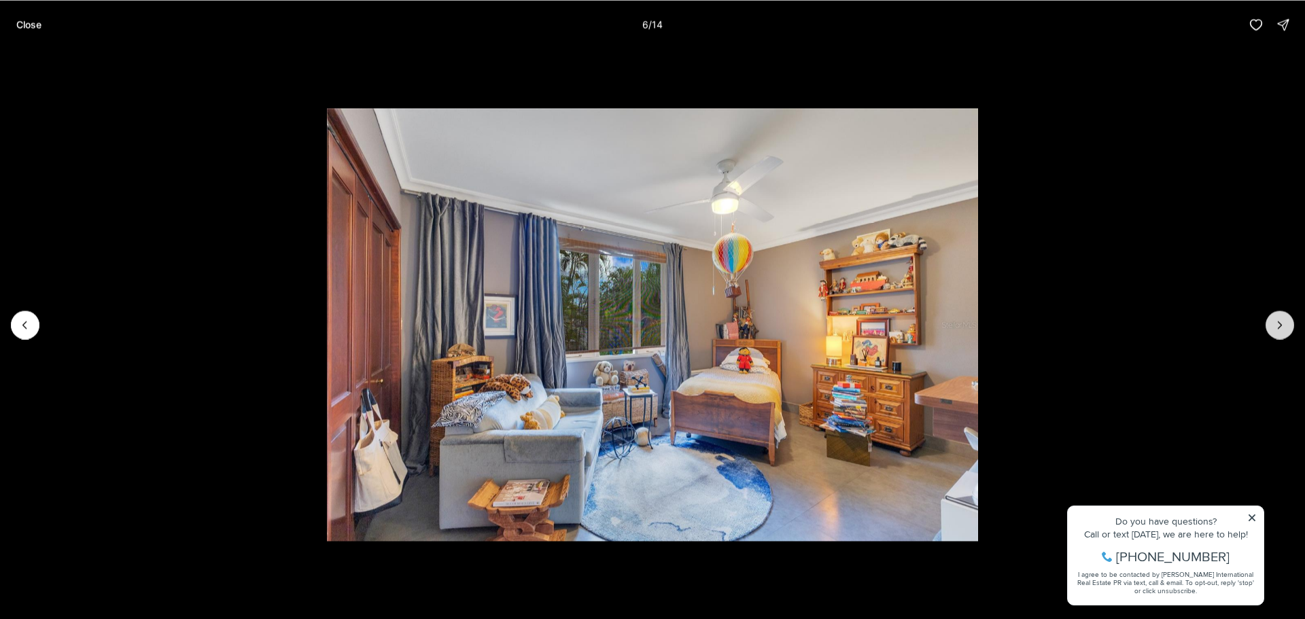
click at [1281, 328] on icon "Next slide" at bounding box center [1280, 325] width 14 height 14
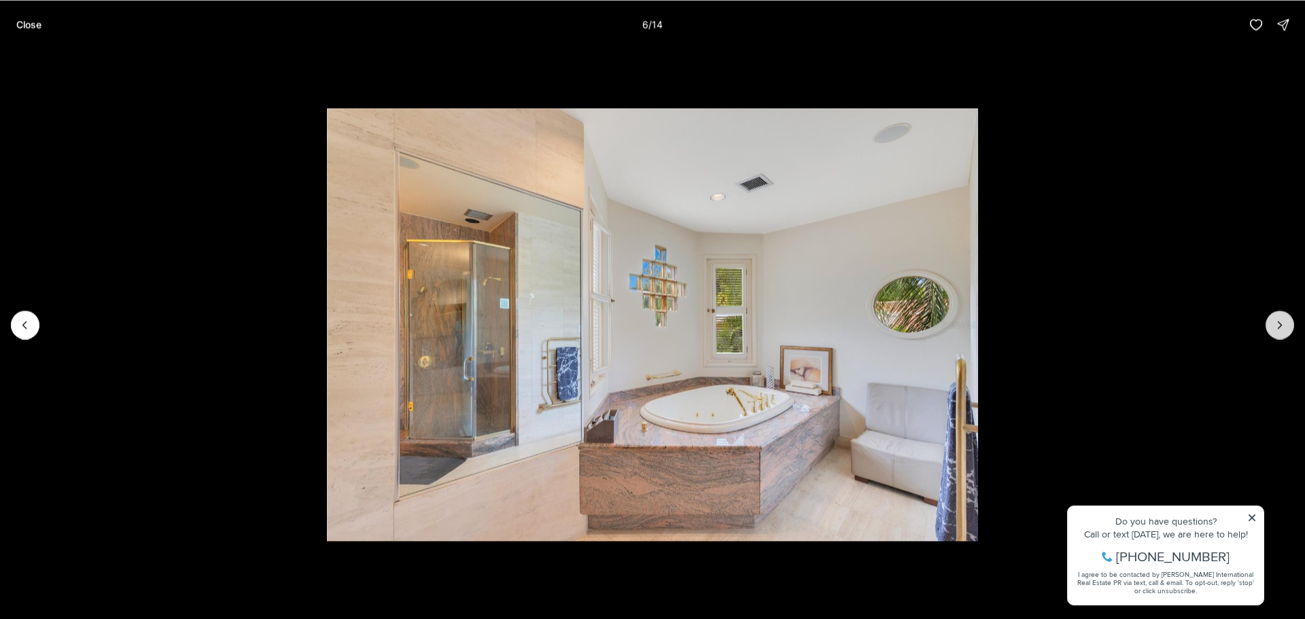
click at [1281, 328] on icon "Next slide" at bounding box center [1280, 325] width 14 height 14
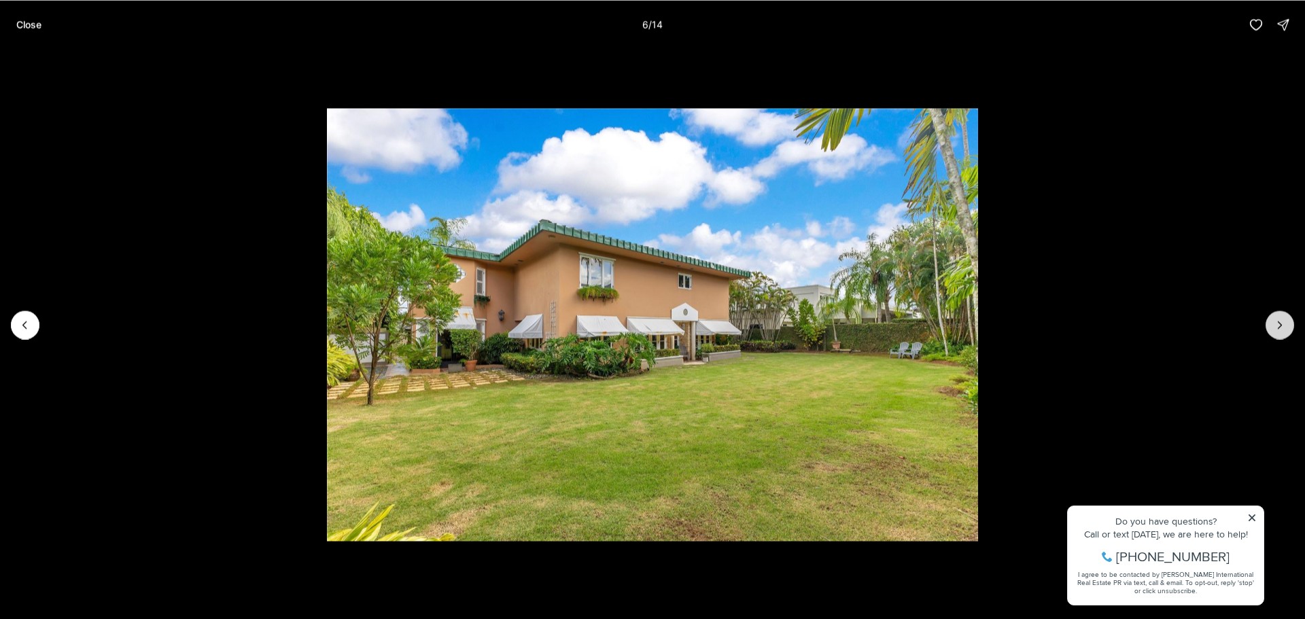
click at [1281, 328] on icon "Next slide" at bounding box center [1280, 325] width 14 height 14
click at [1281, 328] on div at bounding box center [1280, 325] width 29 height 29
click at [32, 24] on p "Close" at bounding box center [28, 24] width 25 height 11
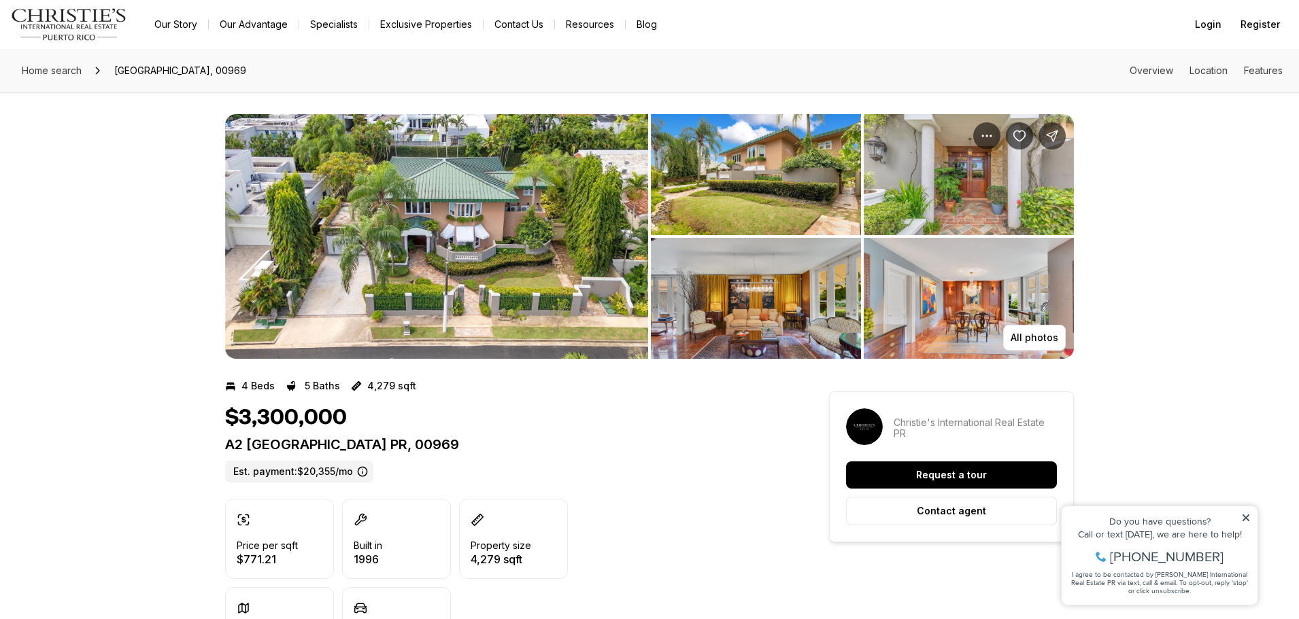
scroll to position [340, 0]
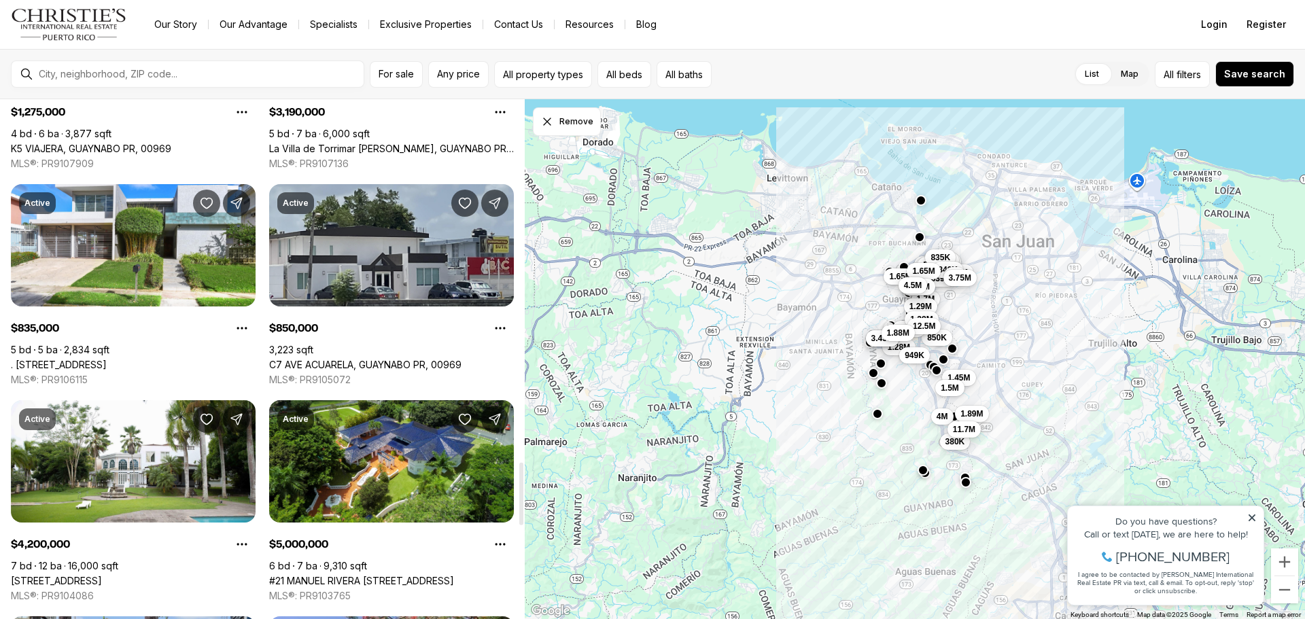
scroll to position [2991, 0]
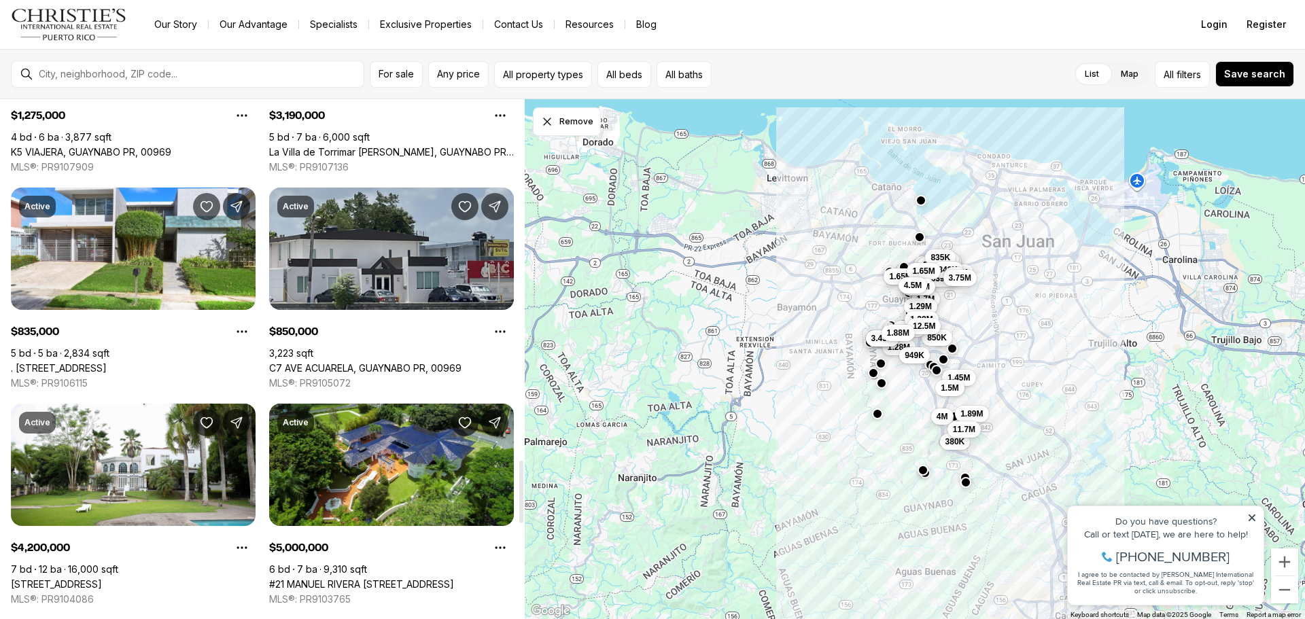
click at [415, 362] on link "C7 AVE ACUARELA, GUAYNABO PR, 00969" at bounding box center [365, 368] width 192 height 12
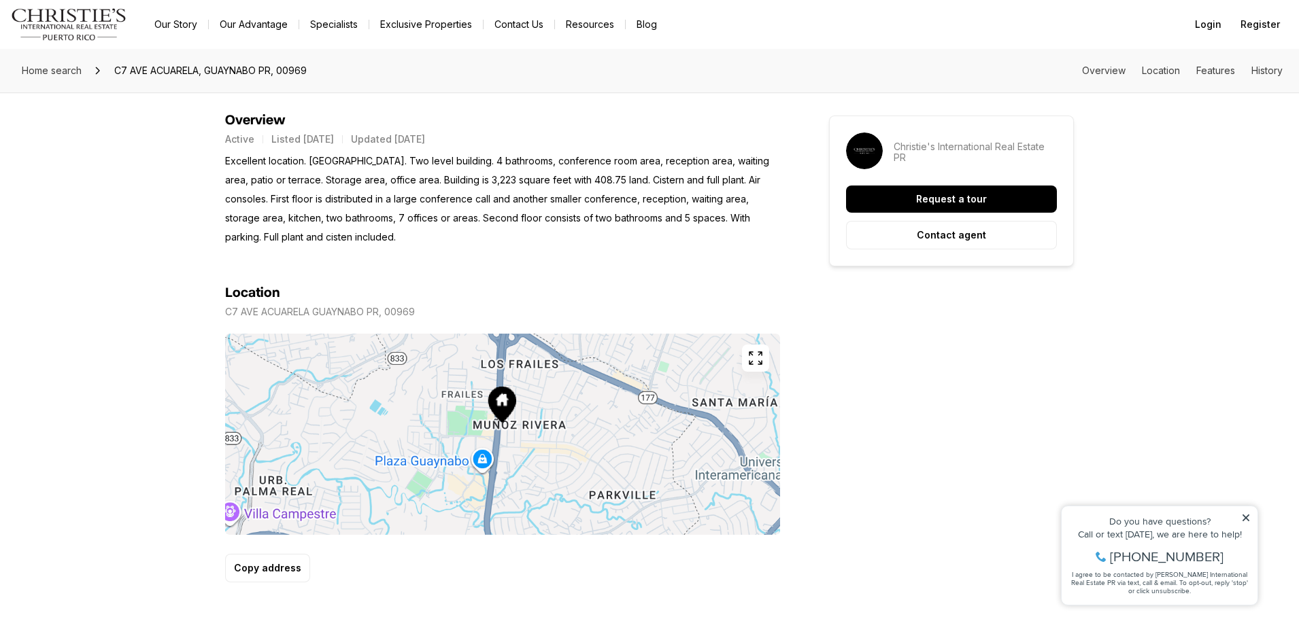
scroll to position [544, 0]
